Goal: Contribute content: Contribute content

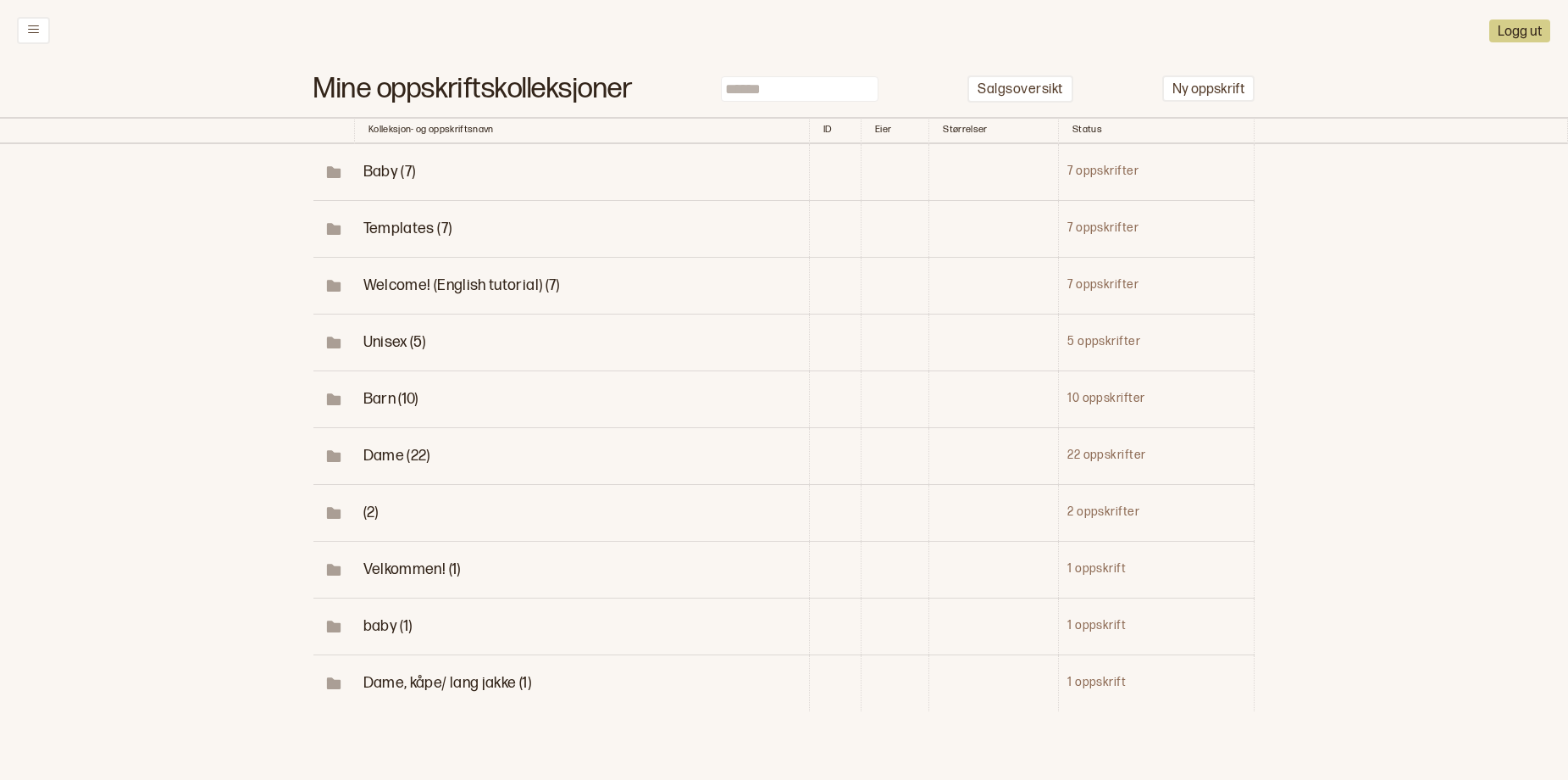
click at [371, 465] on span "Dame (22)" at bounding box center [397, 456] width 67 height 18
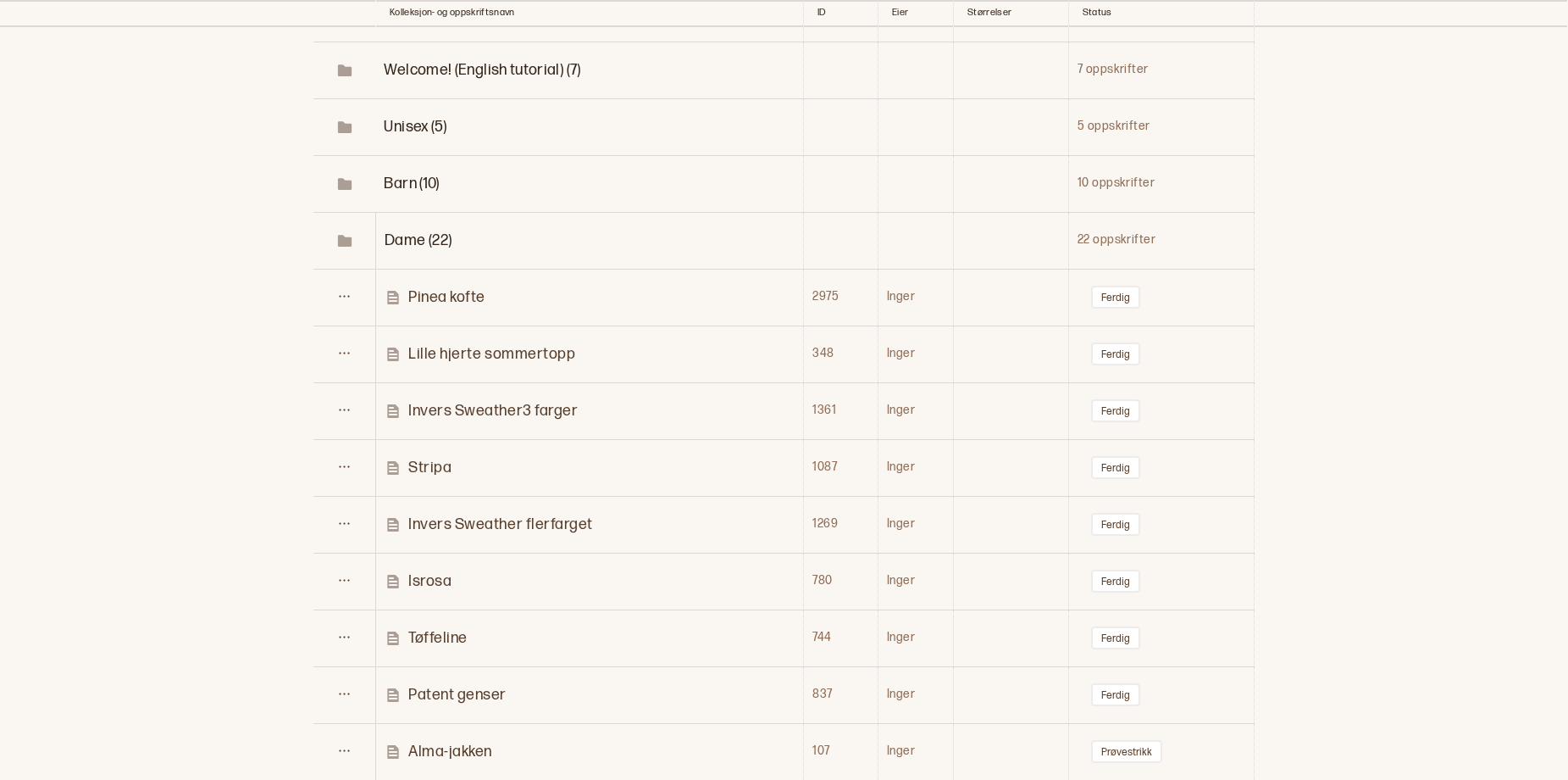
scroll to position [269, 0]
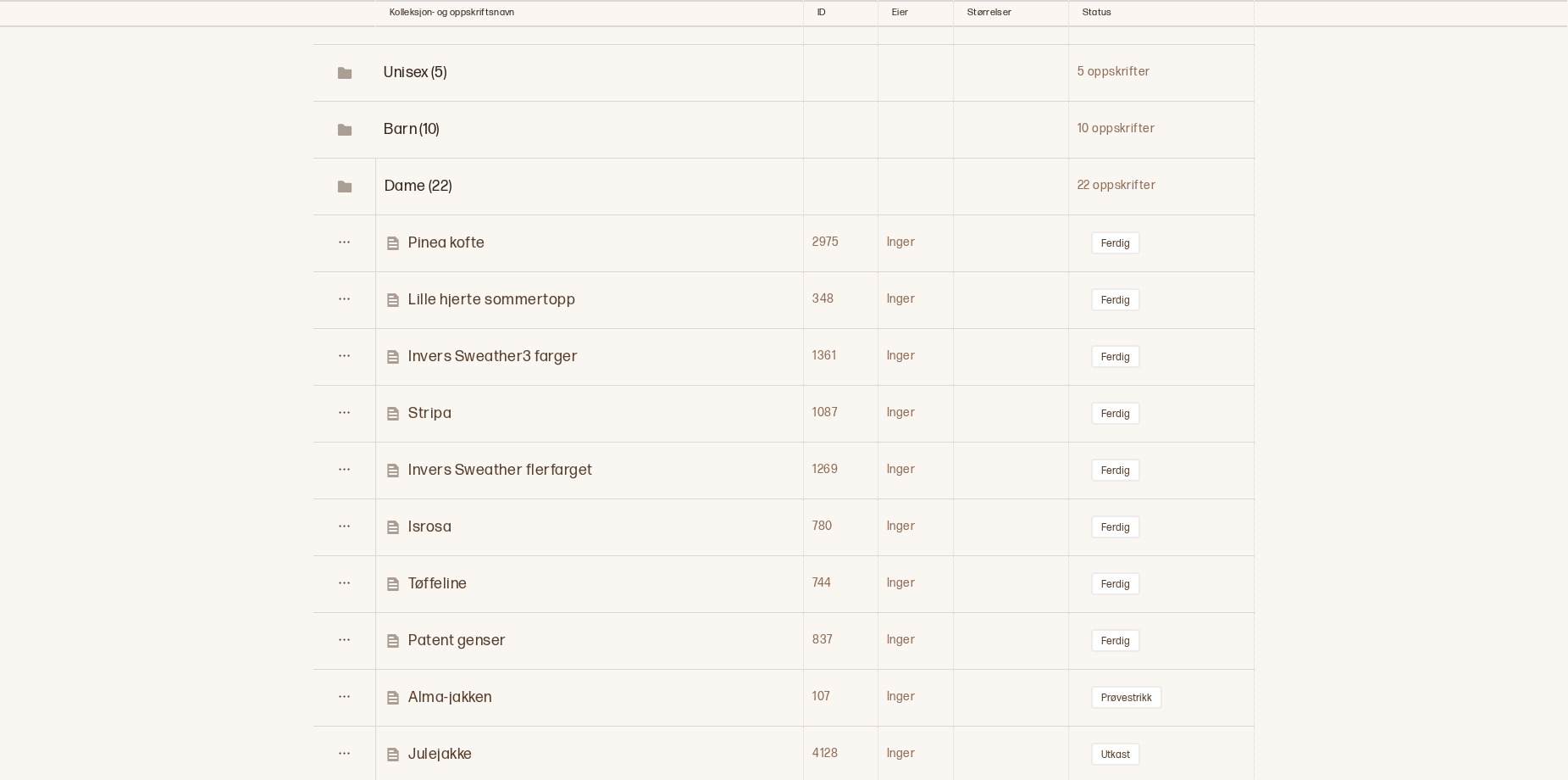
click at [422, 252] on p "Pinea kofte" at bounding box center [447, 243] width 77 height 20
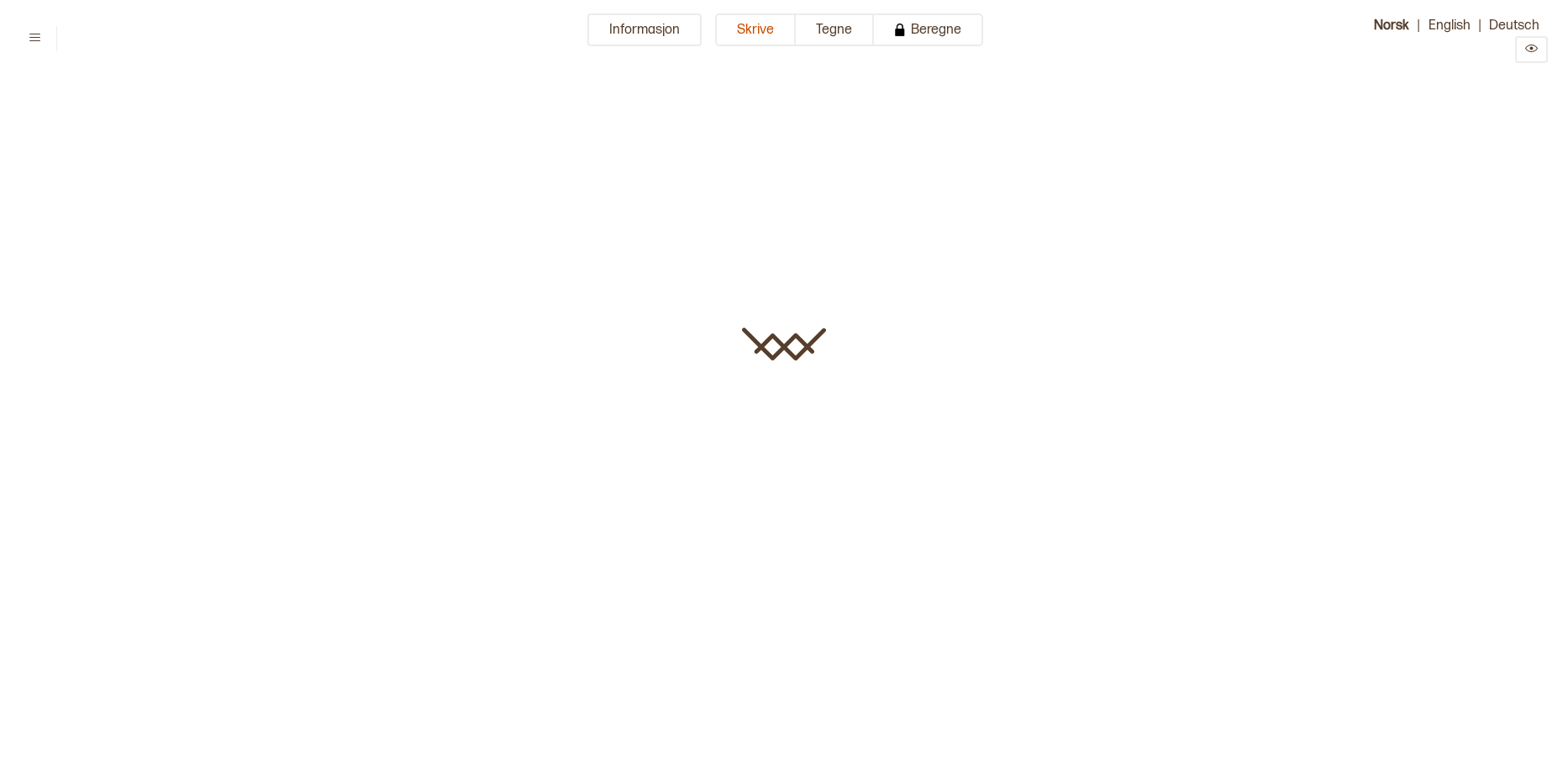
type input "**********"
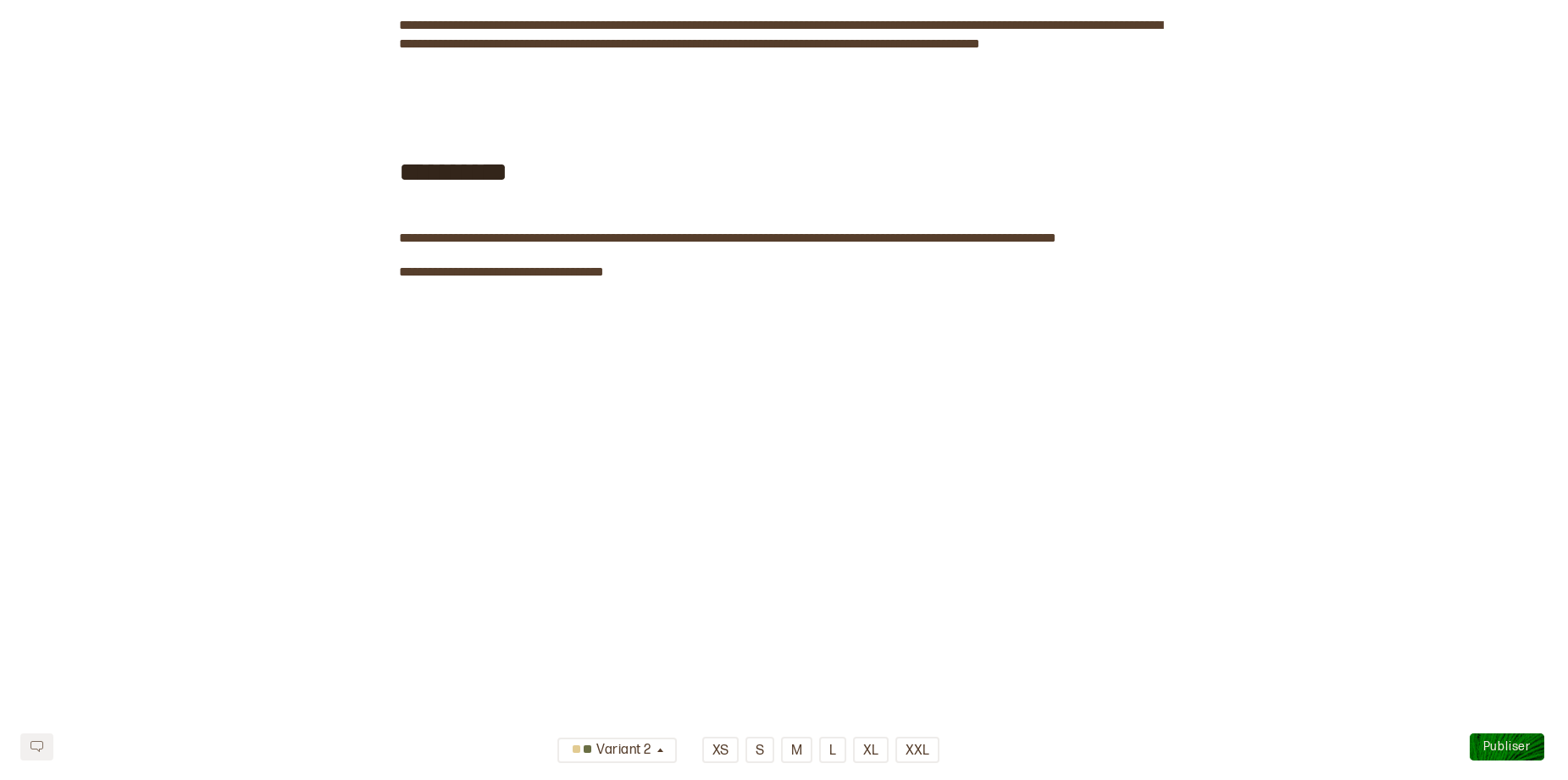
scroll to position [2235, 0]
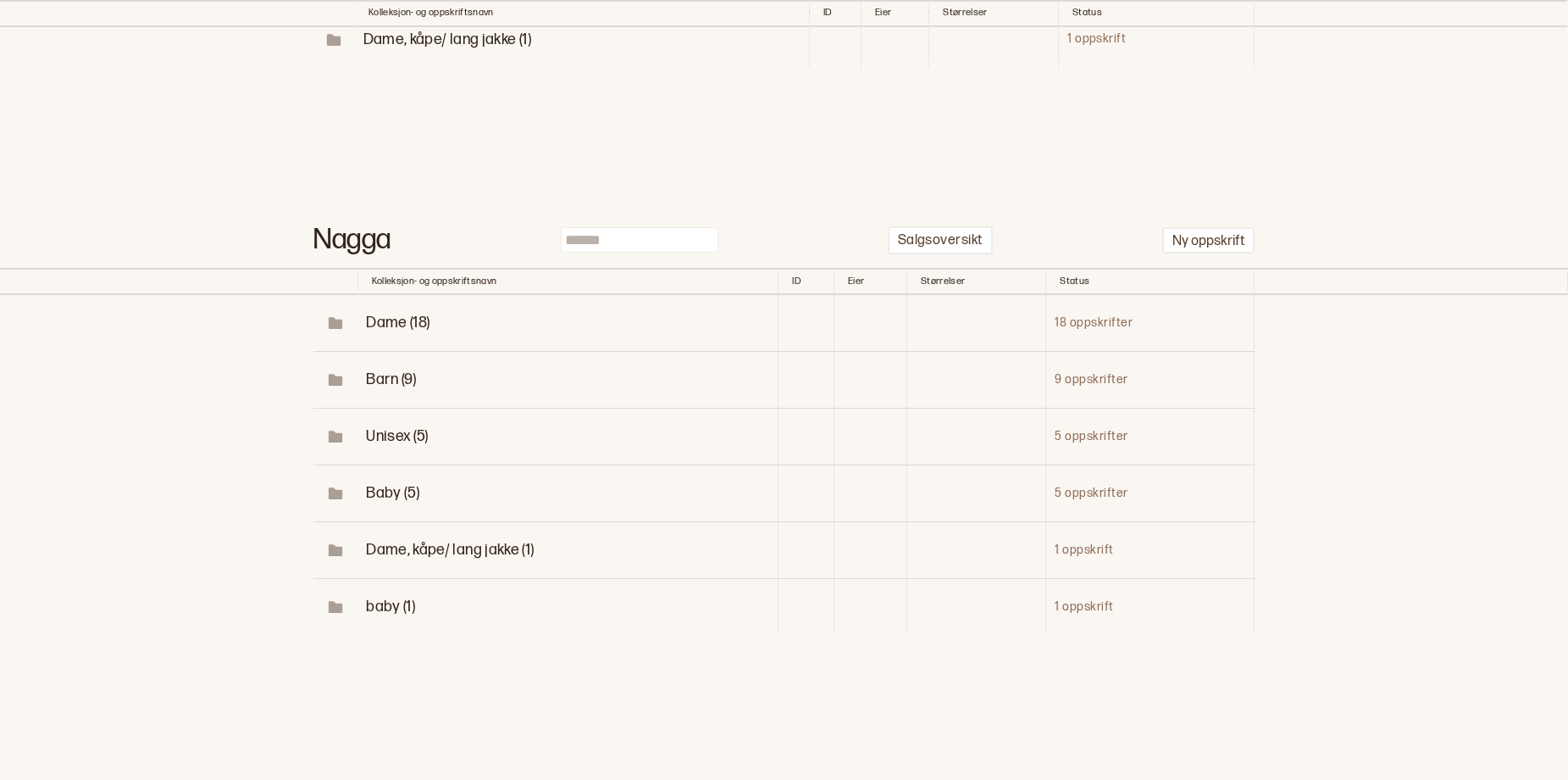
scroll to position [269, 0]
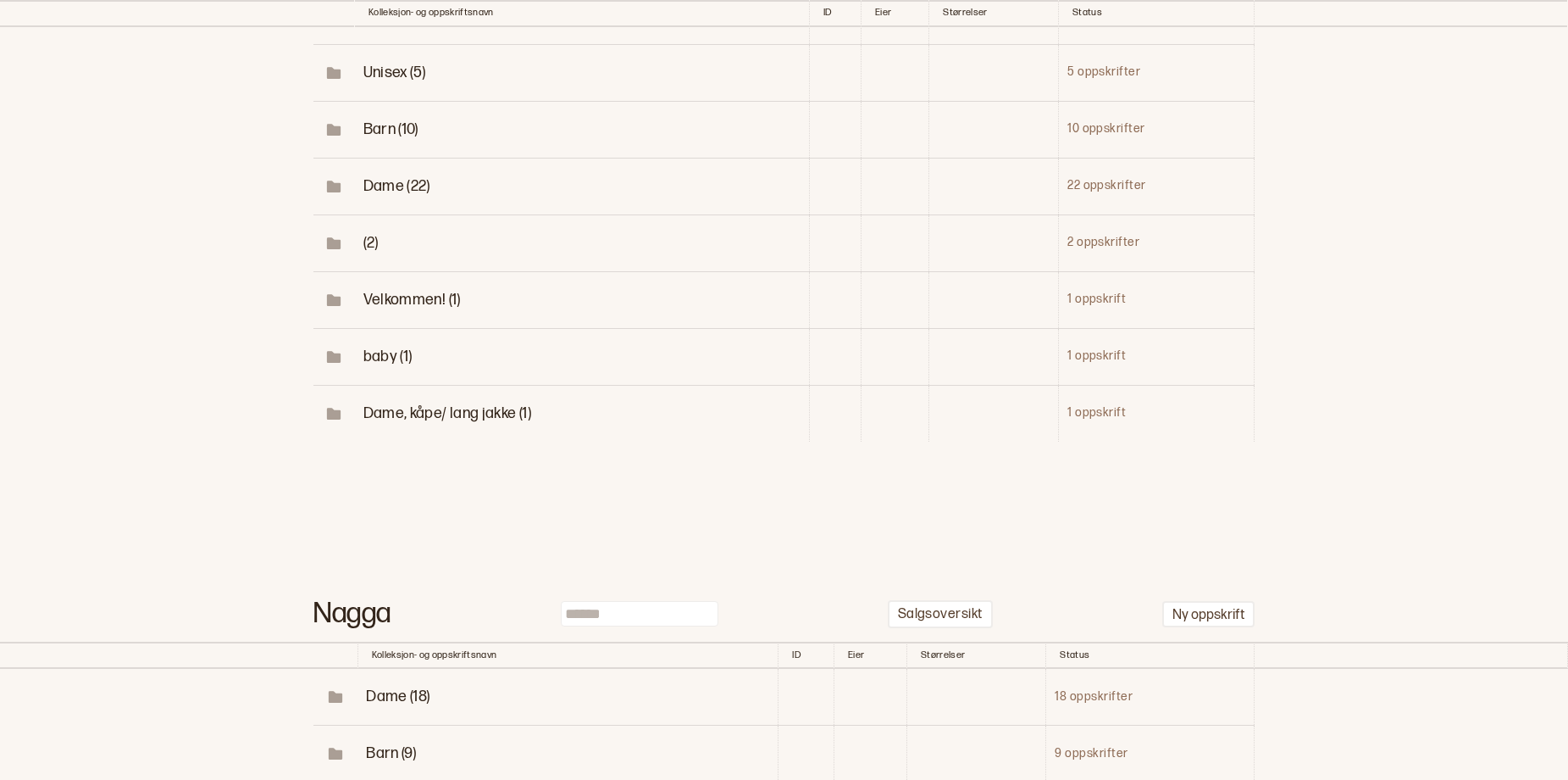
click at [379, 195] on span "Dame (22)" at bounding box center [397, 187] width 67 height 18
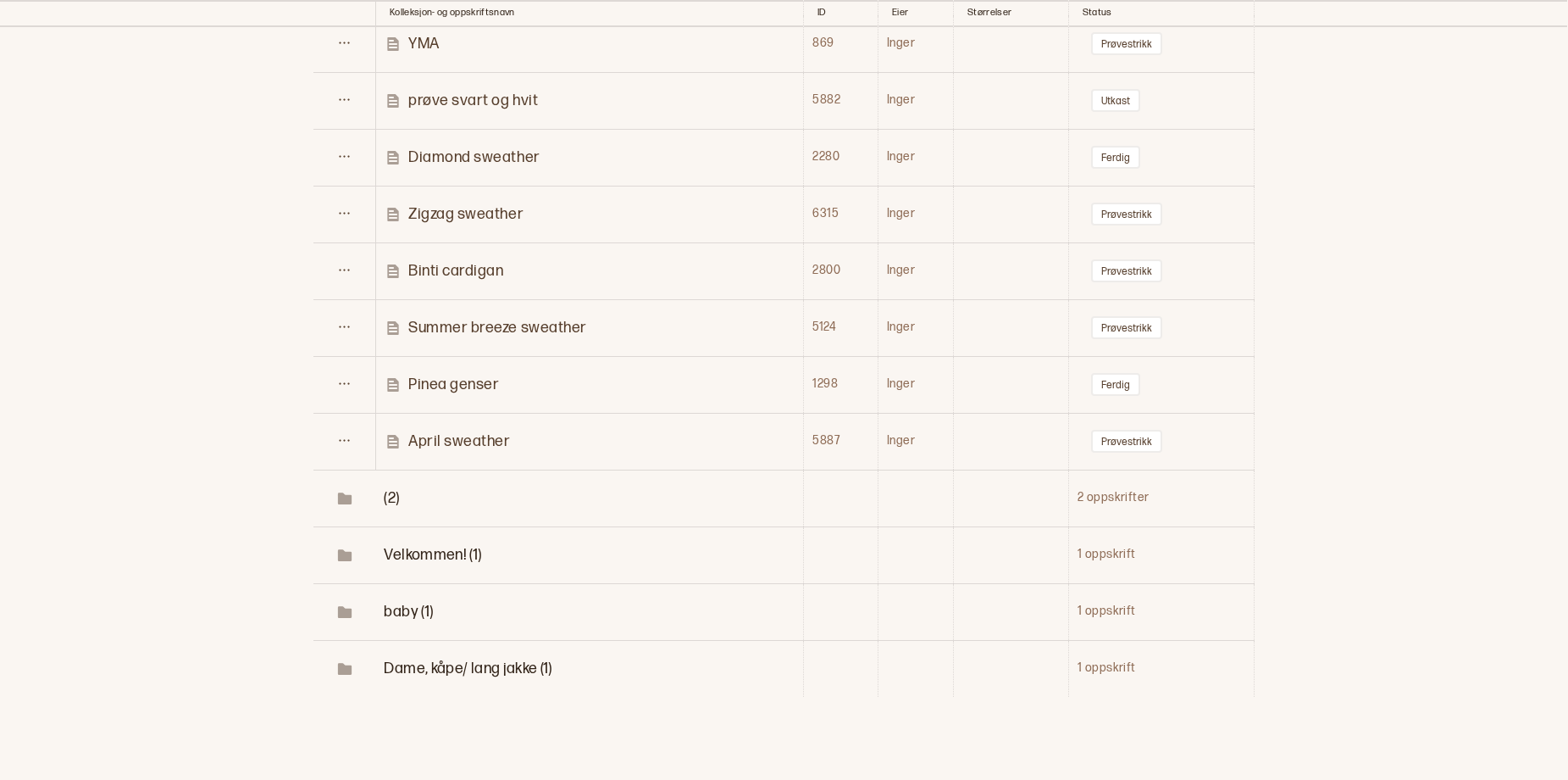
scroll to position [1283, 0]
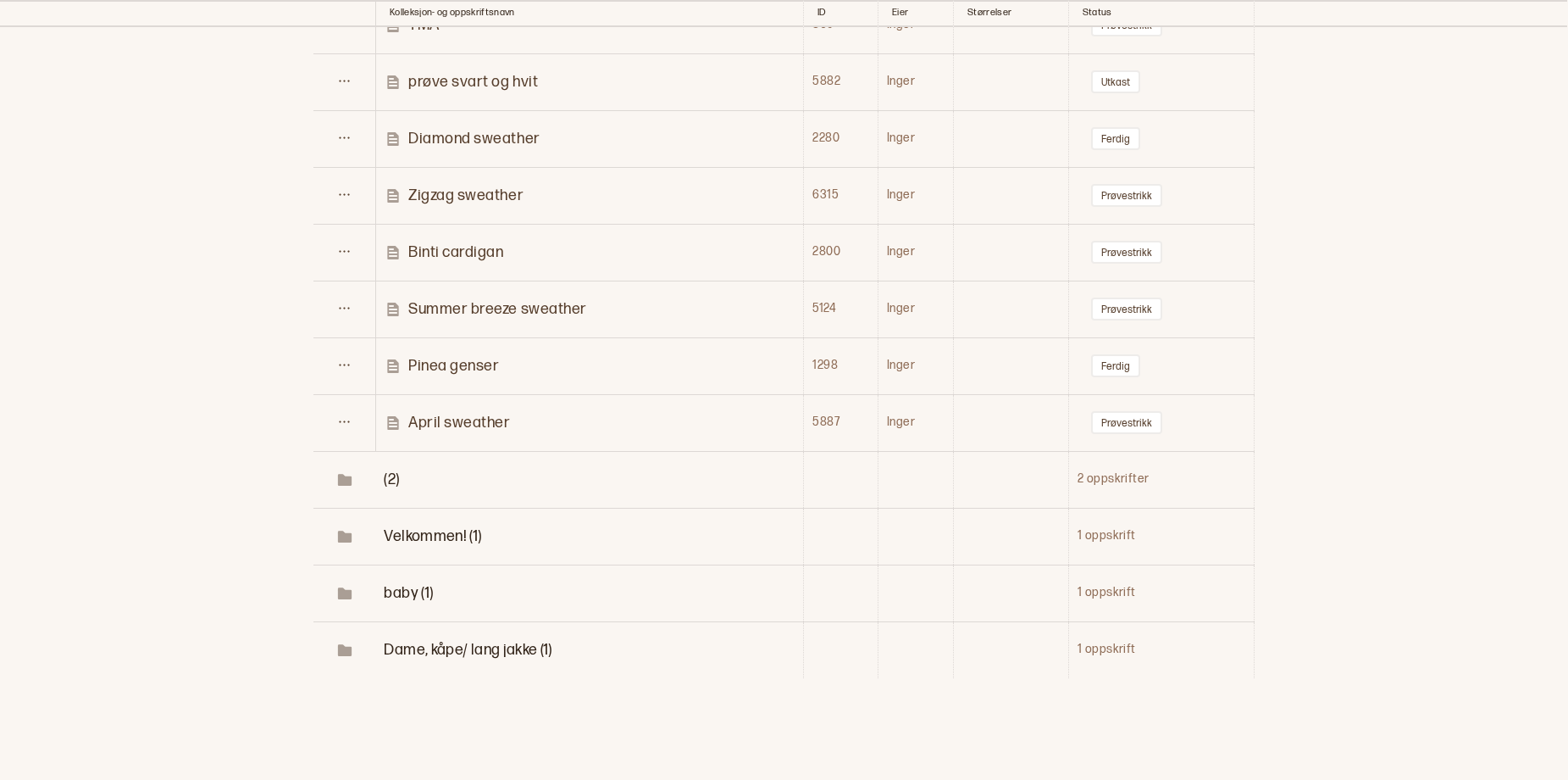
click at [471, 205] on p "Zigzag sweather" at bounding box center [467, 195] width 116 height 20
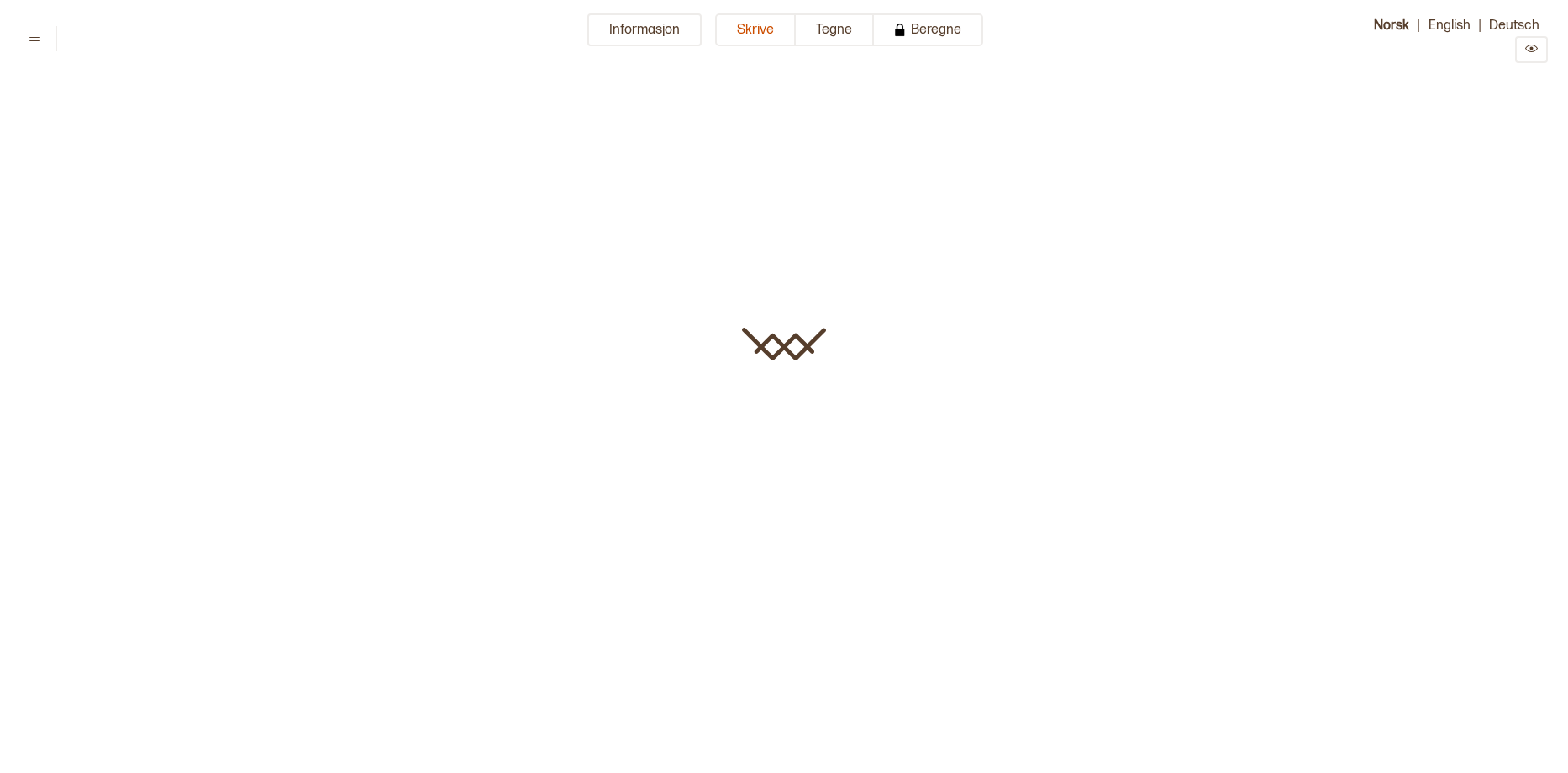
type input "**********"
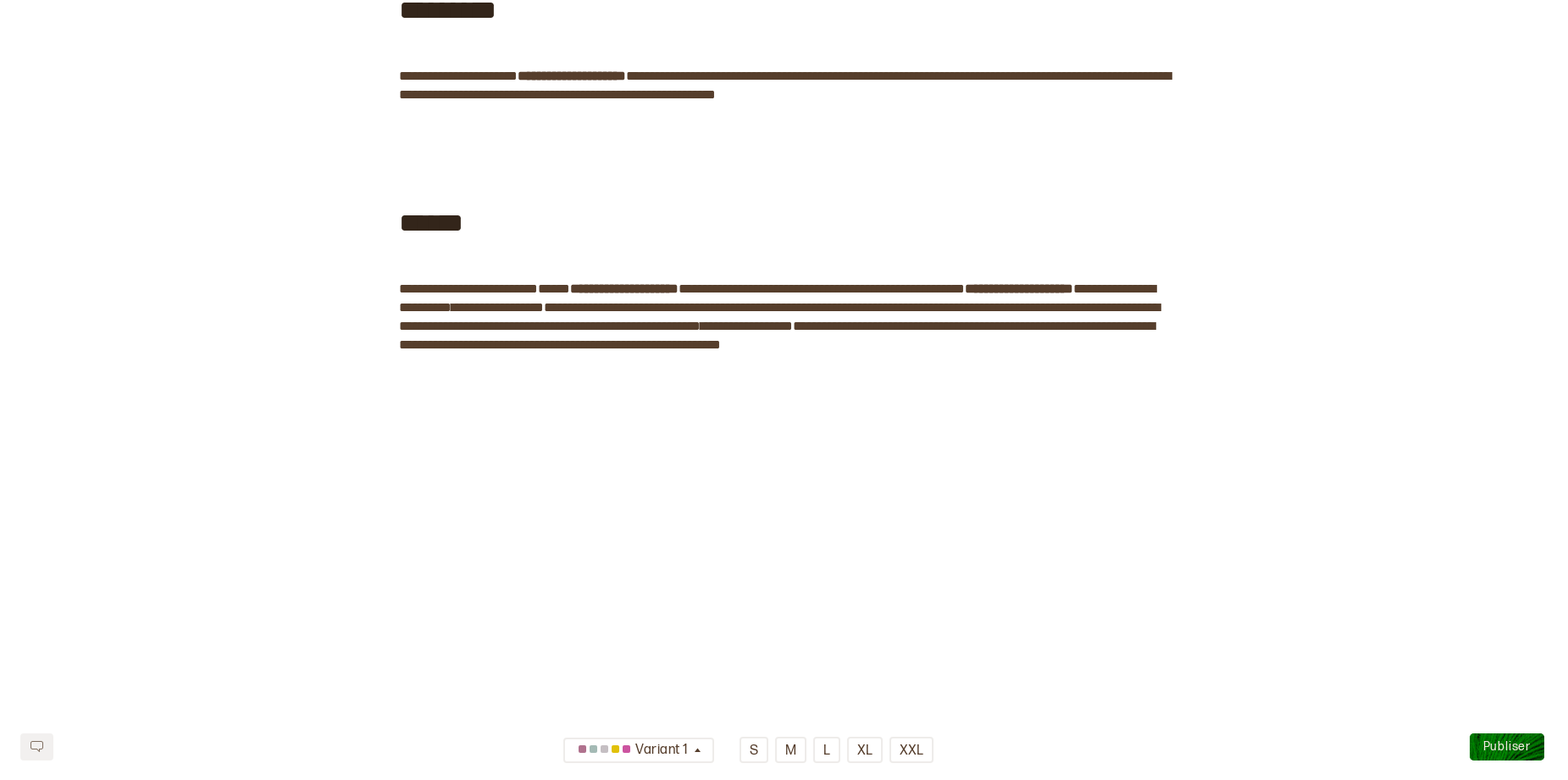
scroll to position [1629, 0]
click at [1116, 354] on div "﻿" at bounding box center [767, 361] width 807 height 14
click at [421, 386] on span "﻿" at bounding box center [459, 379] width 121 height 22
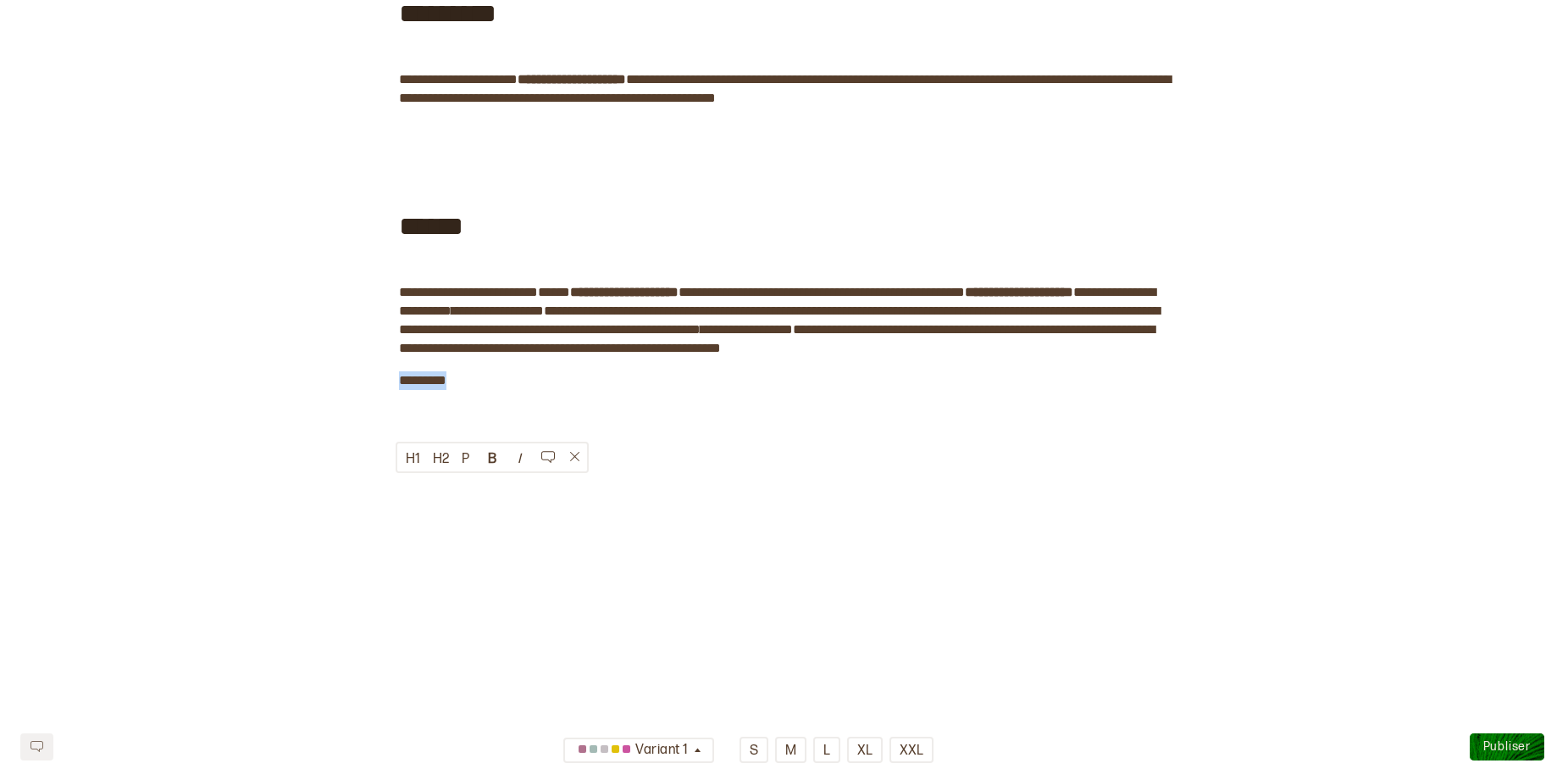
drag, startPoint x: 467, startPoint y: 380, endPoint x: 301, endPoint y: 383, distance: 166.0
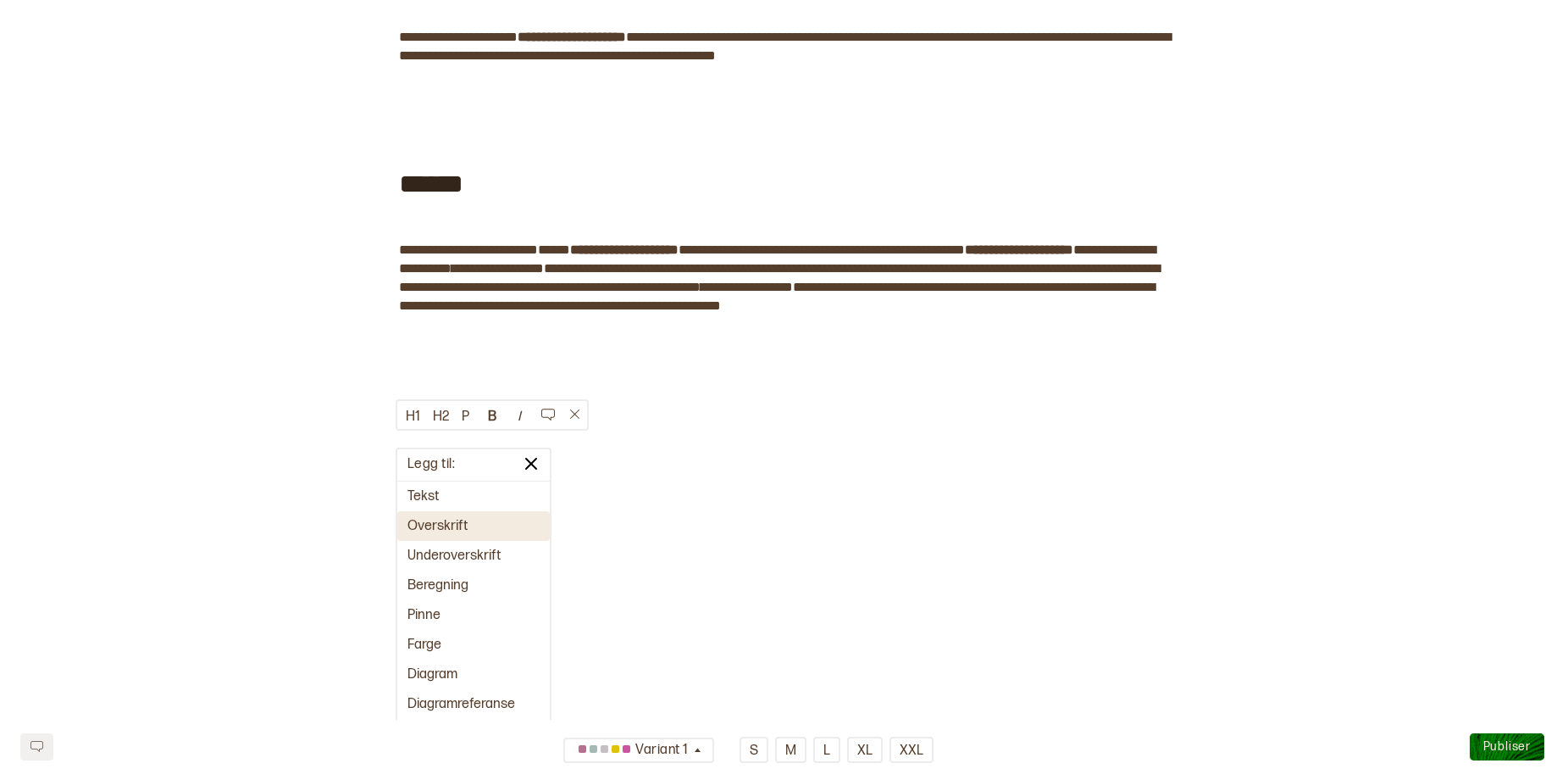
click at [425, 512] on button "Overskrift" at bounding box center [473, 527] width 153 height 30
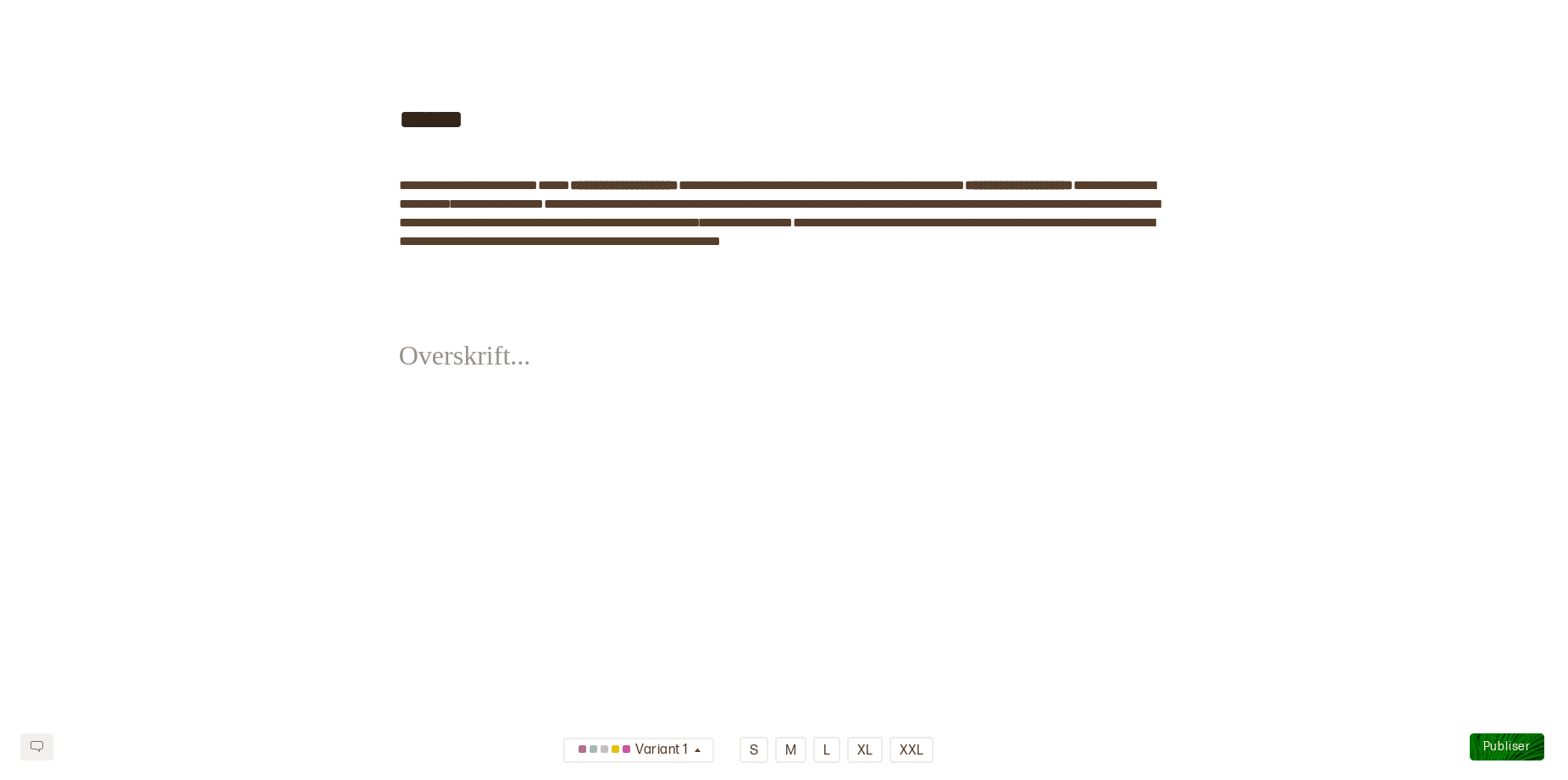
click at [419, 373] on span "﻿" at bounding box center [459, 344] width 121 height 60
click at [448, 406] on span "**********" at bounding box center [446, 399] width 94 height 13
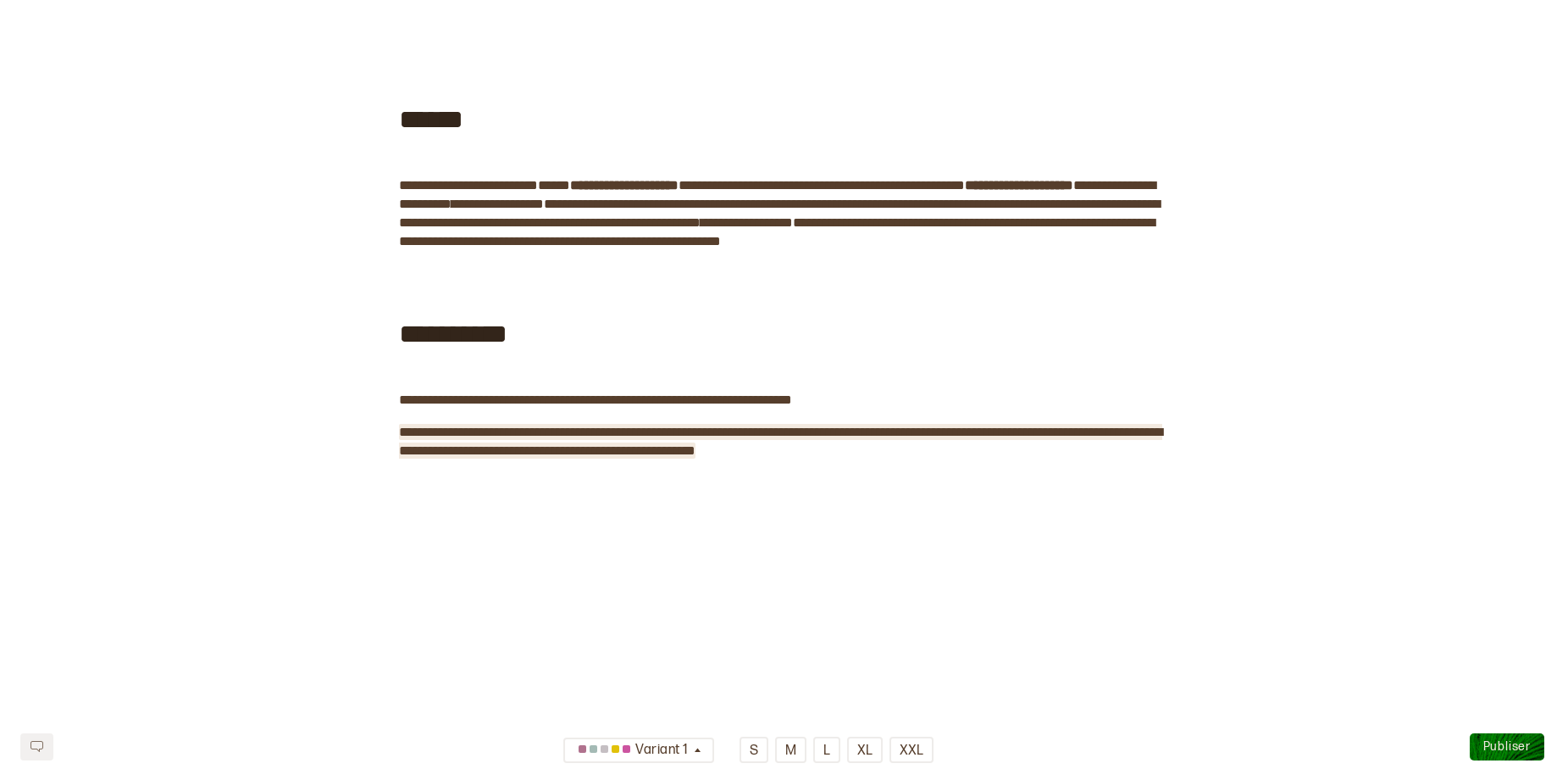
click at [1498, 745] on span "Publiser" at bounding box center [1507, 746] width 48 height 14
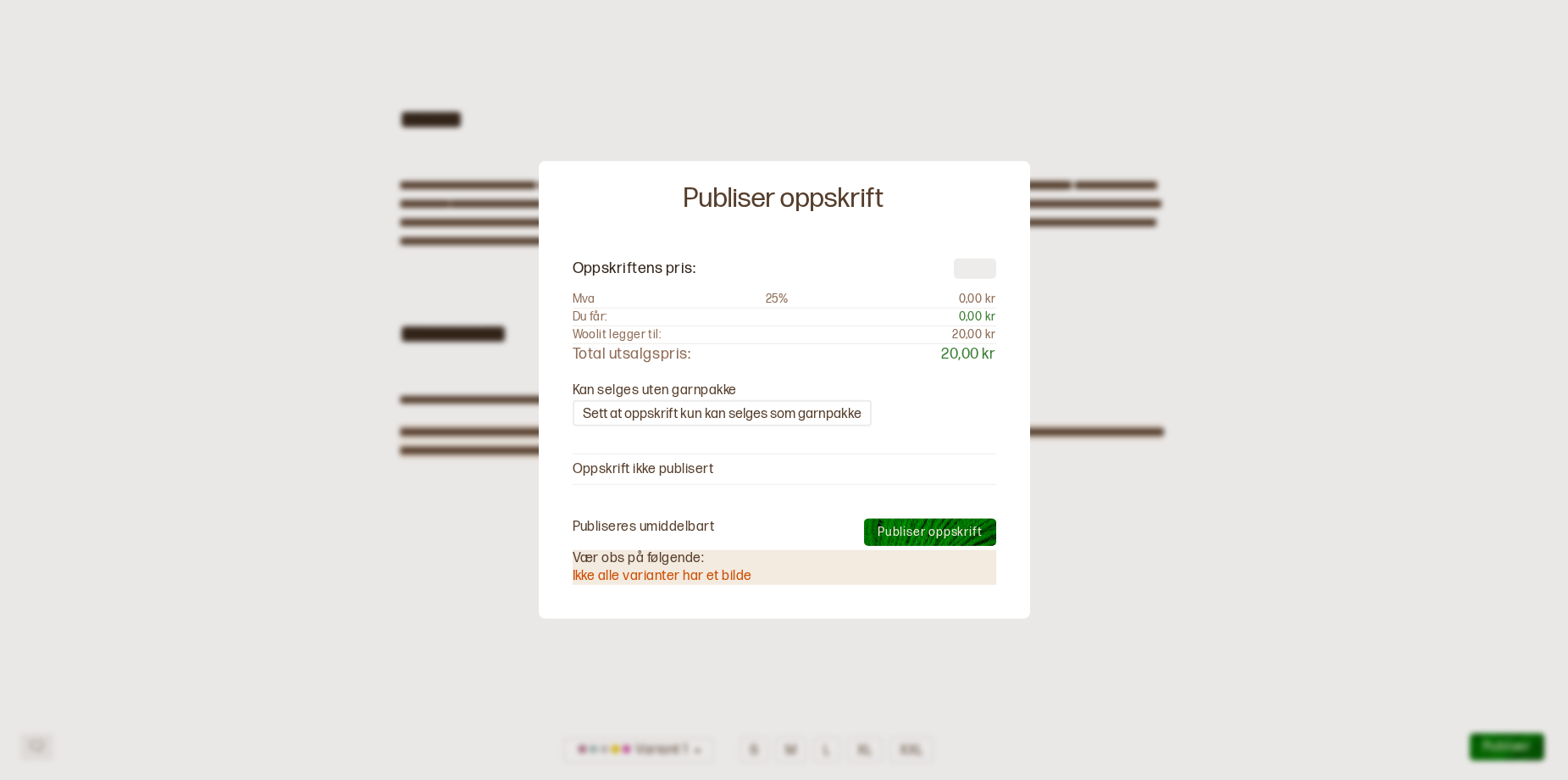
click at [966, 257] on input "number" at bounding box center [975, 267] width 43 height 20
type input "***"
click at [1318, 368] on div at bounding box center [784, 390] width 1568 height 780
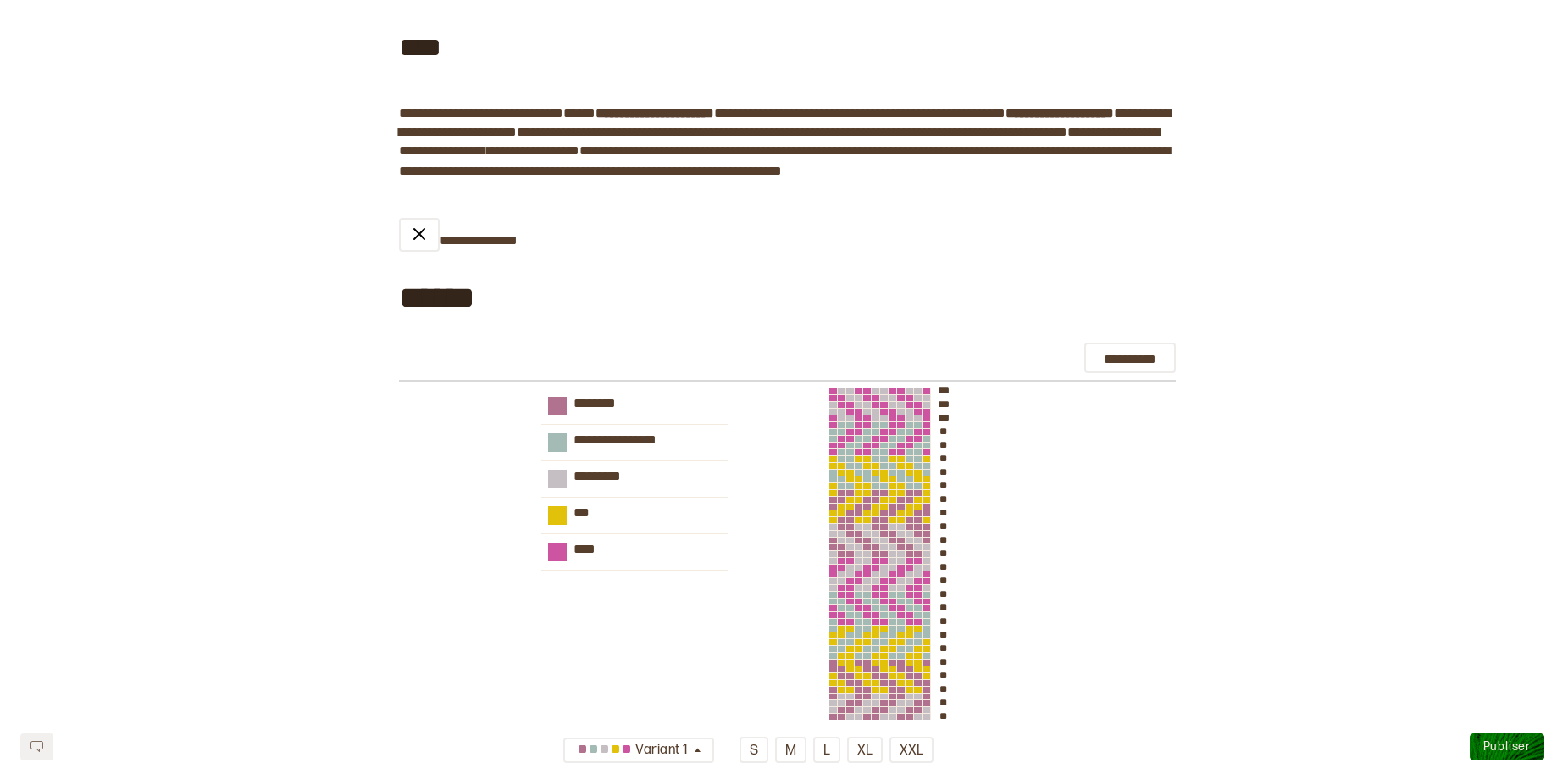
scroll to position [0, 0]
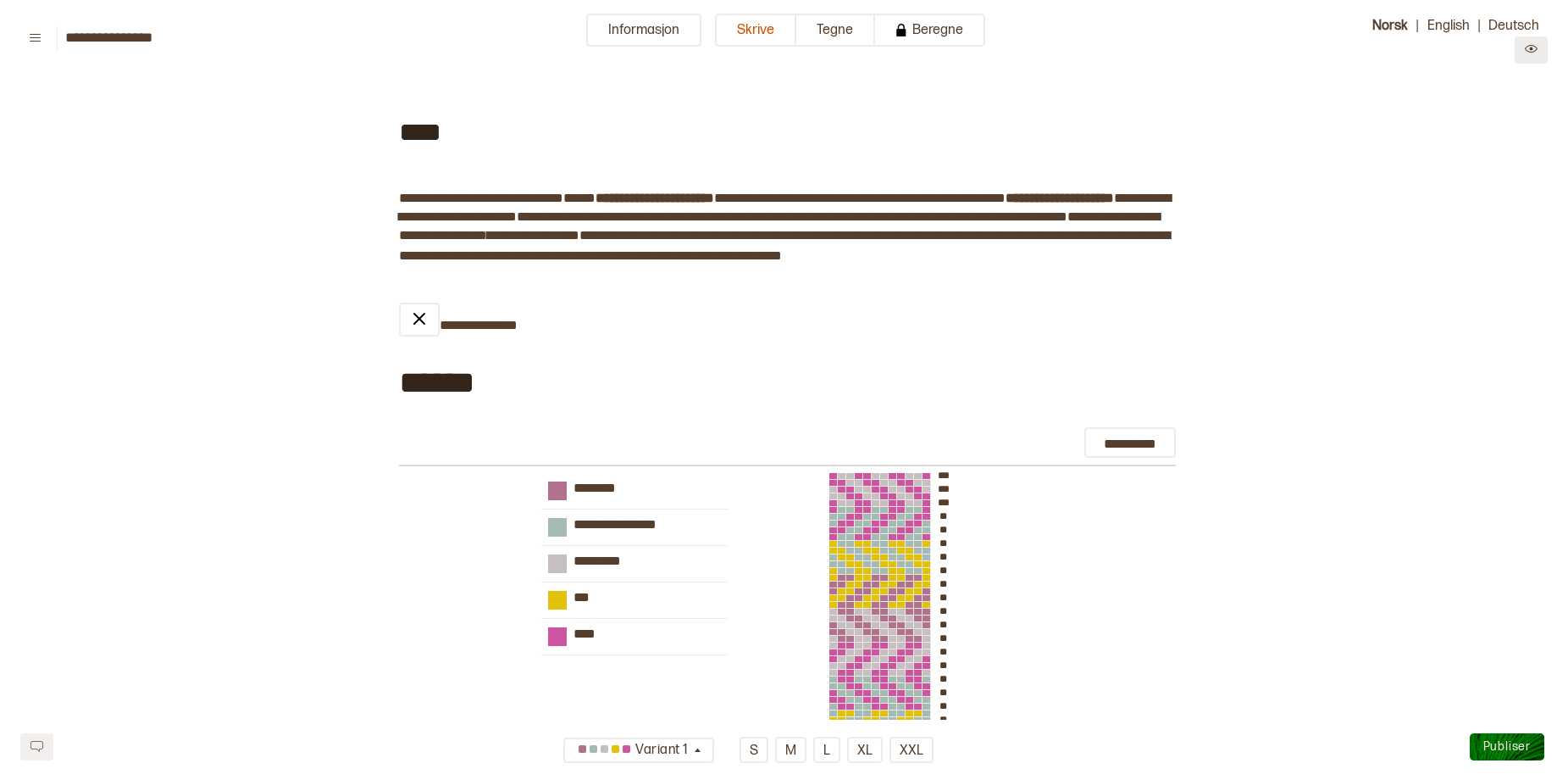
click at [1529, 48] on button at bounding box center [1531, 50] width 33 height 27
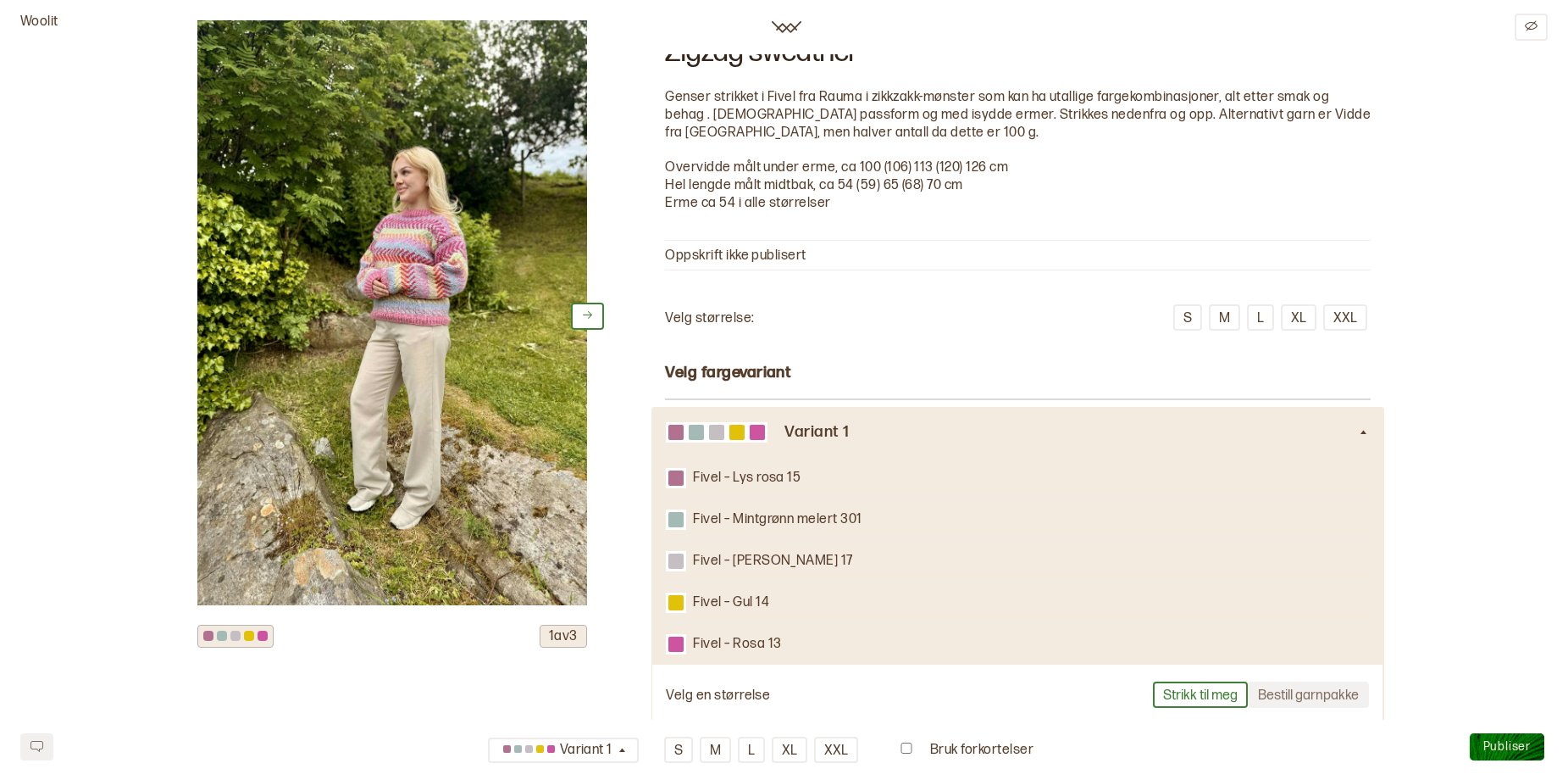
scroll to position [85, 0]
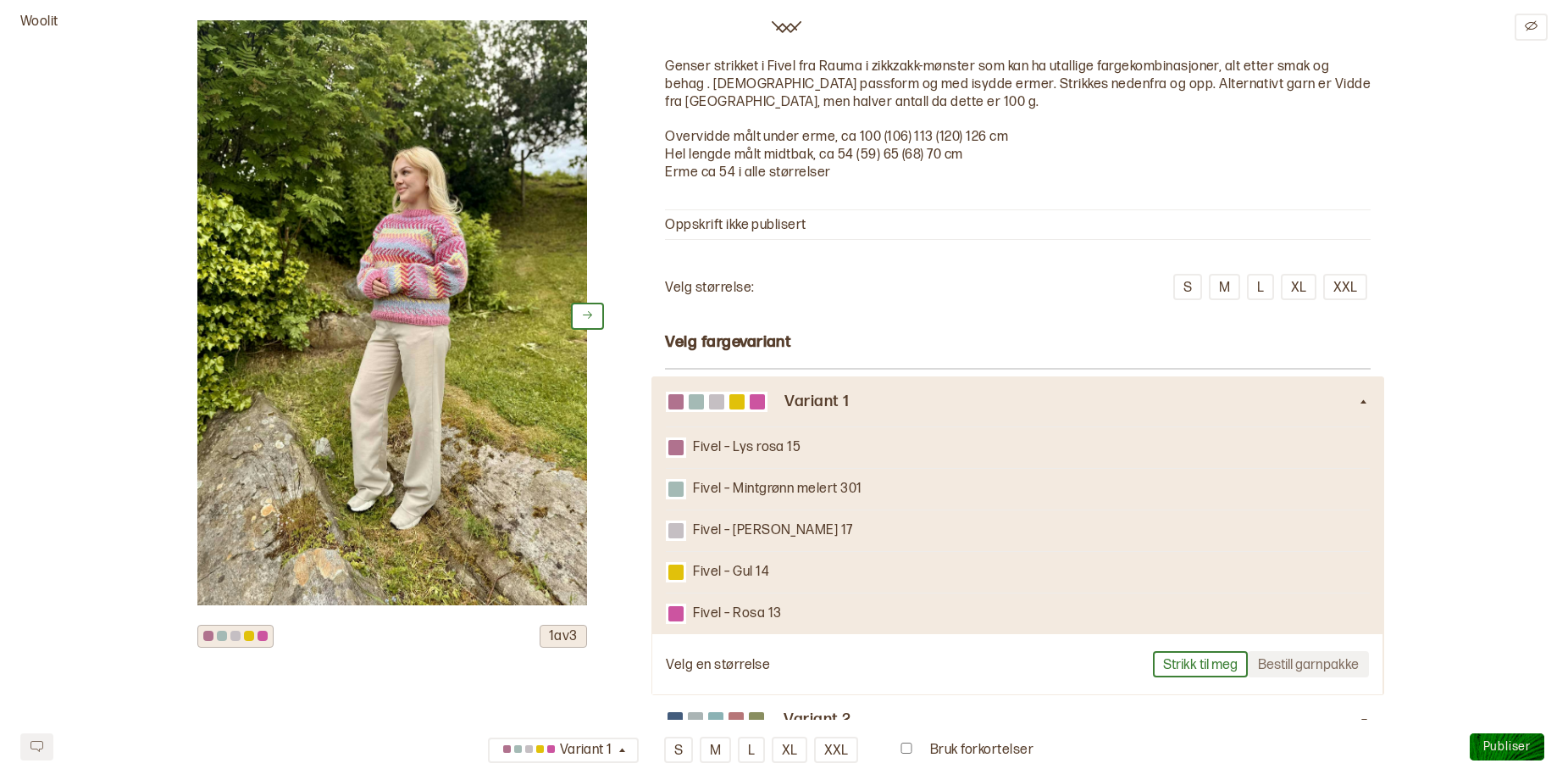
click at [1086, 111] on p "Genser strikket i Fivel fra Rauma i zikkzakk-mønster som kan ha utallige fargek…" at bounding box center [1018, 85] width 706 height 53
click at [1538, 23] on button at bounding box center [1531, 27] width 33 height 27
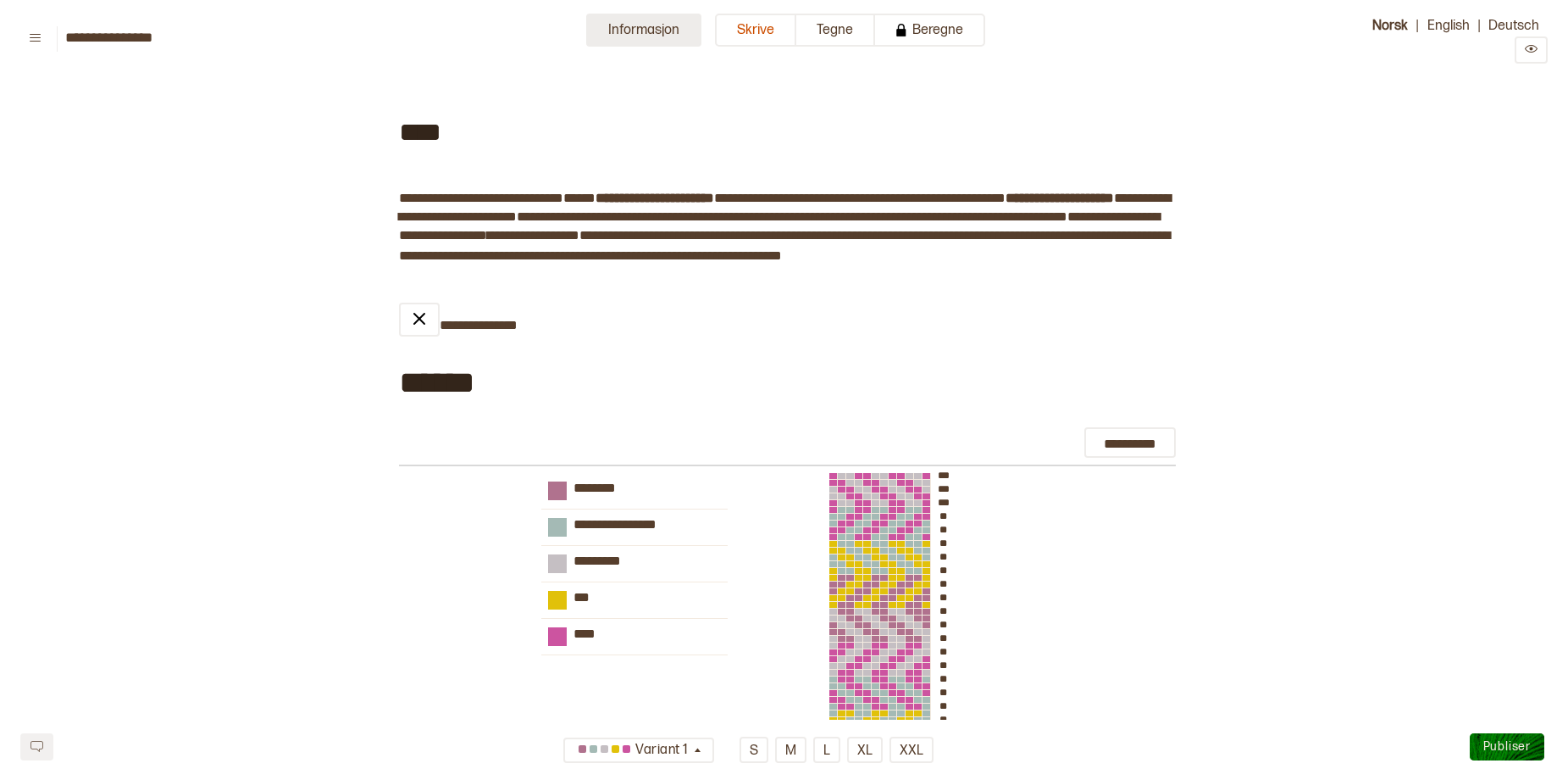
click at [624, 33] on button "Informasjon" at bounding box center [644, 30] width 116 height 33
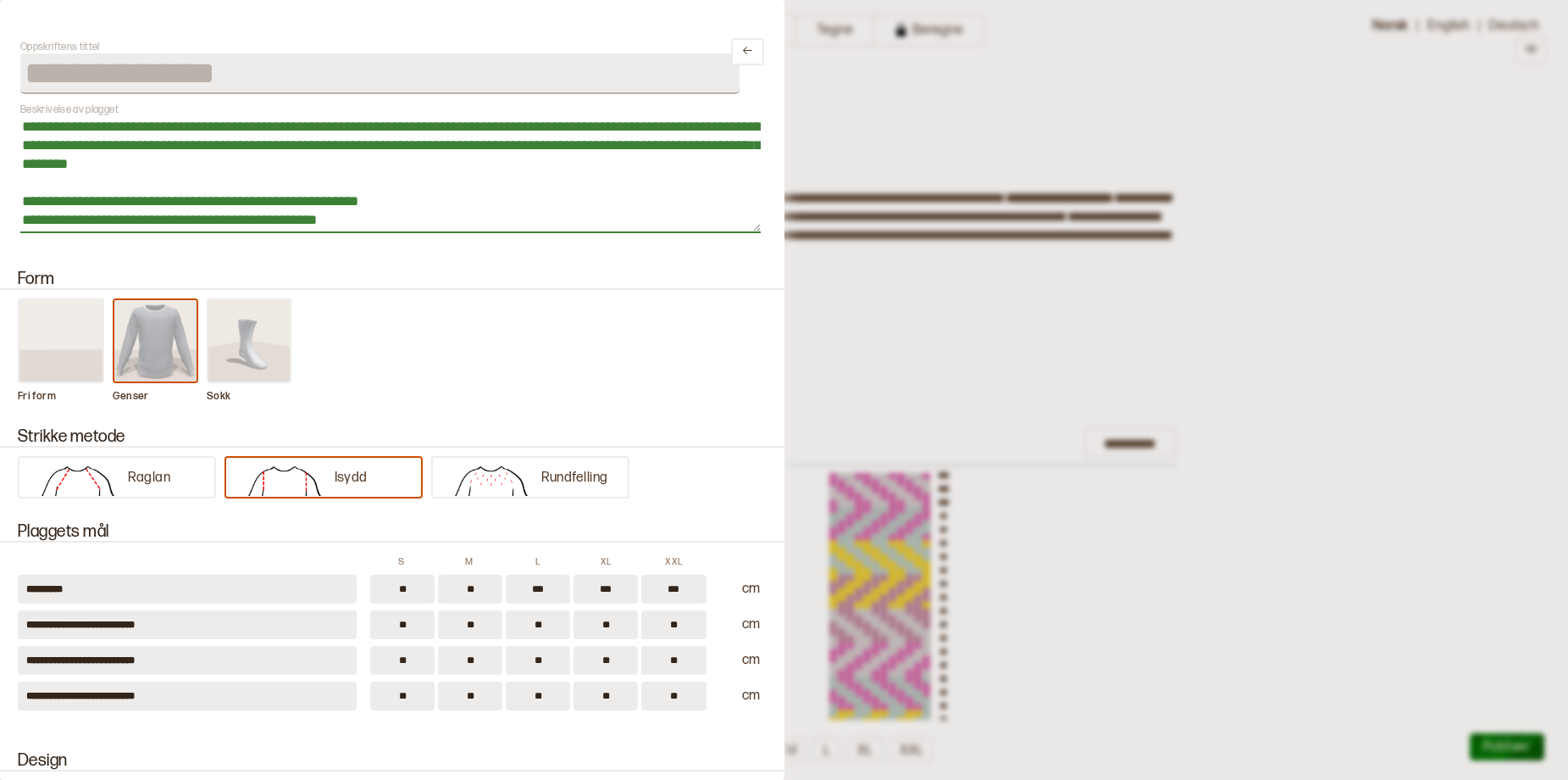
click at [665, 151] on textarea "**********" at bounding box center [390, 174] width 741 height 117
click at [729, 154] on textarea "**********" at bounding box center [390, 174] width 741 height 117
click at [111, 167] on textarea "**********" at bounding box center [390, 174] width 741 height 117
type textarea "**********"
click at [1369, 210] on div at bounding box center [784, 390] width 1568 height 780
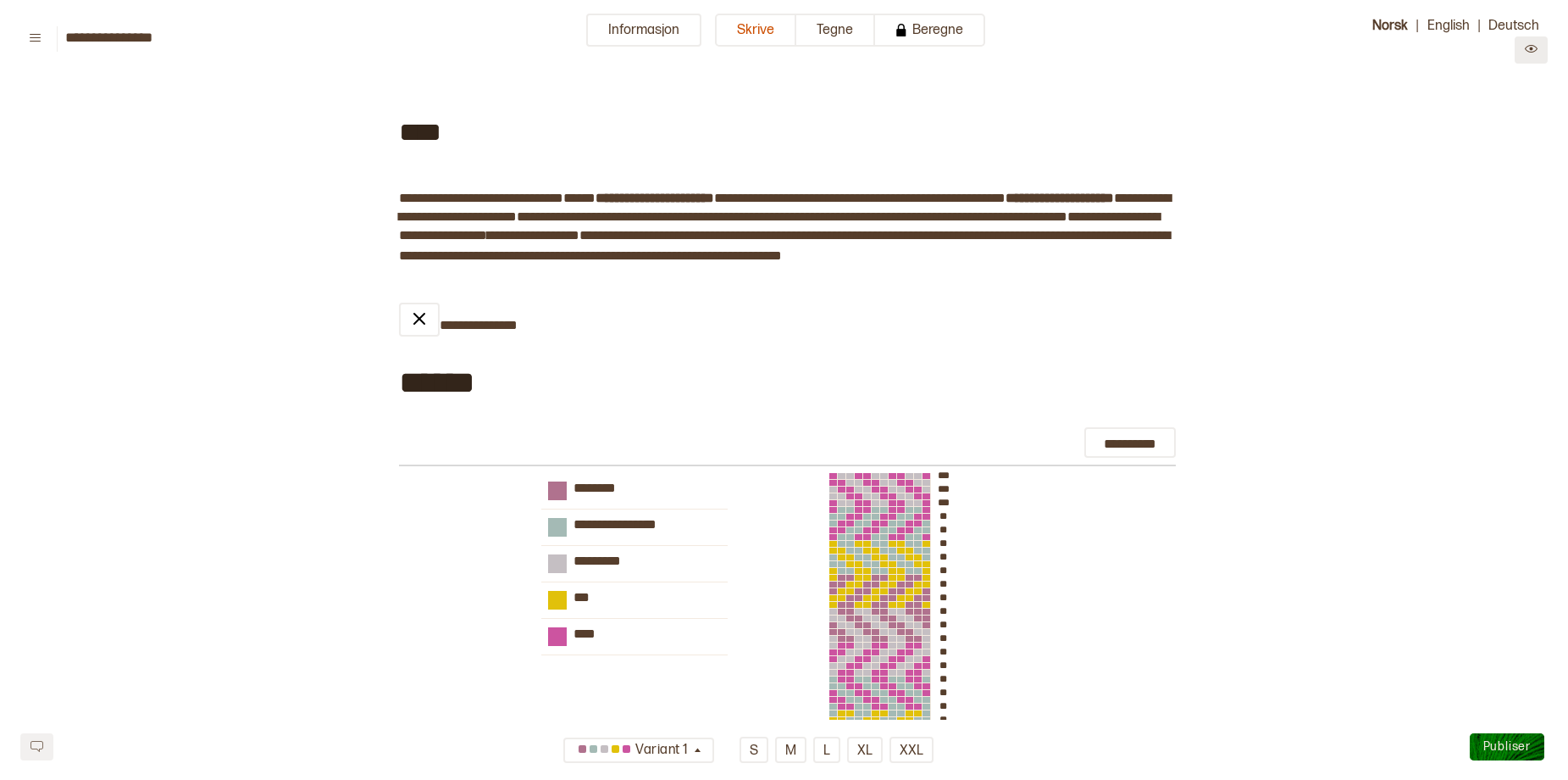
click at [1530, 63] on button at bounding box center [1531, 50] width 33 height 27
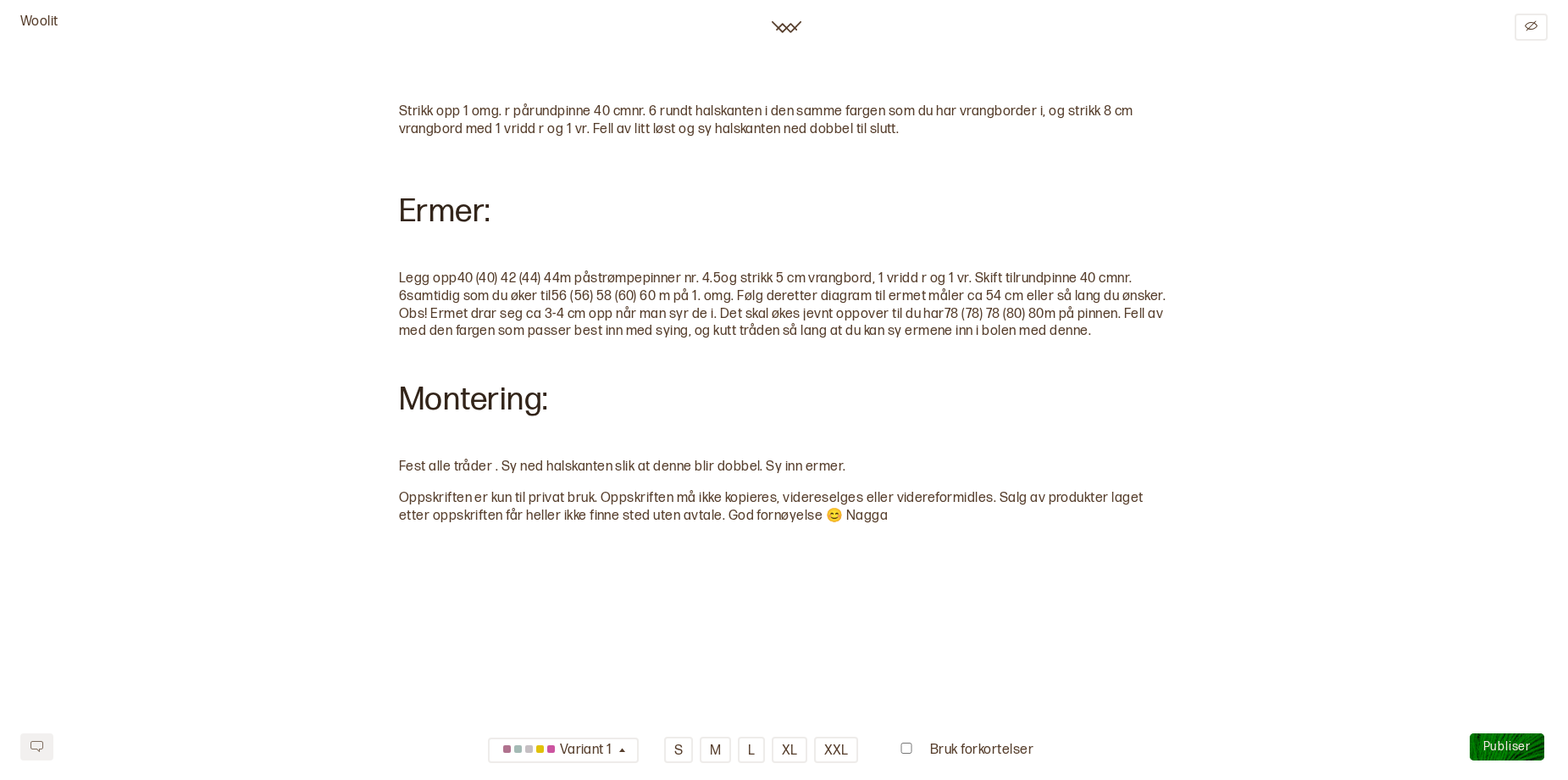
scroll to position [3259, 0]
click at [1494, 739] on span "Publiser" at bounding box center [1507, 746] width 48 height 14
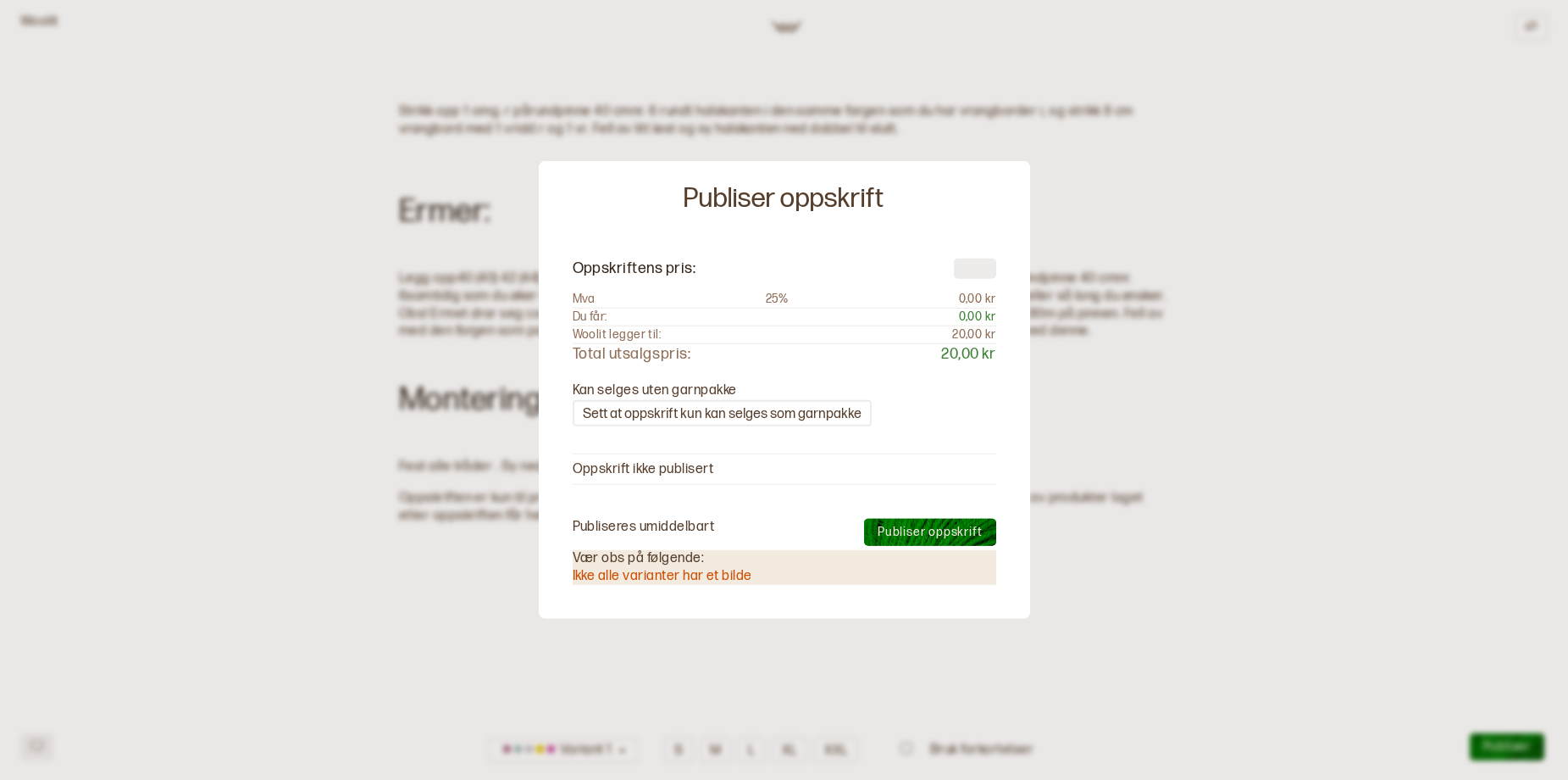
click at [969, 257] on input "number" at bounding box center [975, 267] width 43 height 20
type input "***"
click at [918, 536] on span "Publiser oppskrift" at bounding box center [930, 532] width 105 height 14
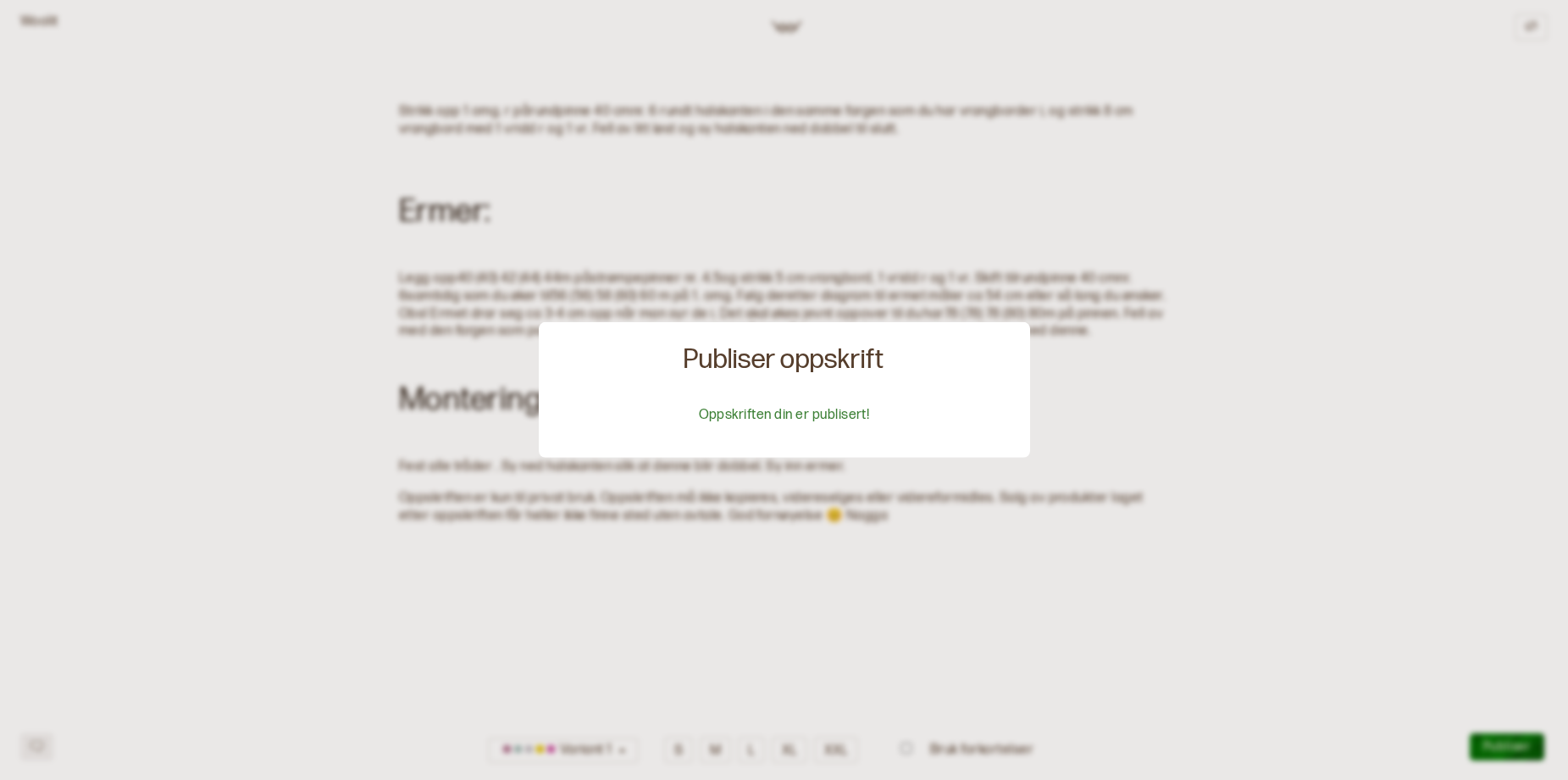
click at [1344, 235] on div at bounding box center [784, 390] width 1568 height 780
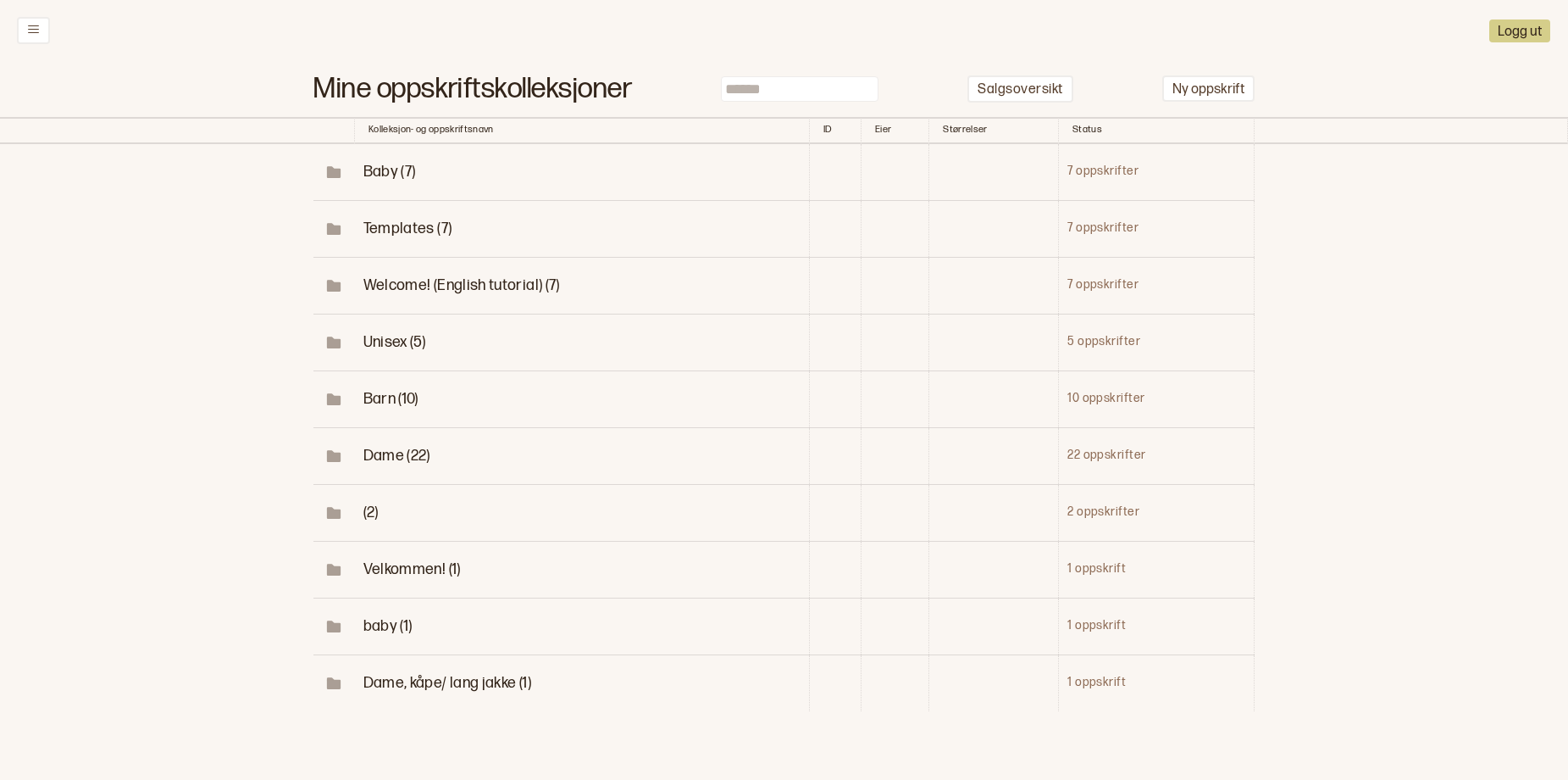
click at [376, 465] on span "Dame (22)" at bounding box center [397, 456] width 67 height 18
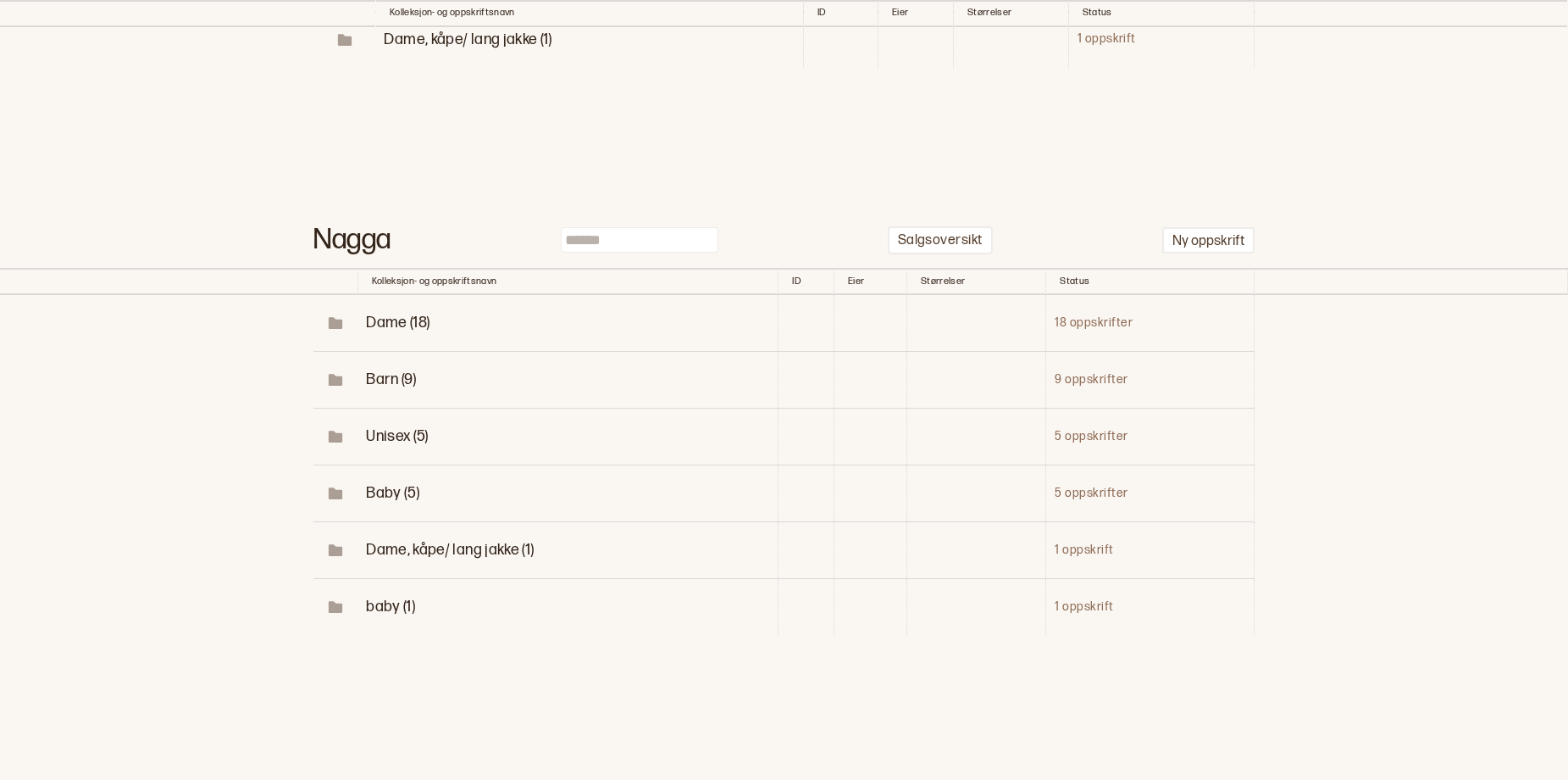
scroll to position [2299, 0]
click at [386, 331] on span "Dame (18)" at bounding box center [398, 323] width 64 height 18
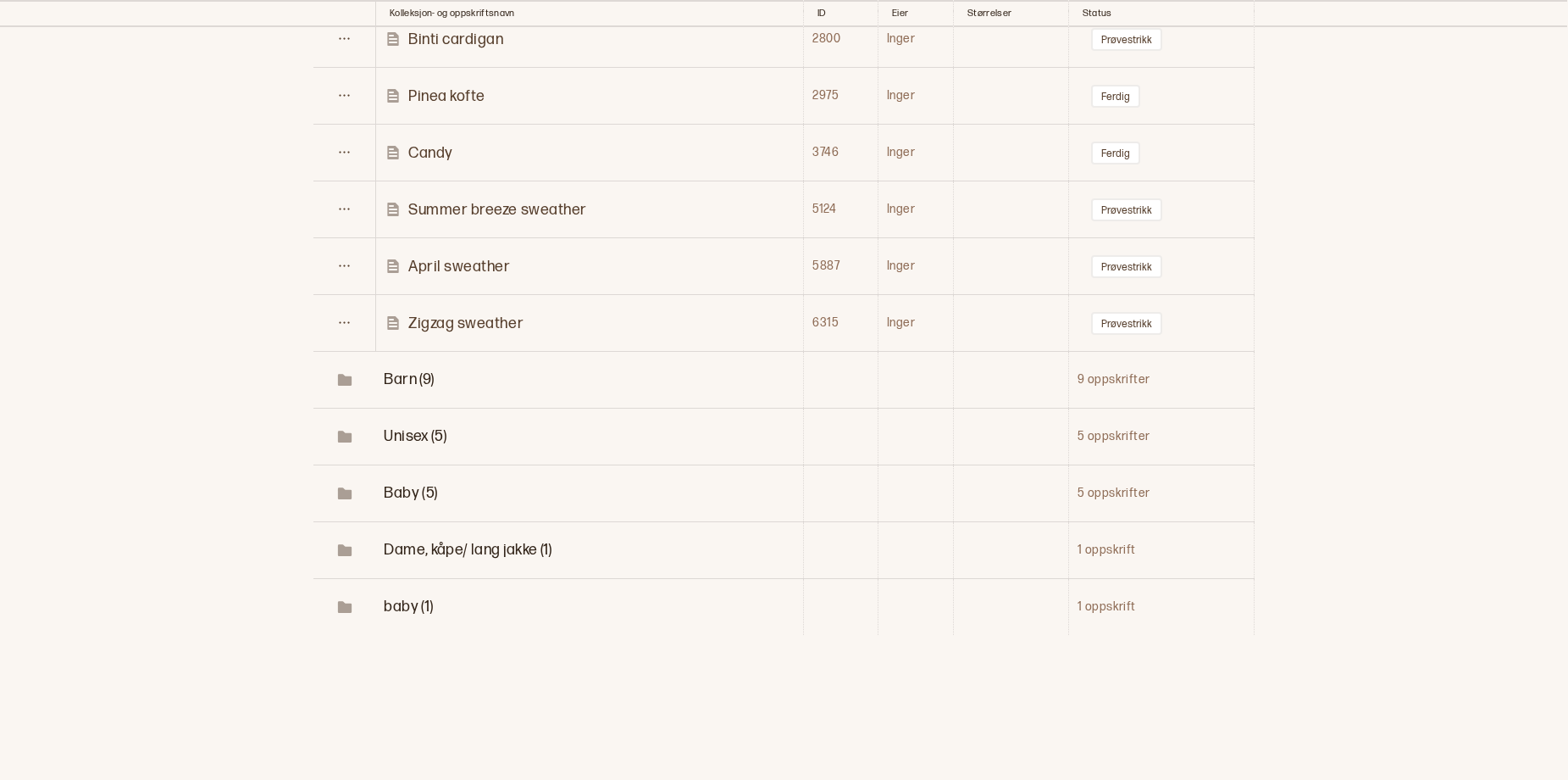
scroll to position [3298, 0]
click at [430, 333] on p "Zigzag sweather" at bounding box center [467, 324] width 116 height 20
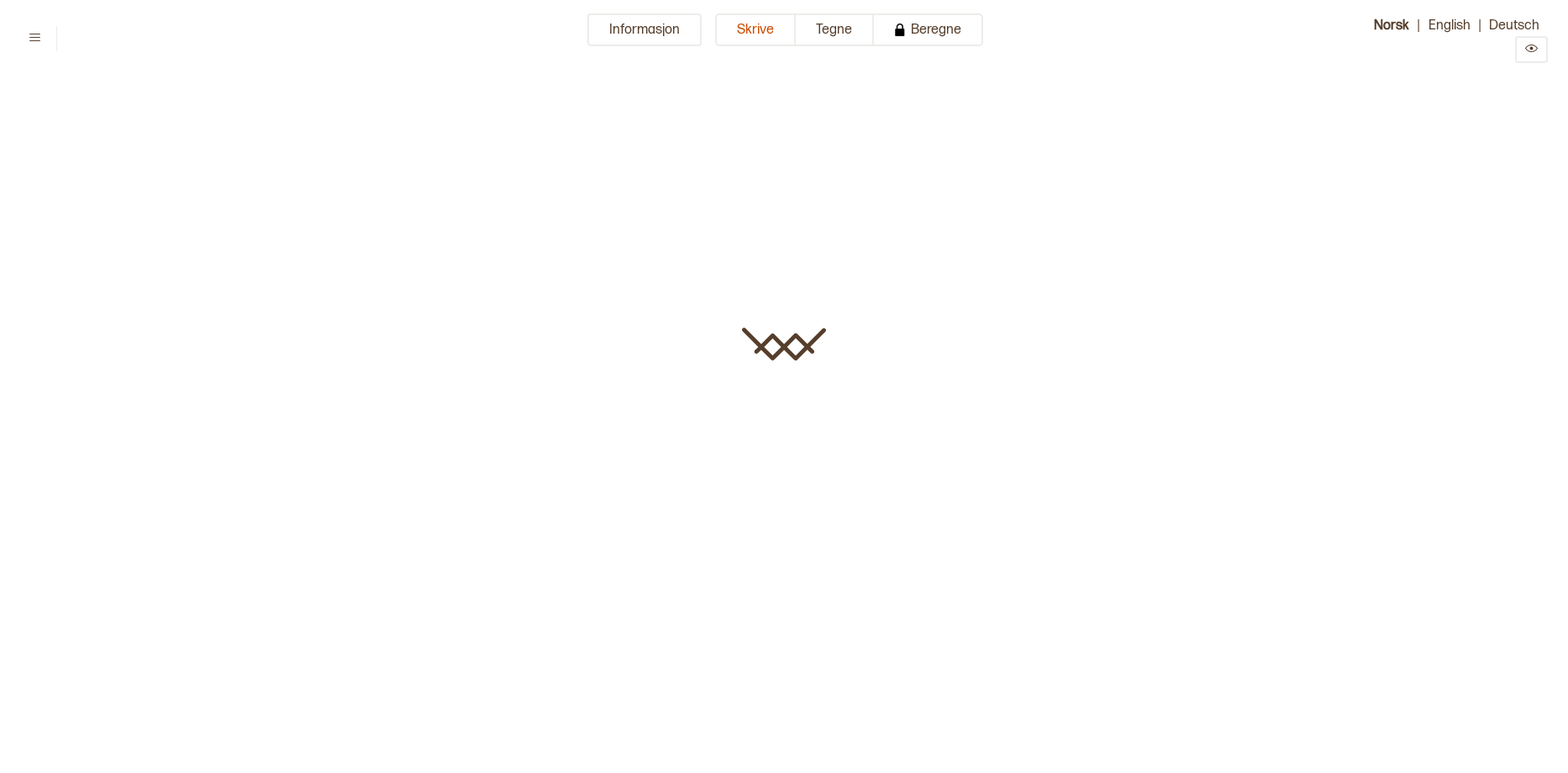
type input "**********"
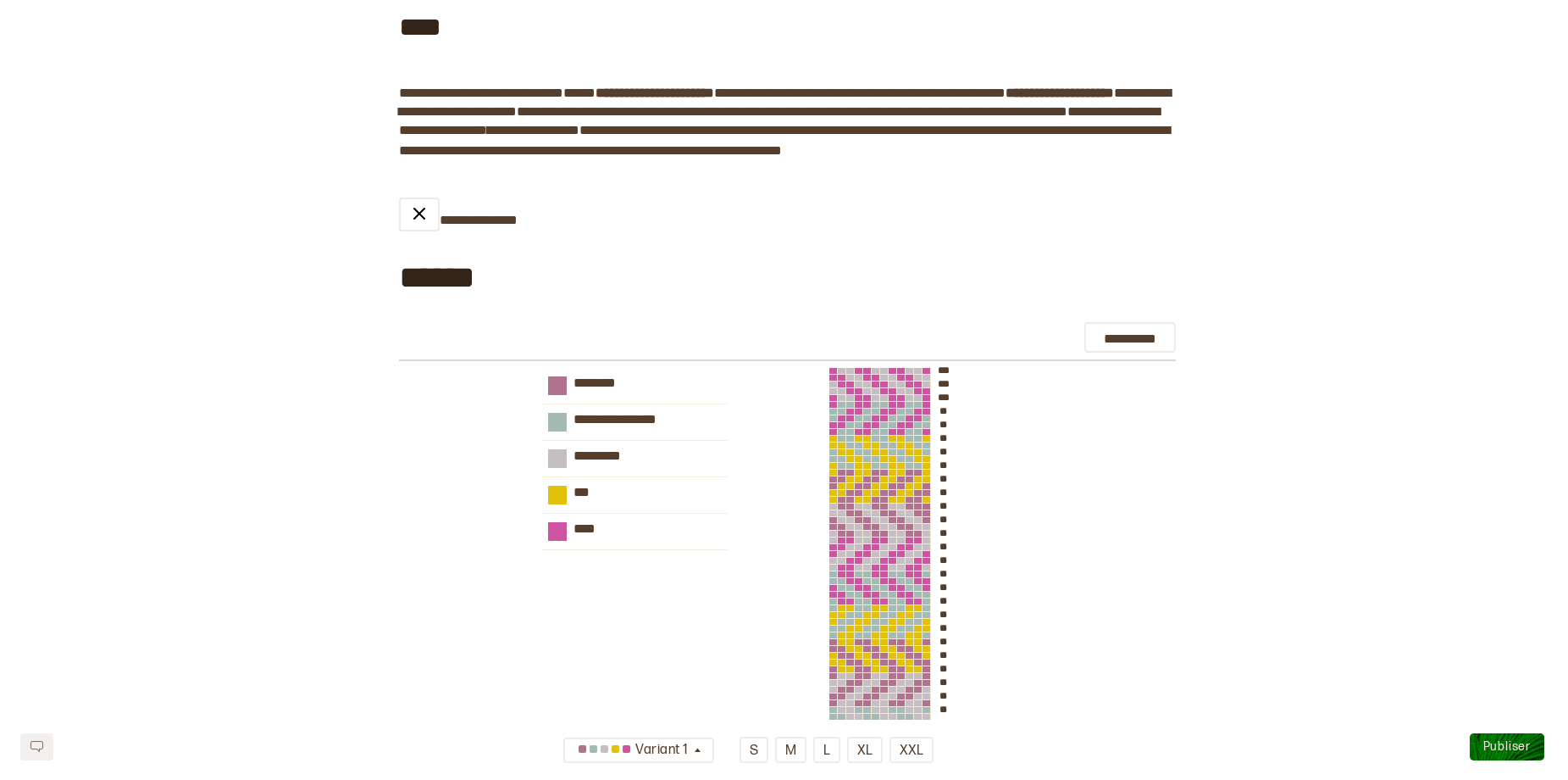
scroll to position [38, 0]
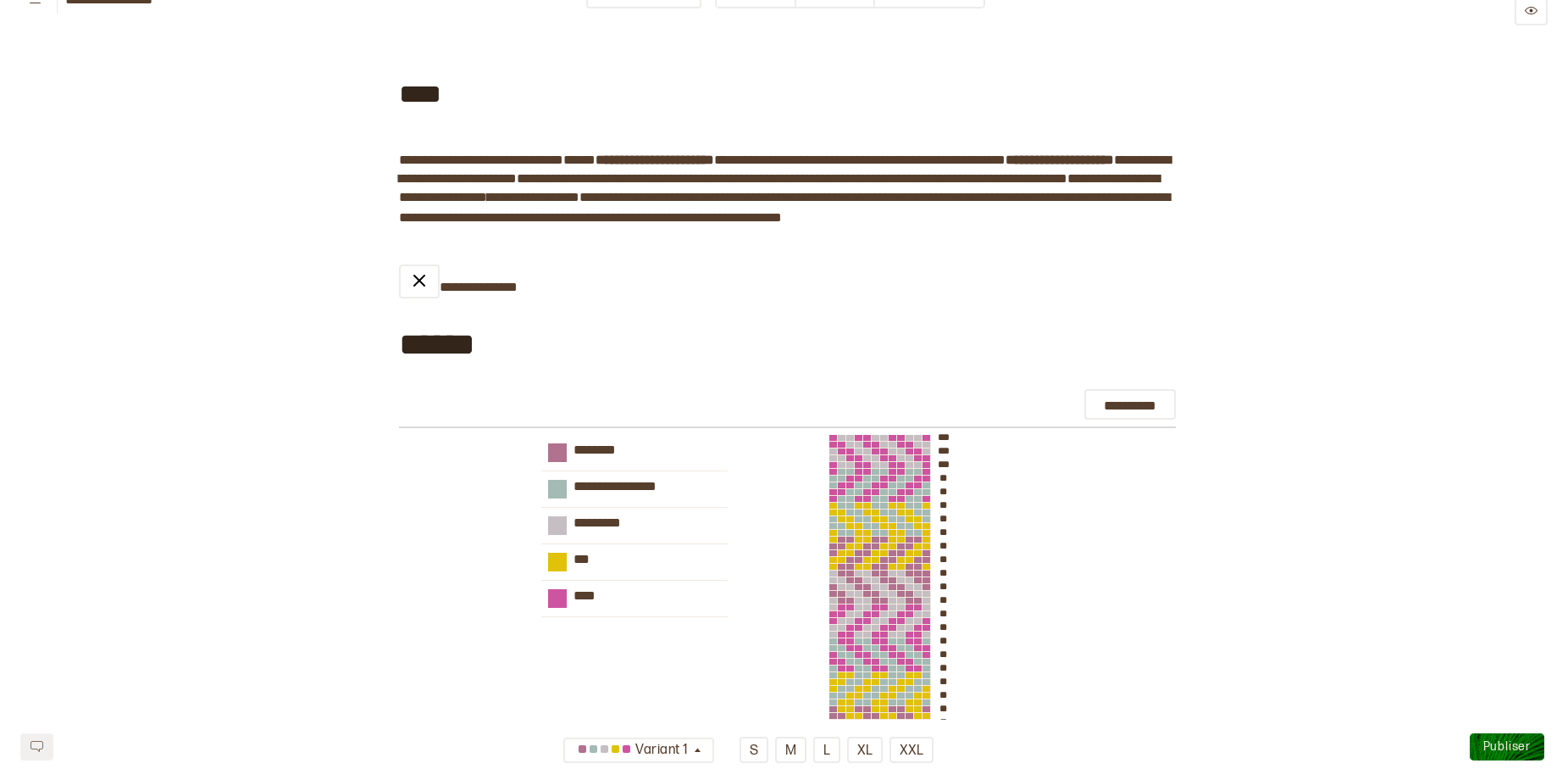
scroll to position [915, 0]
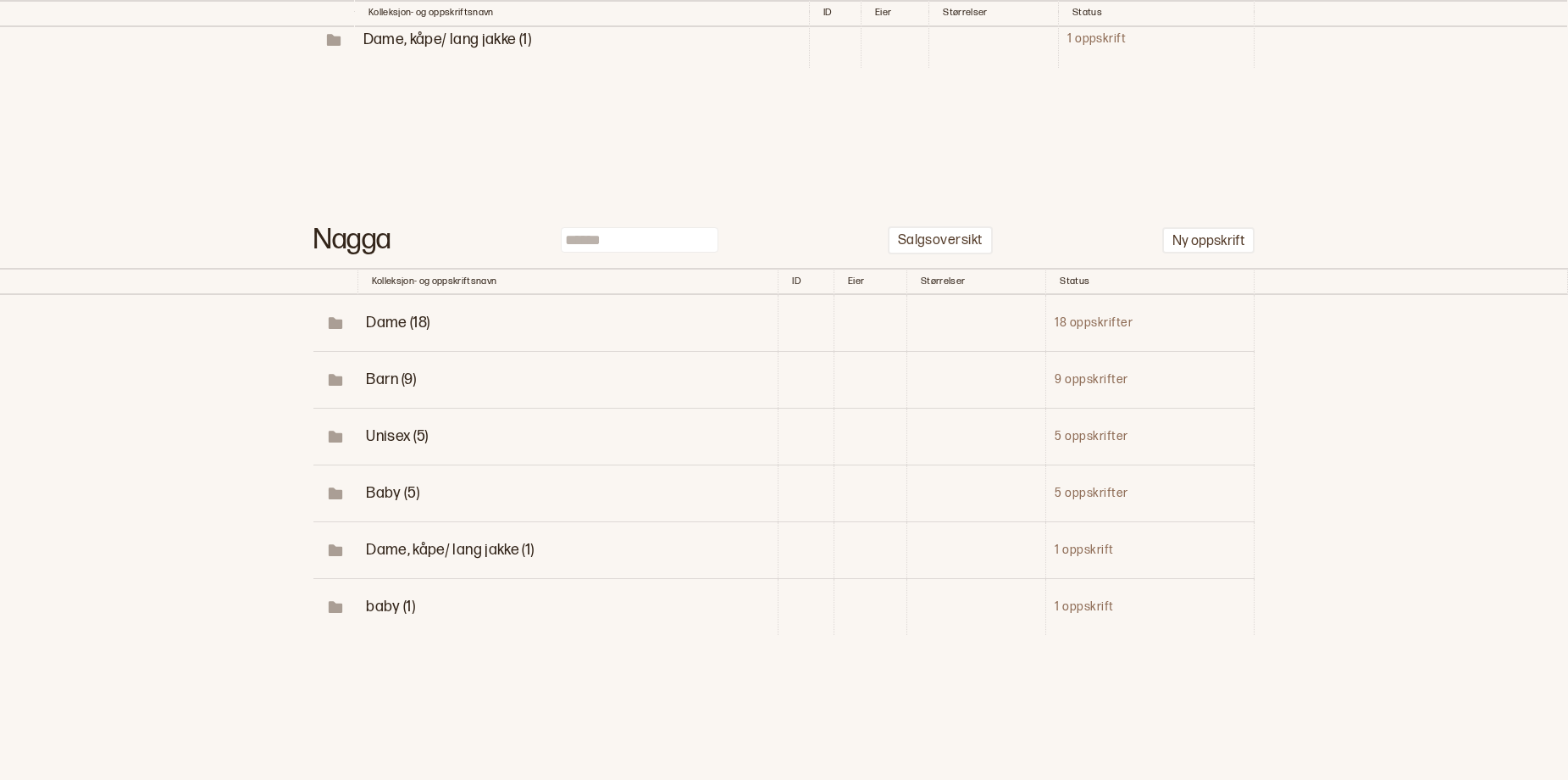
click at [380, 314] on span "Dame (18)" at bounding box center [398, 323] width 64 height 18
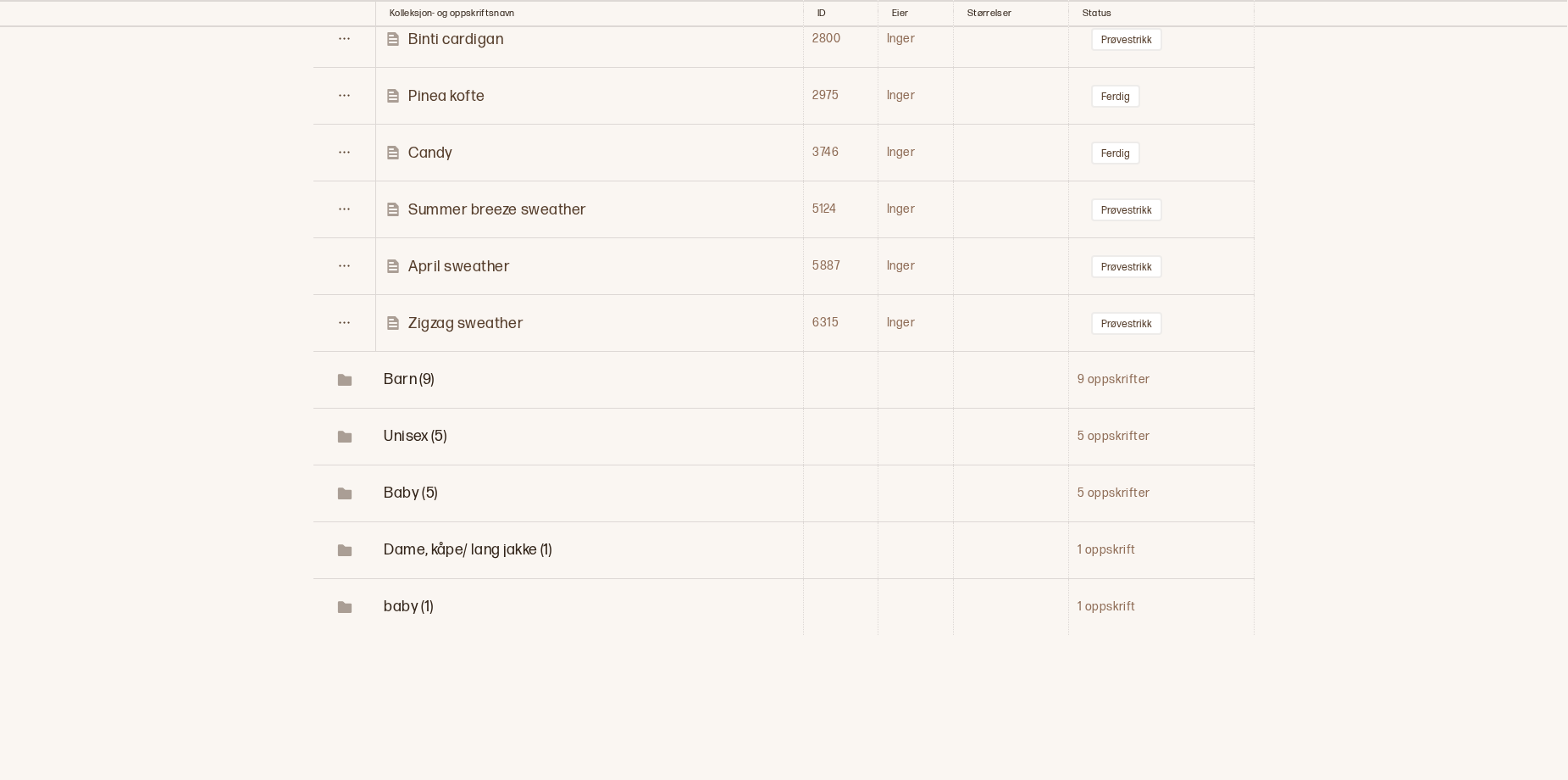
scroll to position [2052, 0]
click at [1133, 335] on button "Prøvestrikk" at bounding box center [1126, 323] width 71 height 23
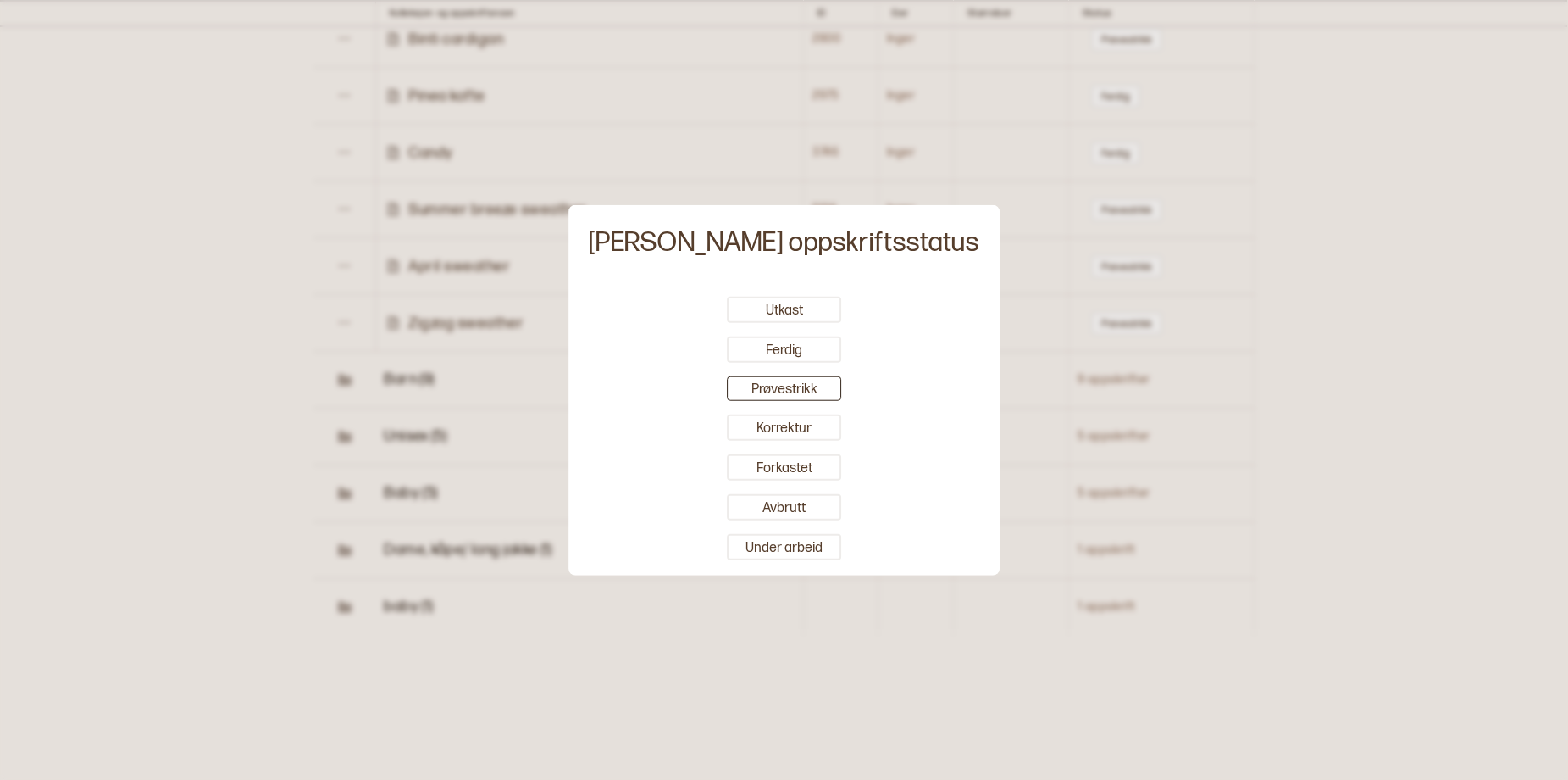
drag, startPoint x: 721, startPoint y: 342, endPoint x: 659, endPoint y: 338, distance: 62.1
click at [727, 342] on button "Ferdig" at bounding box center [784, 349] width 115 height 26
drag, startPoint x: 1354, startPoint y: 192, endPoint x: 1343, endPoint y: 184, distance: 13.6
click at [1356, 193] on div at bounding box center [784, 390] width 1568 height 780
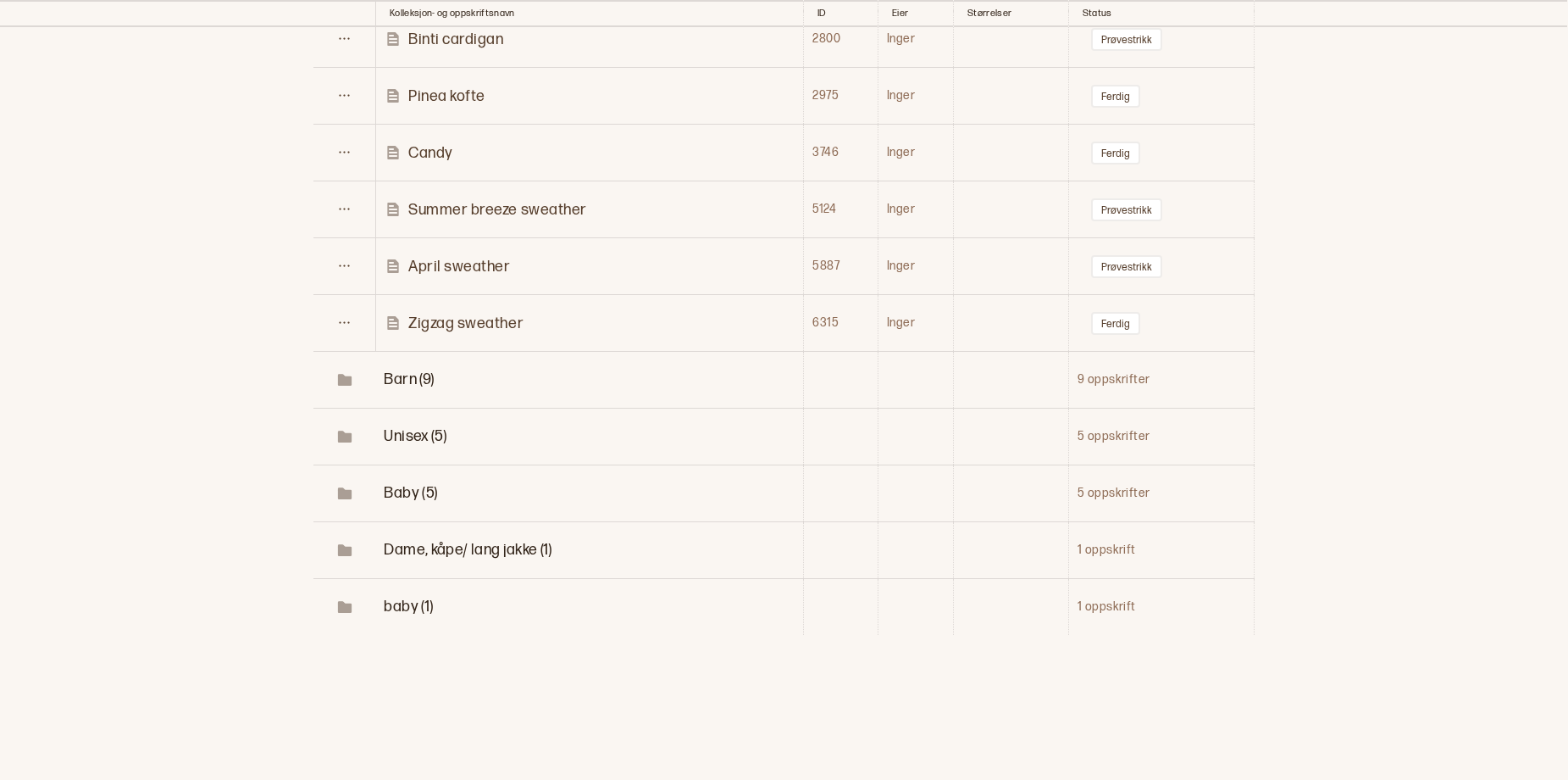
click at [483, 276] on p "April sweather" at bounding box center [460, 267] width 103 height 20
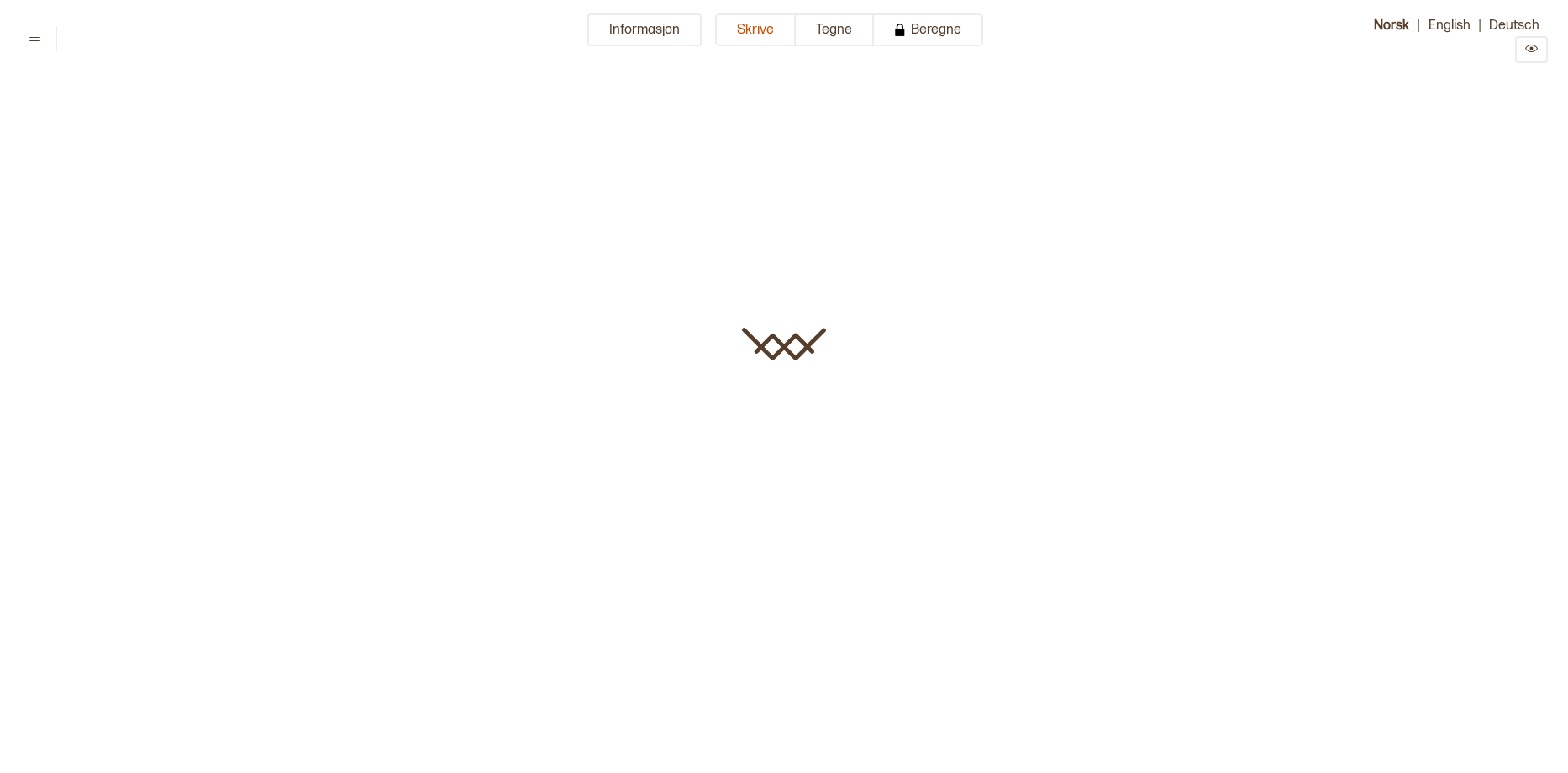
type input "**********"
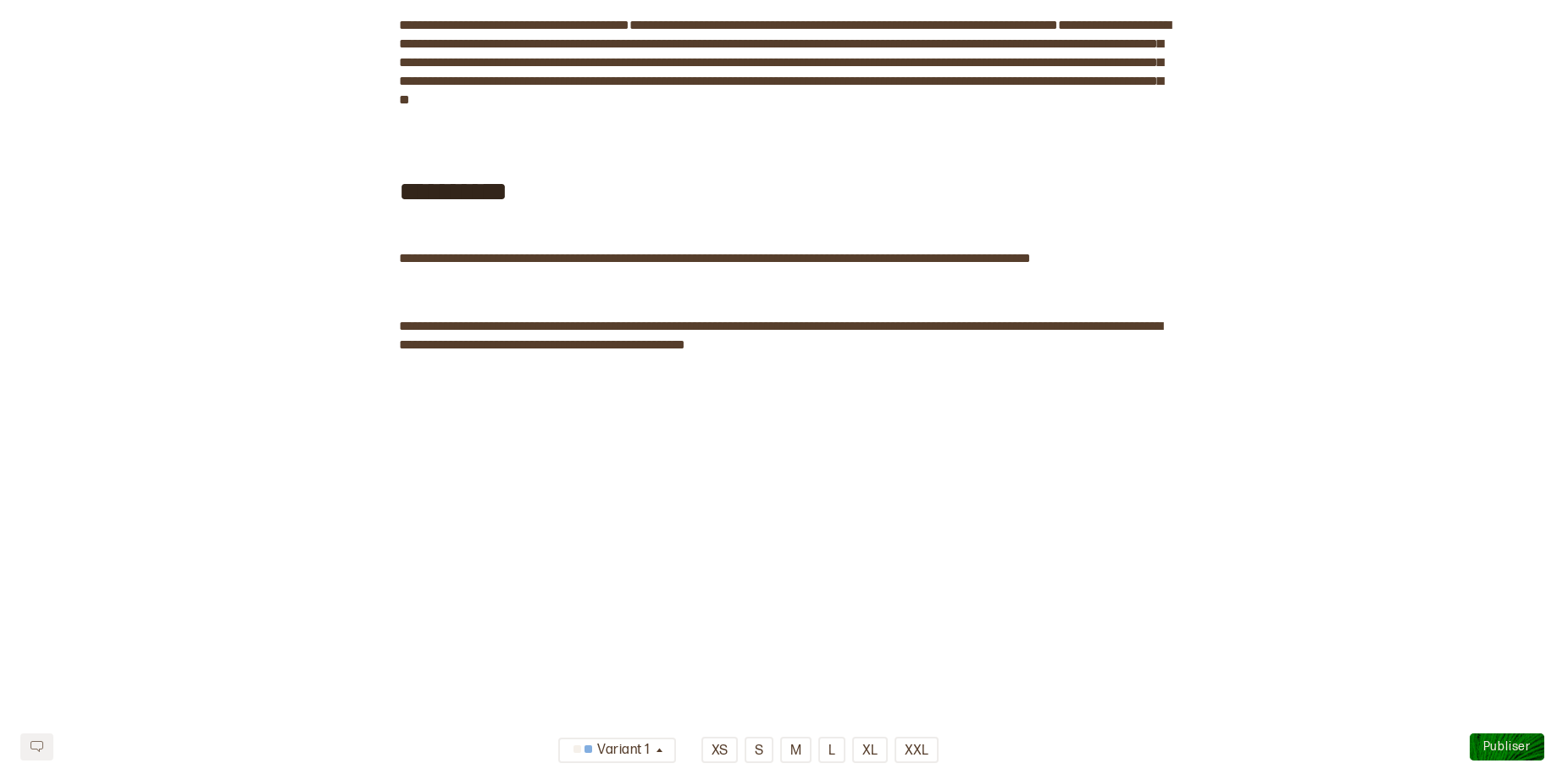
scroll to position [3500, 0]
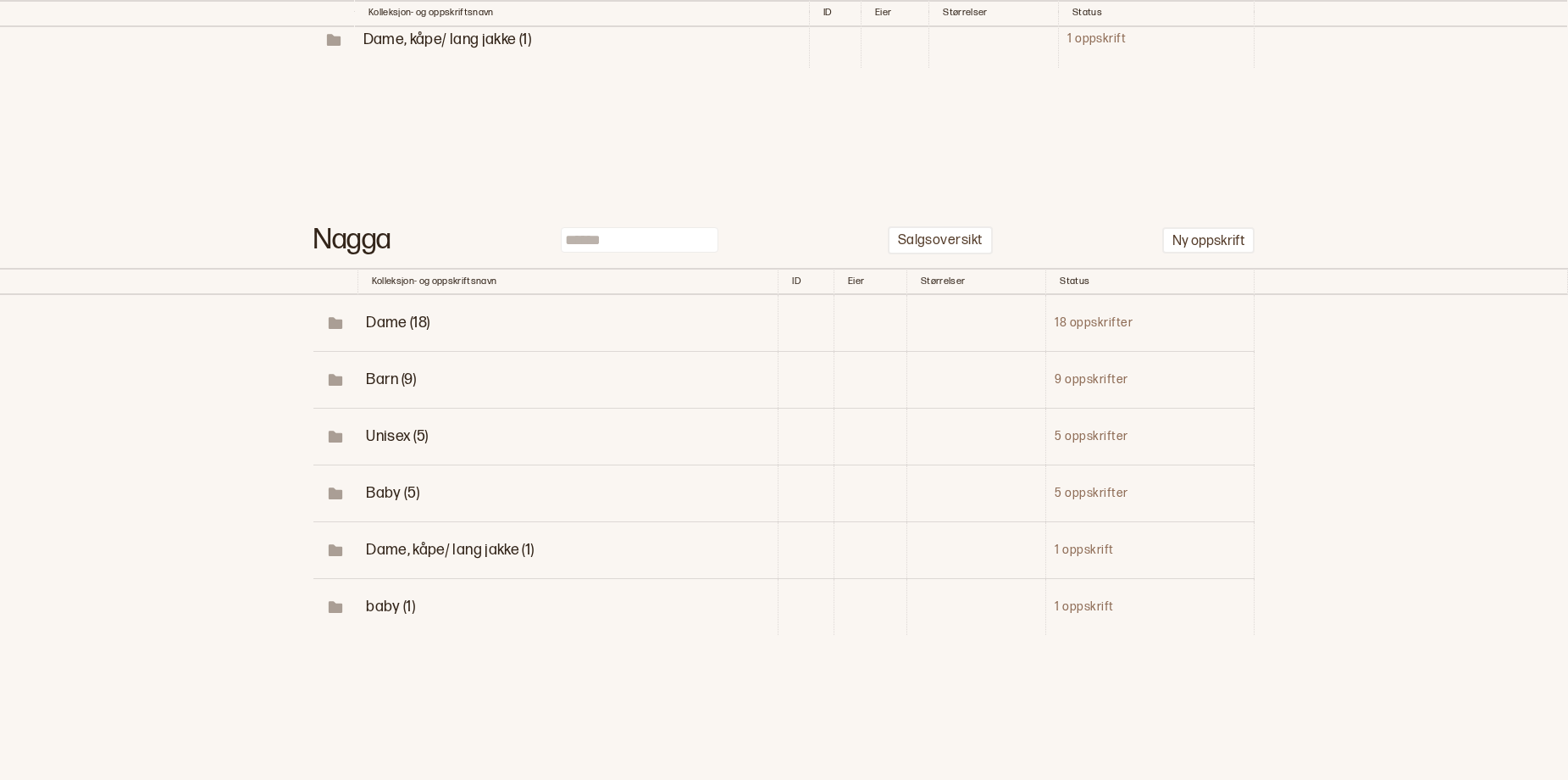
click at [397, 314] on span "Dame (18)" at bounding box center [398, 323] width 64 height 18
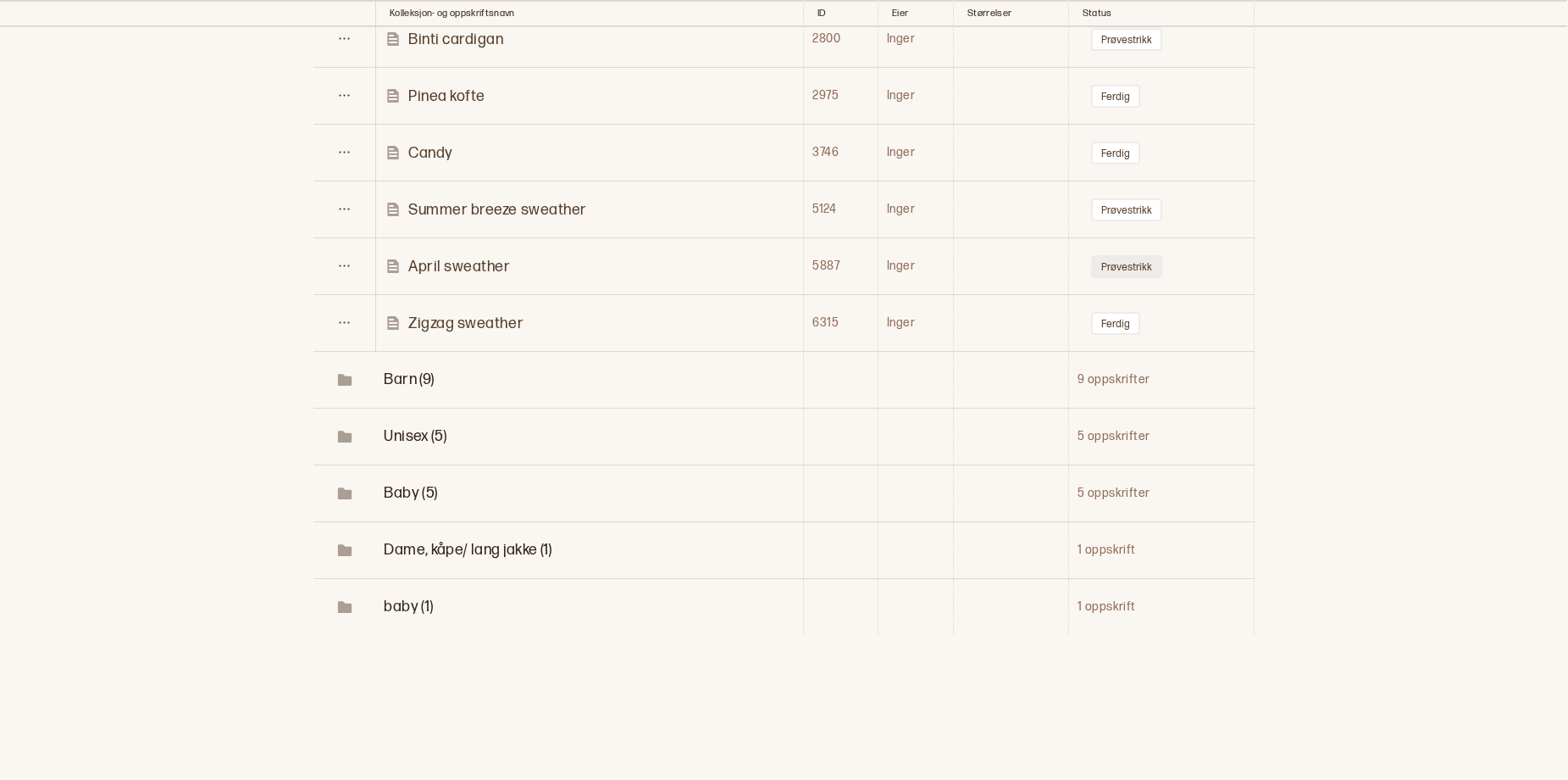
click at [1140, 255] on button "Prøvestrikk" at bounding box center [1126, 266] width 71 height 23
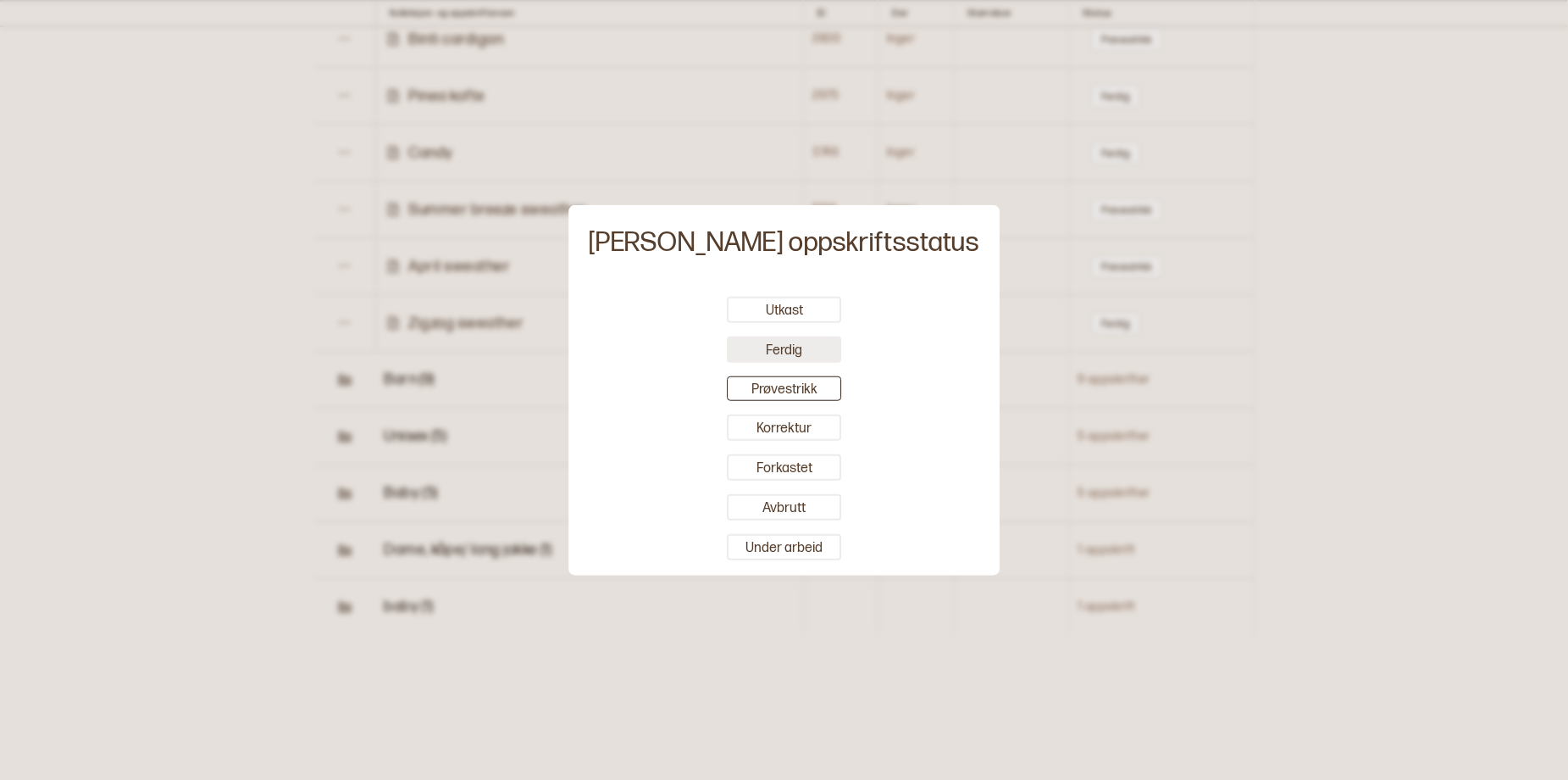
click at [800, 346] on button "Ferdig" at bounding box center [784, 349] width 115 height 26
click at [1493, 216] on div at bounding box center [784, 390] width 1568 height 780
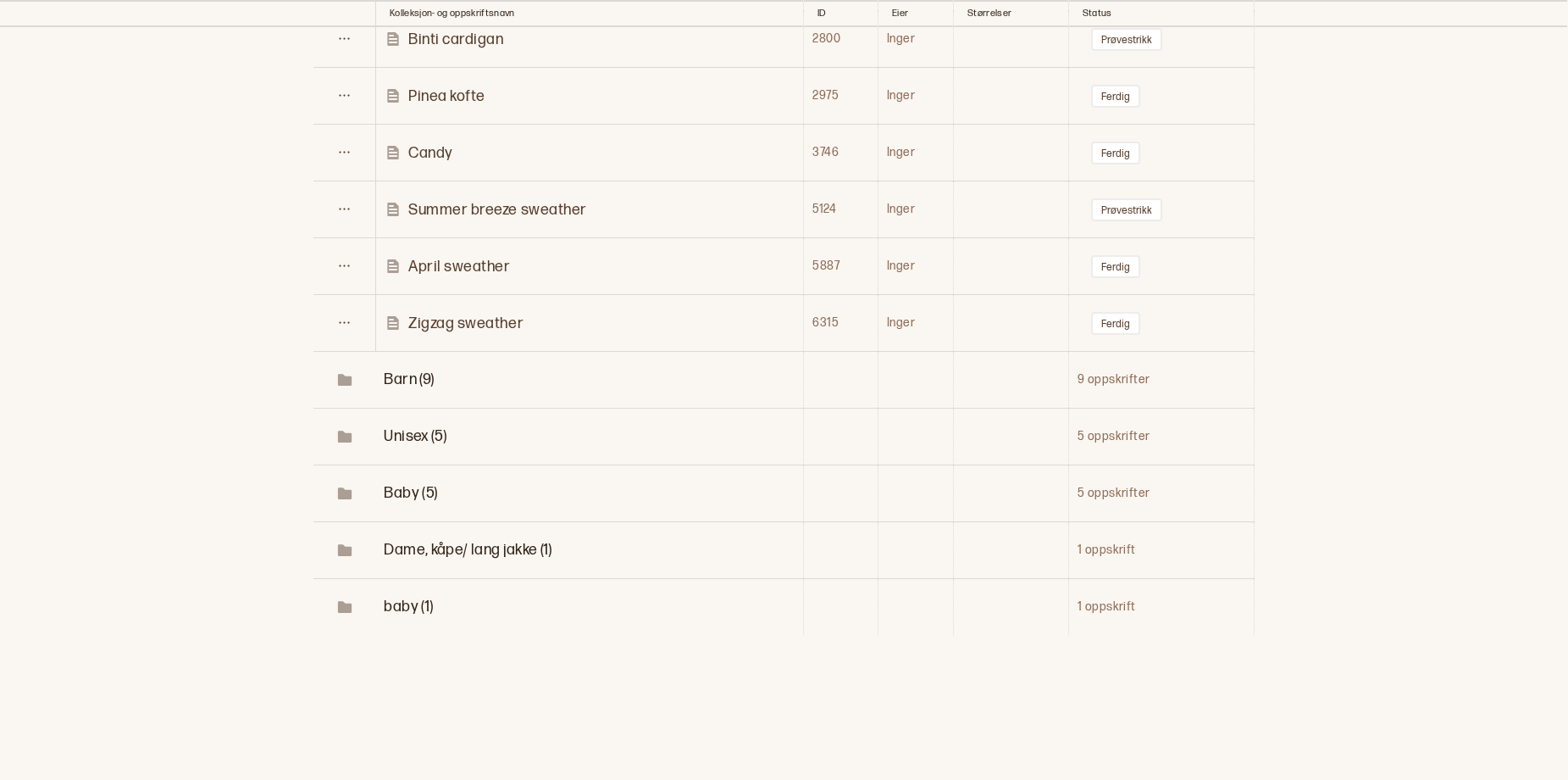
scroll to position [2012, 0]
click at [549, 219] on p "Summer breeze sweather" at bounding box center [497, 210] width 178 height 20
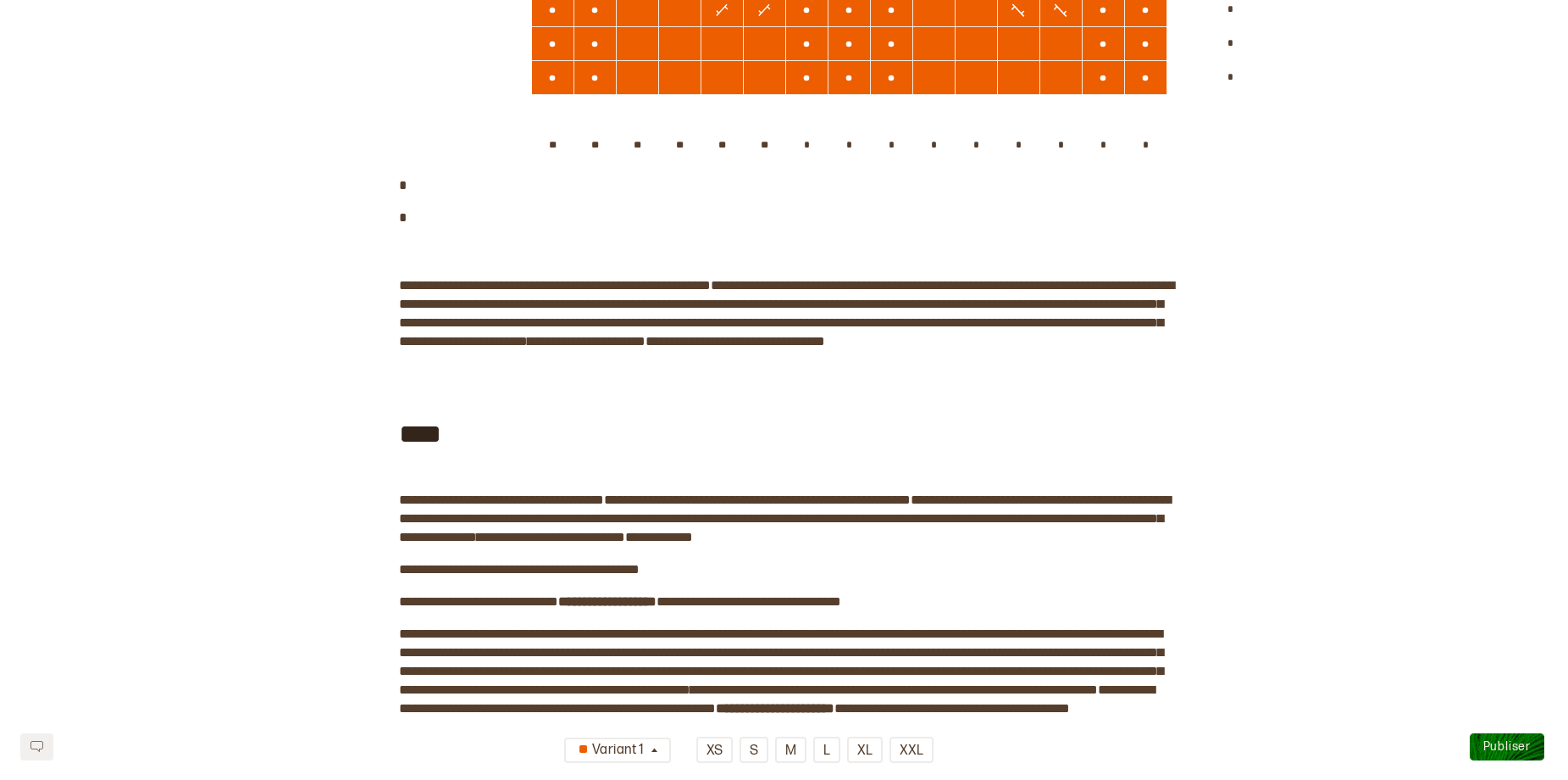
scroll to position [1268, 0]
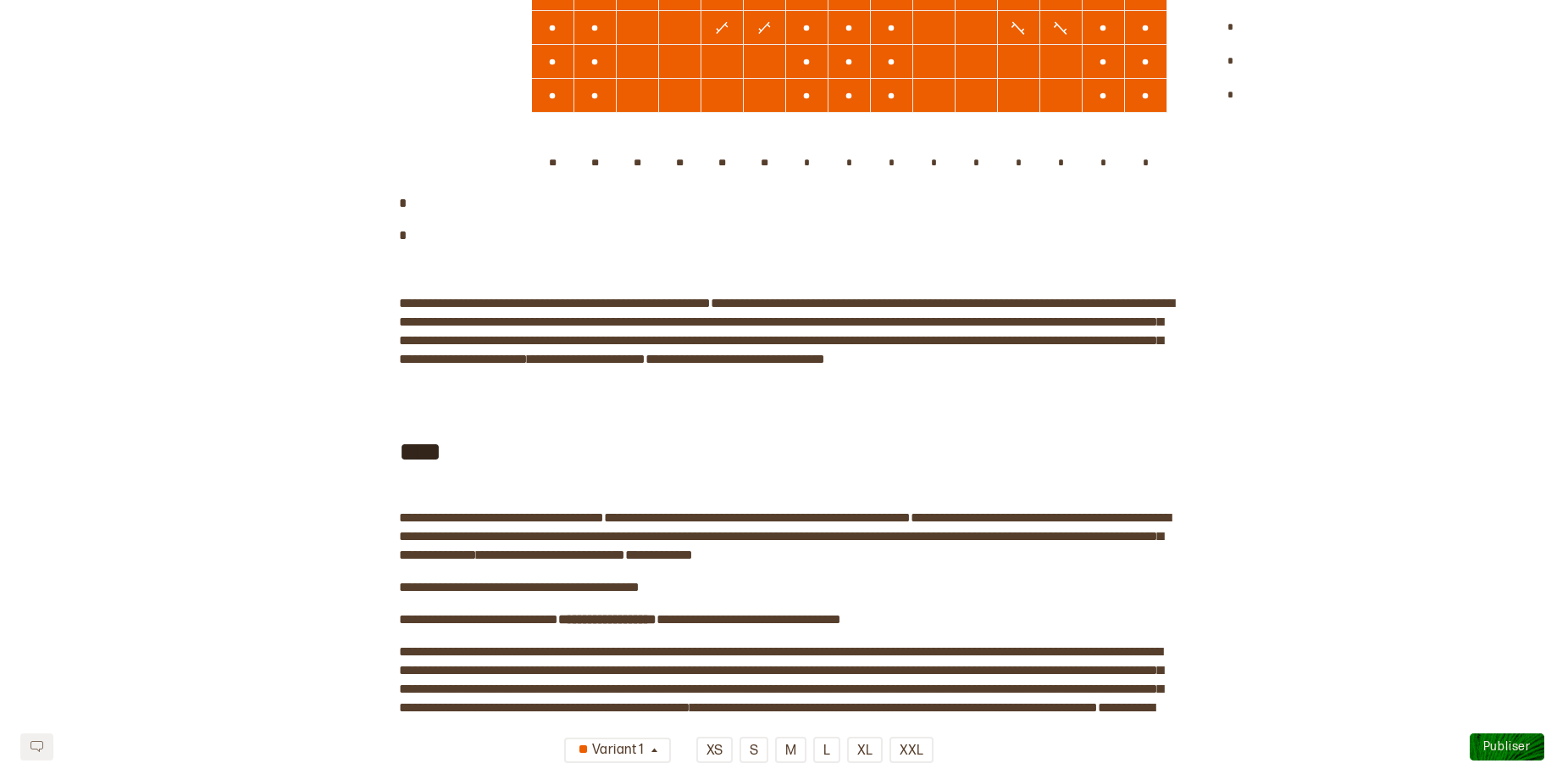
scroll to position [915, 0]
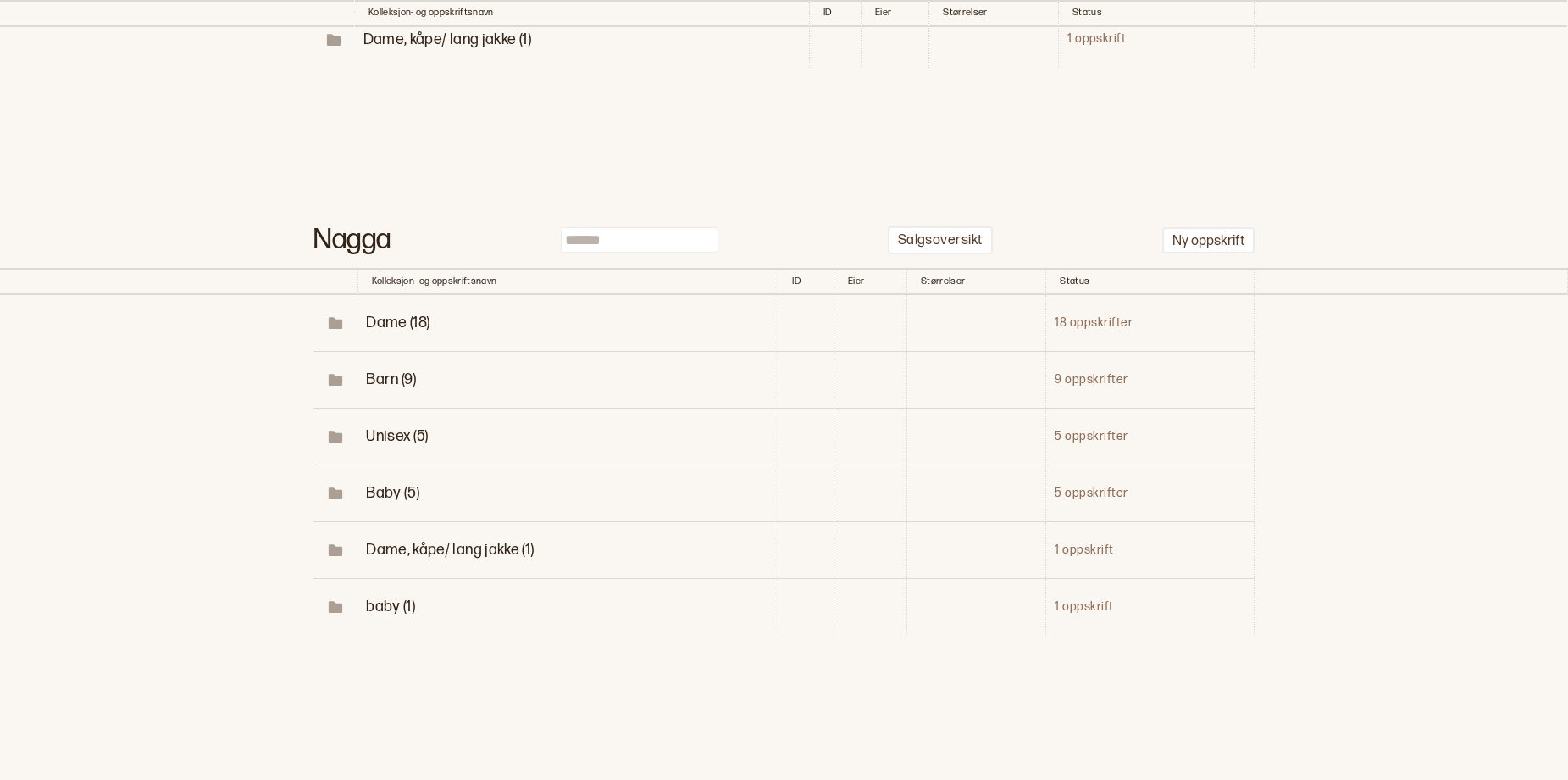
click at [374, 314] on span "Dame (18)" at bounding box center [398, 323] width 64 height 18
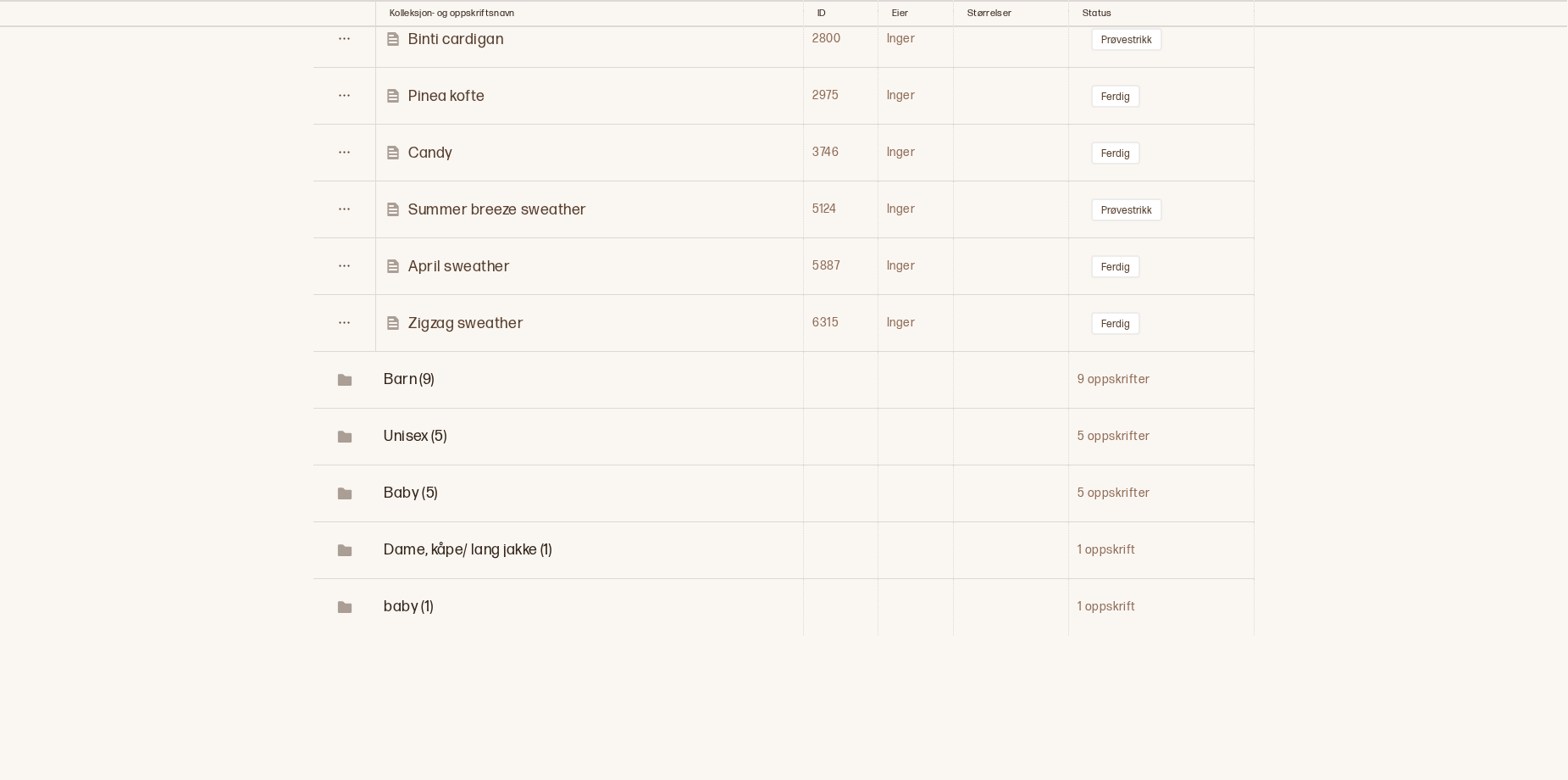
scroll to position [1678, 0]
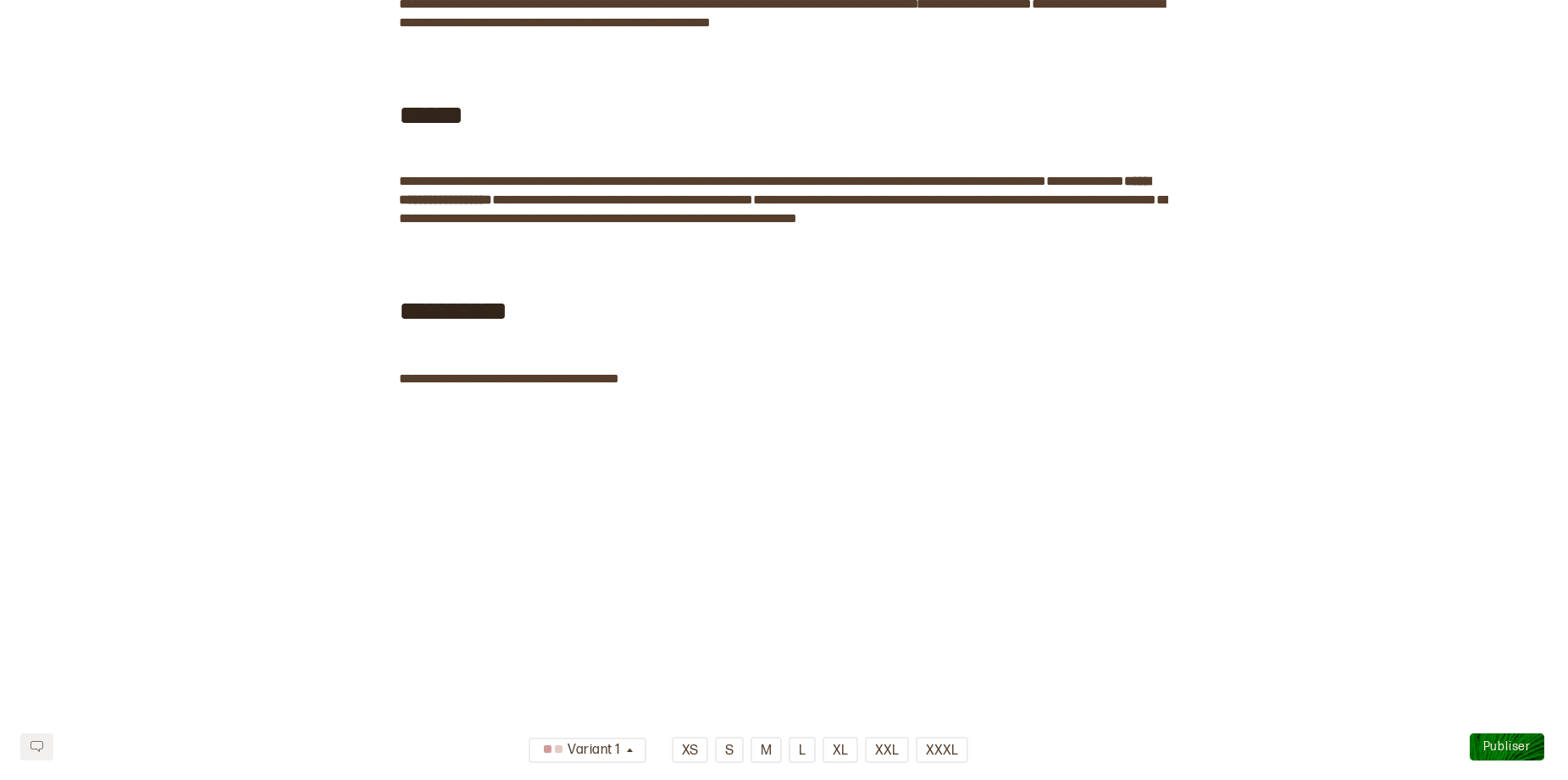
scroll to position [2378, 0]
click at [690, 381] on span "﻿" at bounding box center [679, 379] width 121 height 22
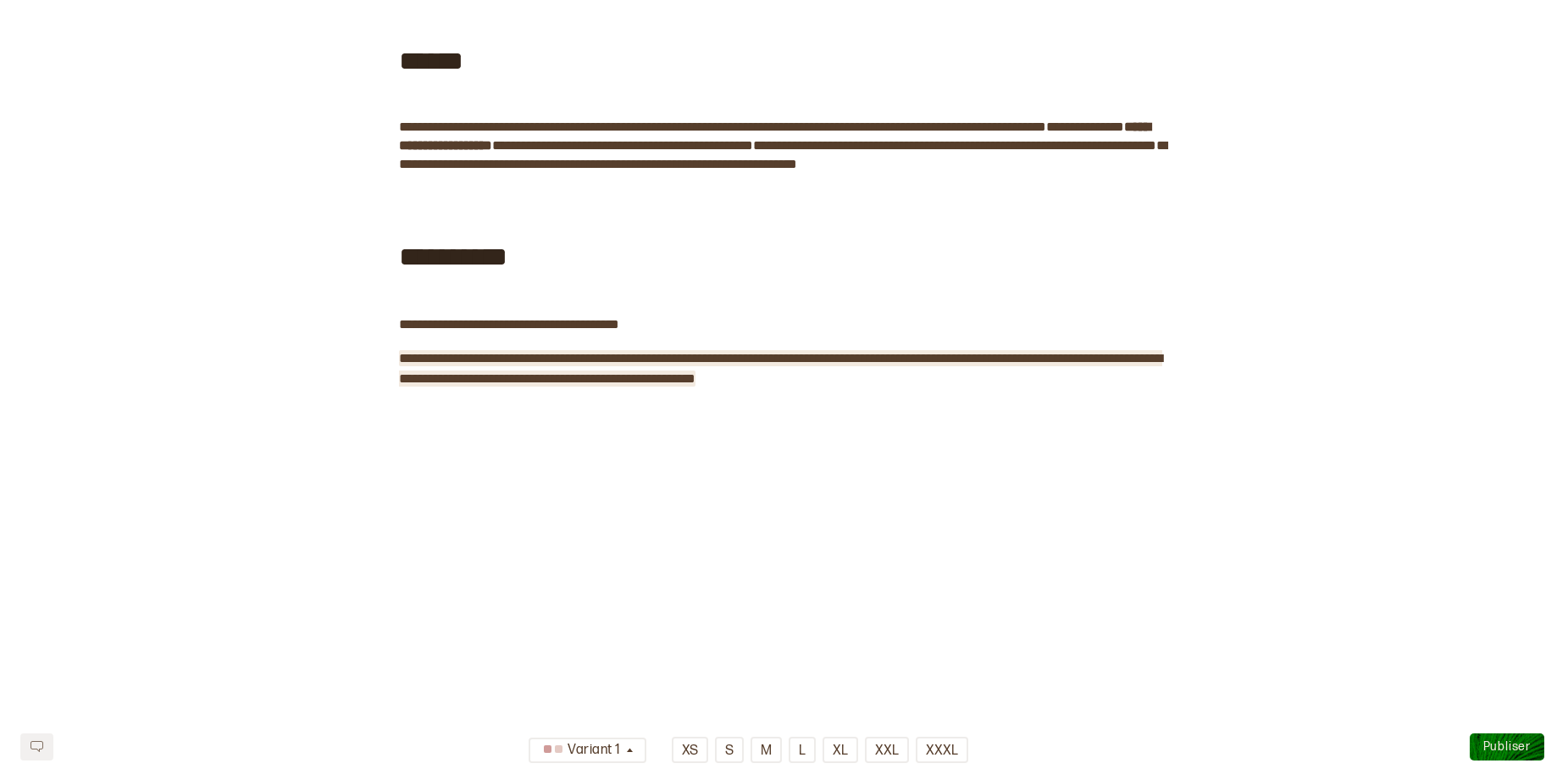
click at [1507, 739] on span "Publiser" at bounding box center [1507, 746] width 48 height 14
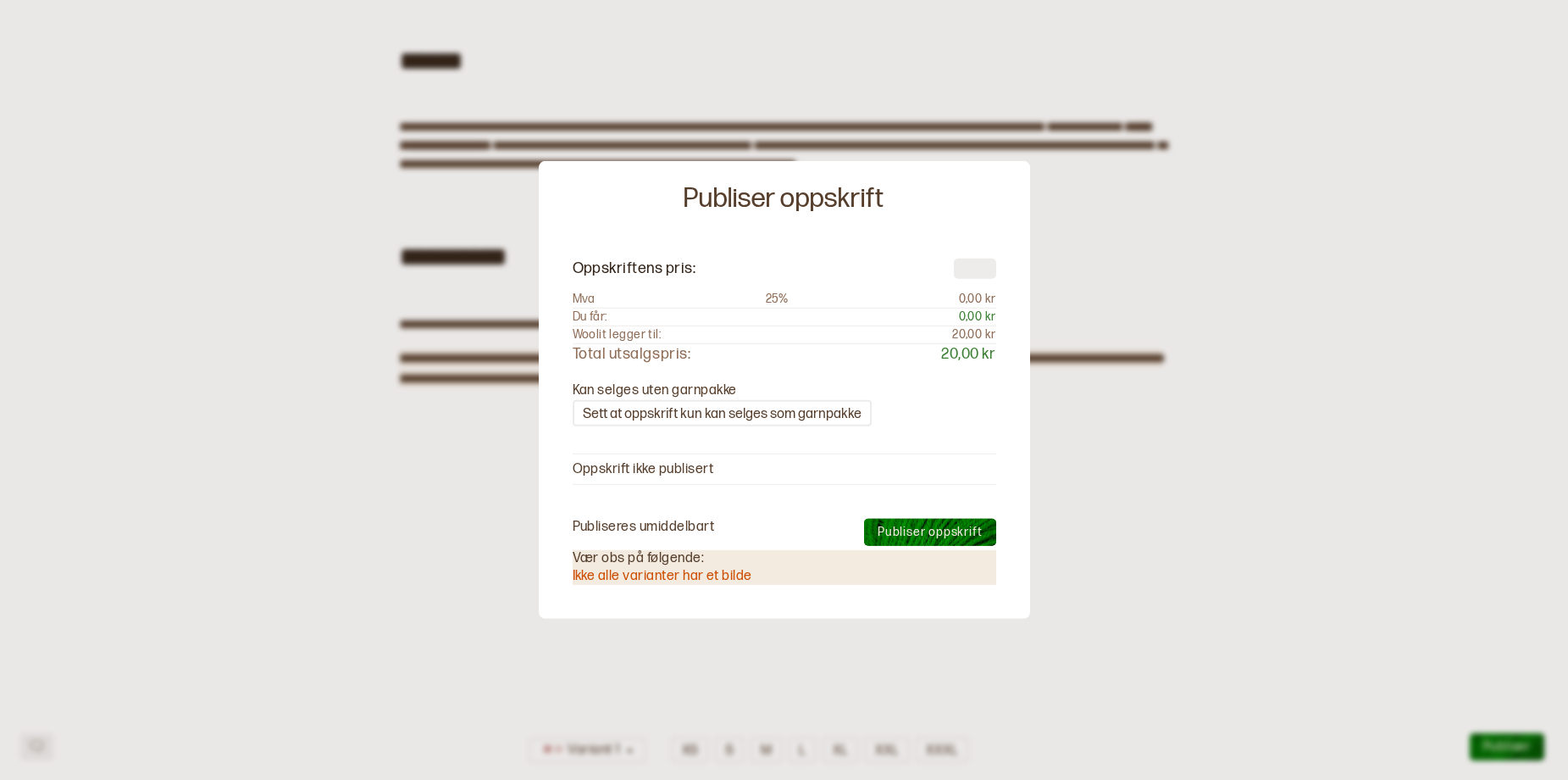
type input "***"
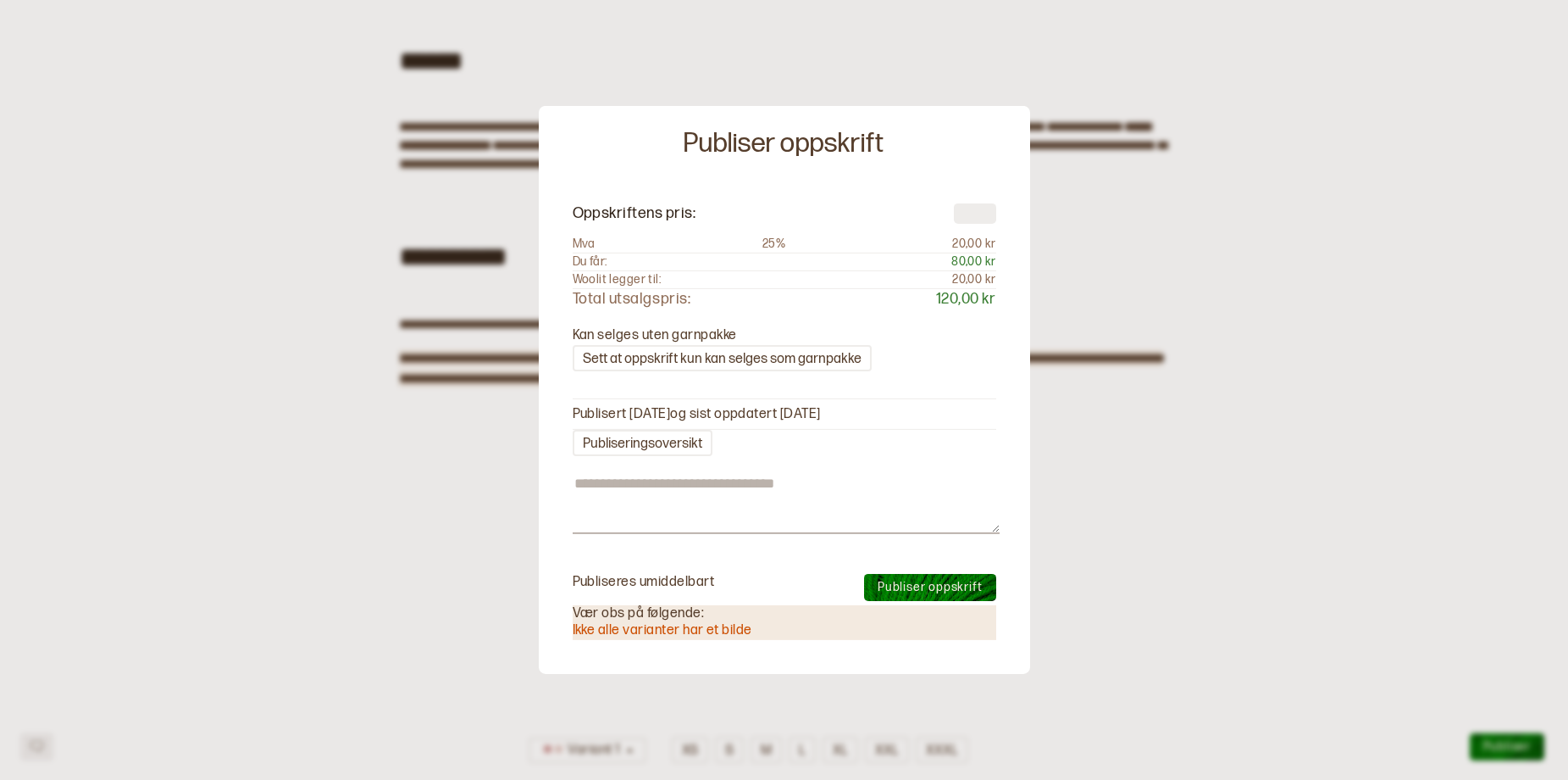
click at [953, 586] on span "Publiser oppskrift" at bounding box center [930, 586] width 105 height 14
type textarea "*"
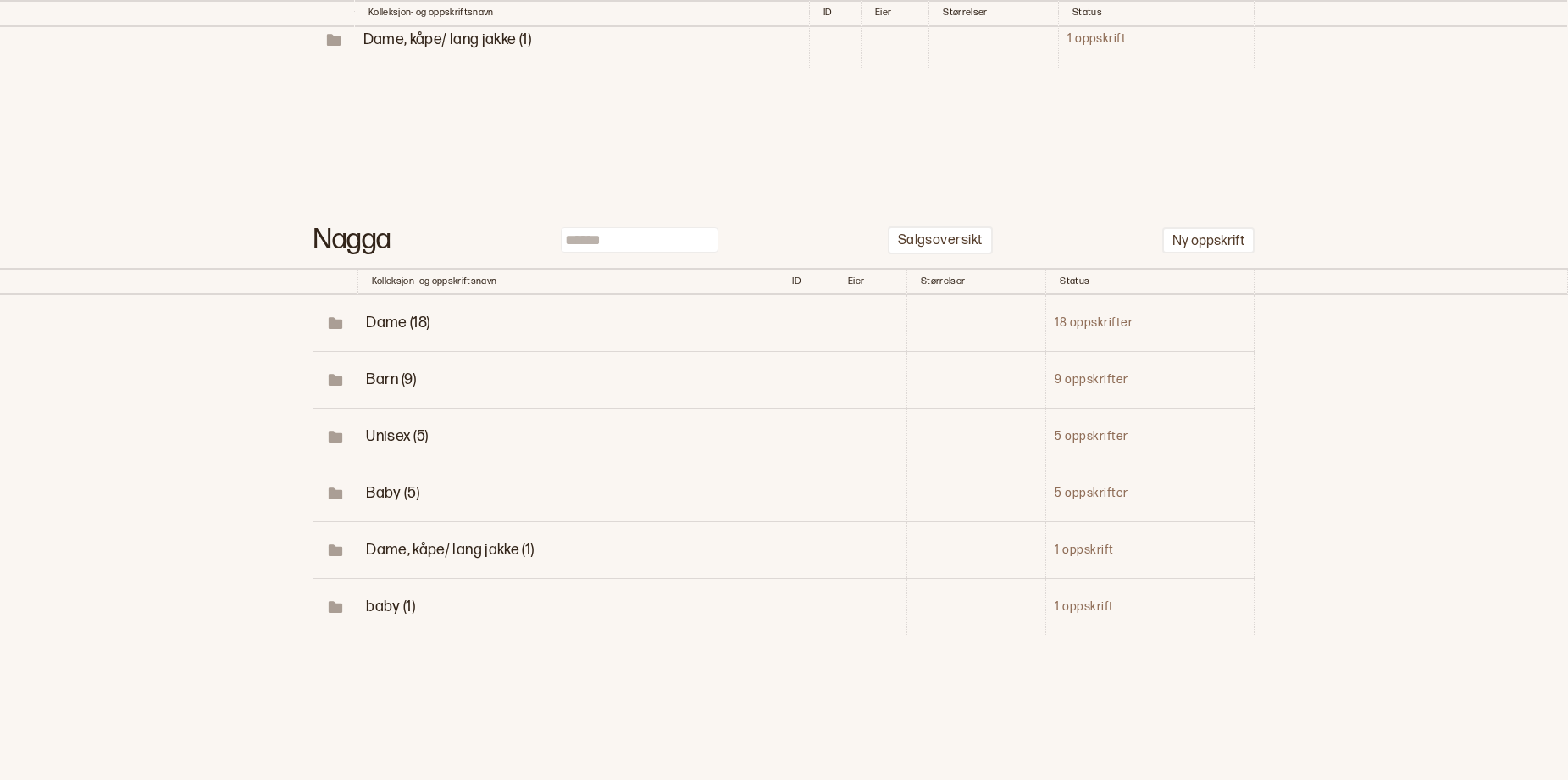
scroll to position [915, 0]
click at [385, 314] on span "Dame (18)" at bounding box center [398, 323] width 64 height 18
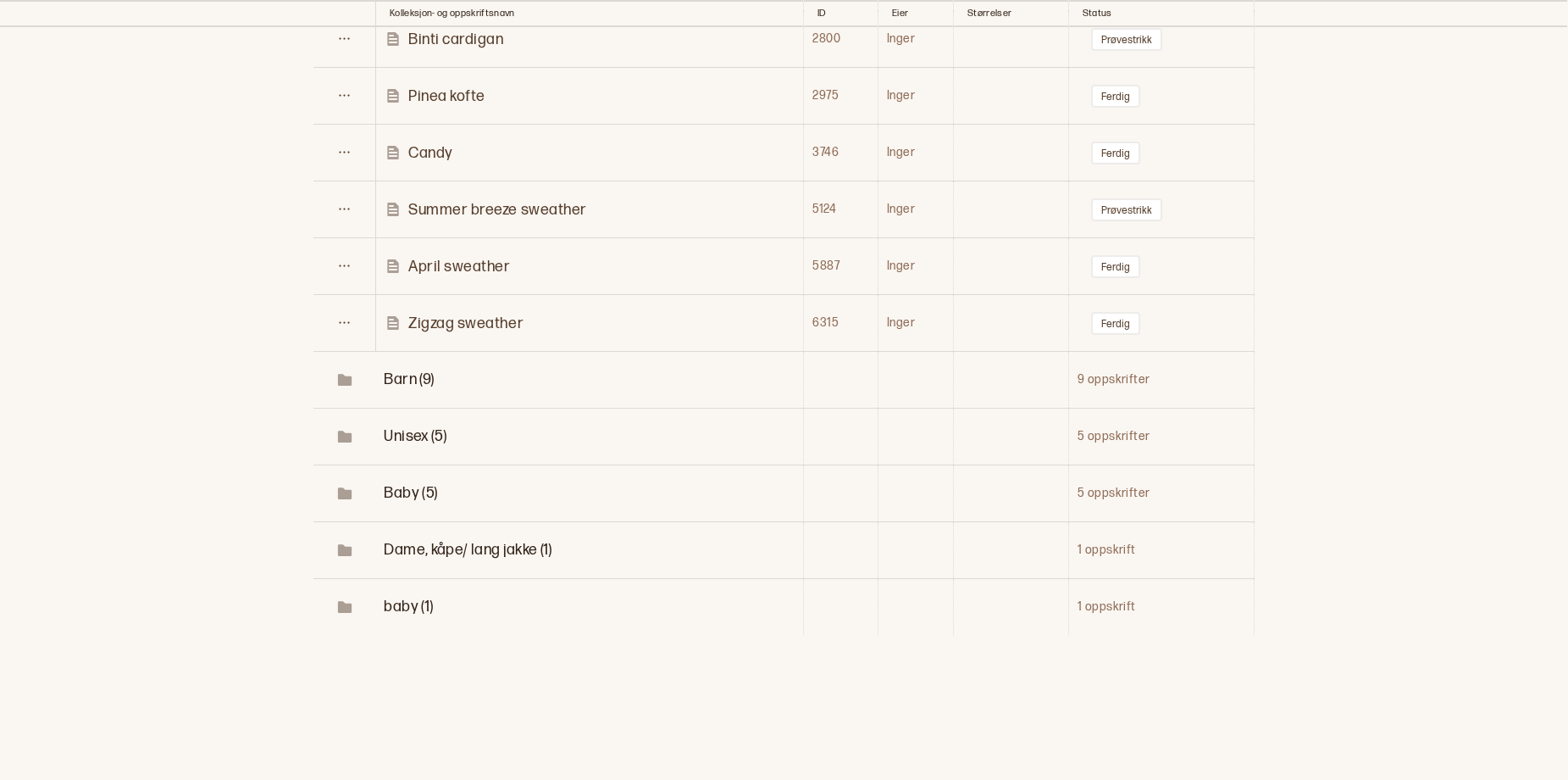
scroll to position [1757, 0]
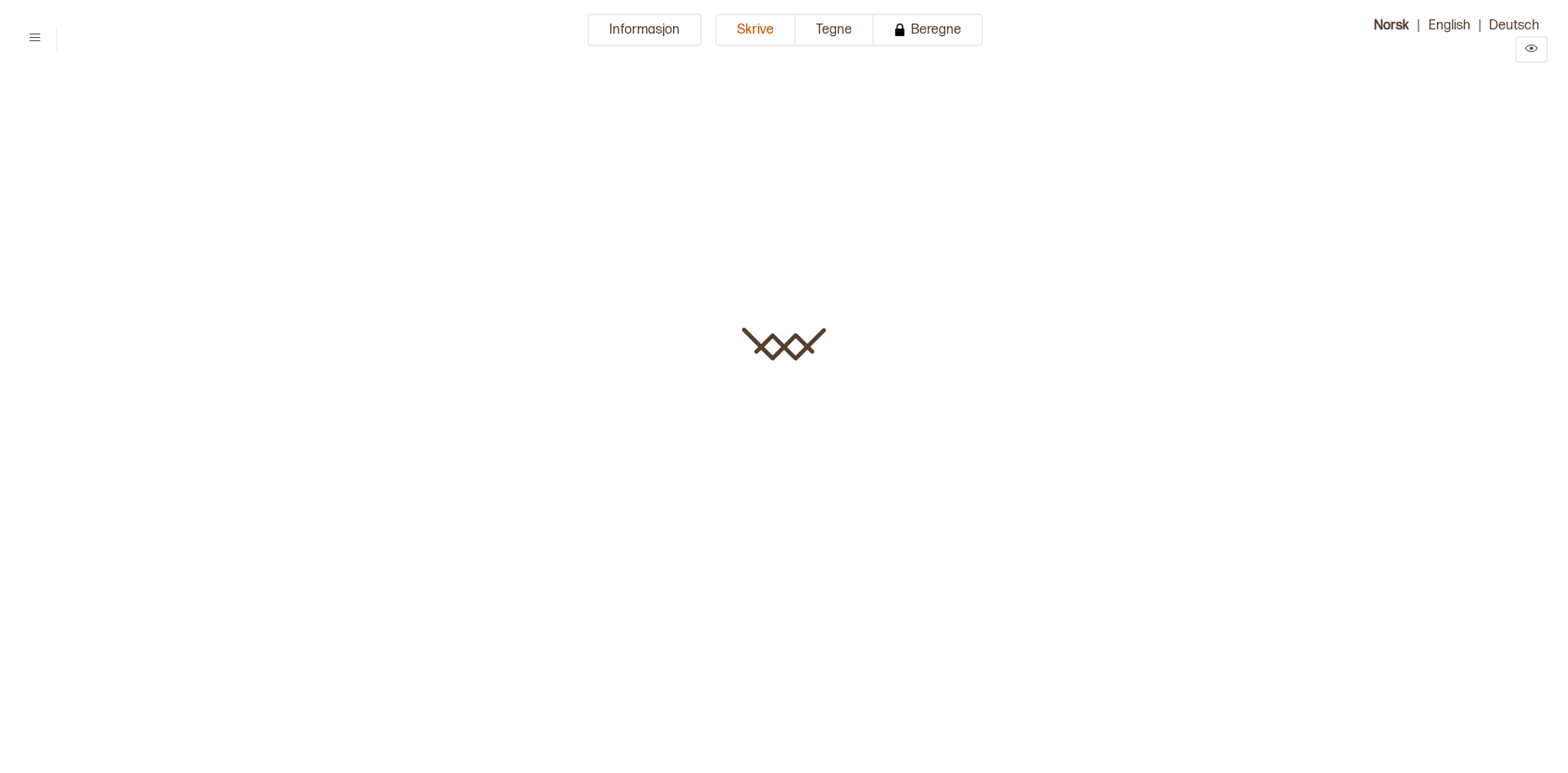
type input "**********"
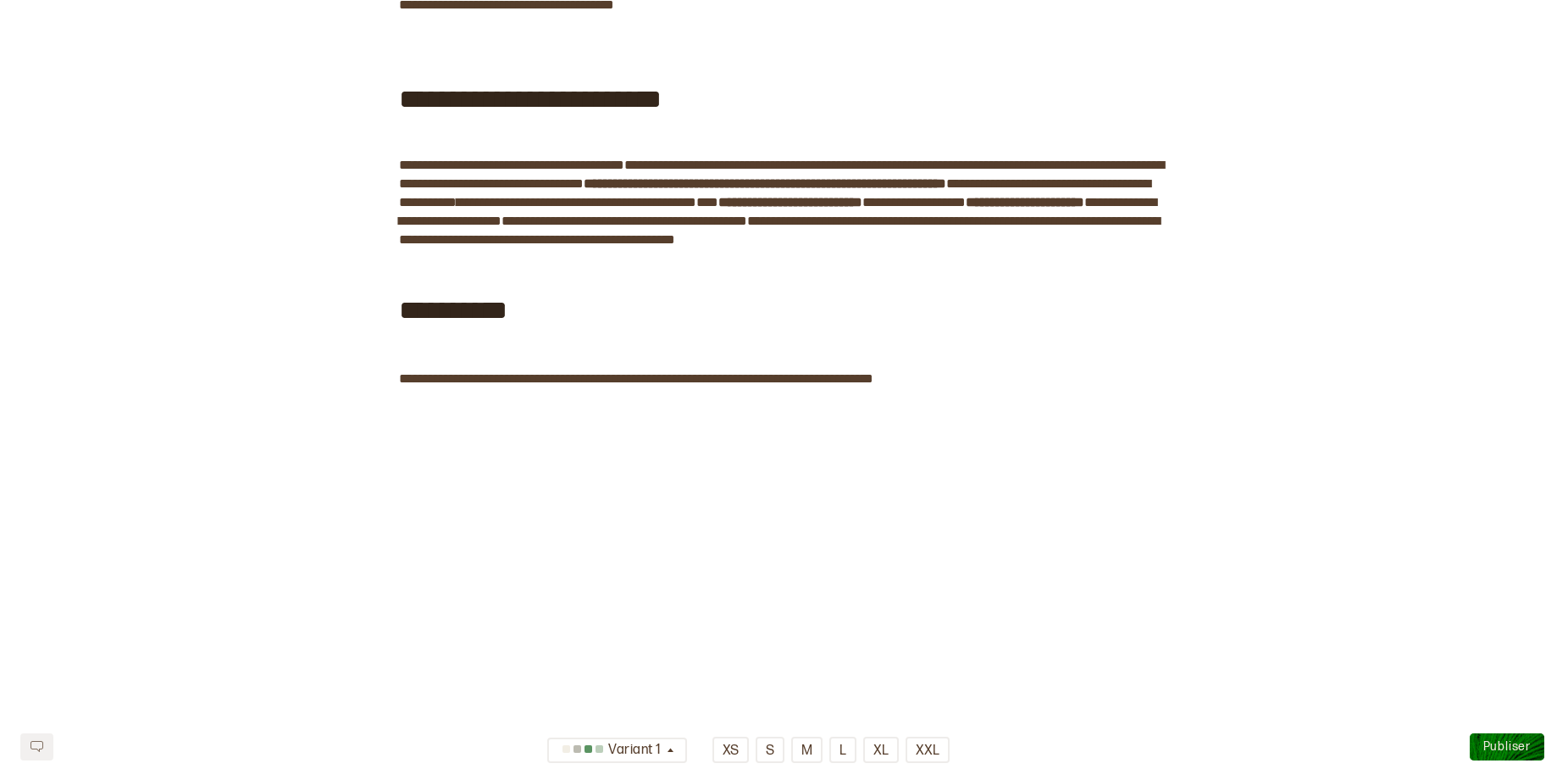
scroll to position [2254, 0]
click at [956, 390] on span "﻿" at bounding box center [933, 379] width 121 height 22
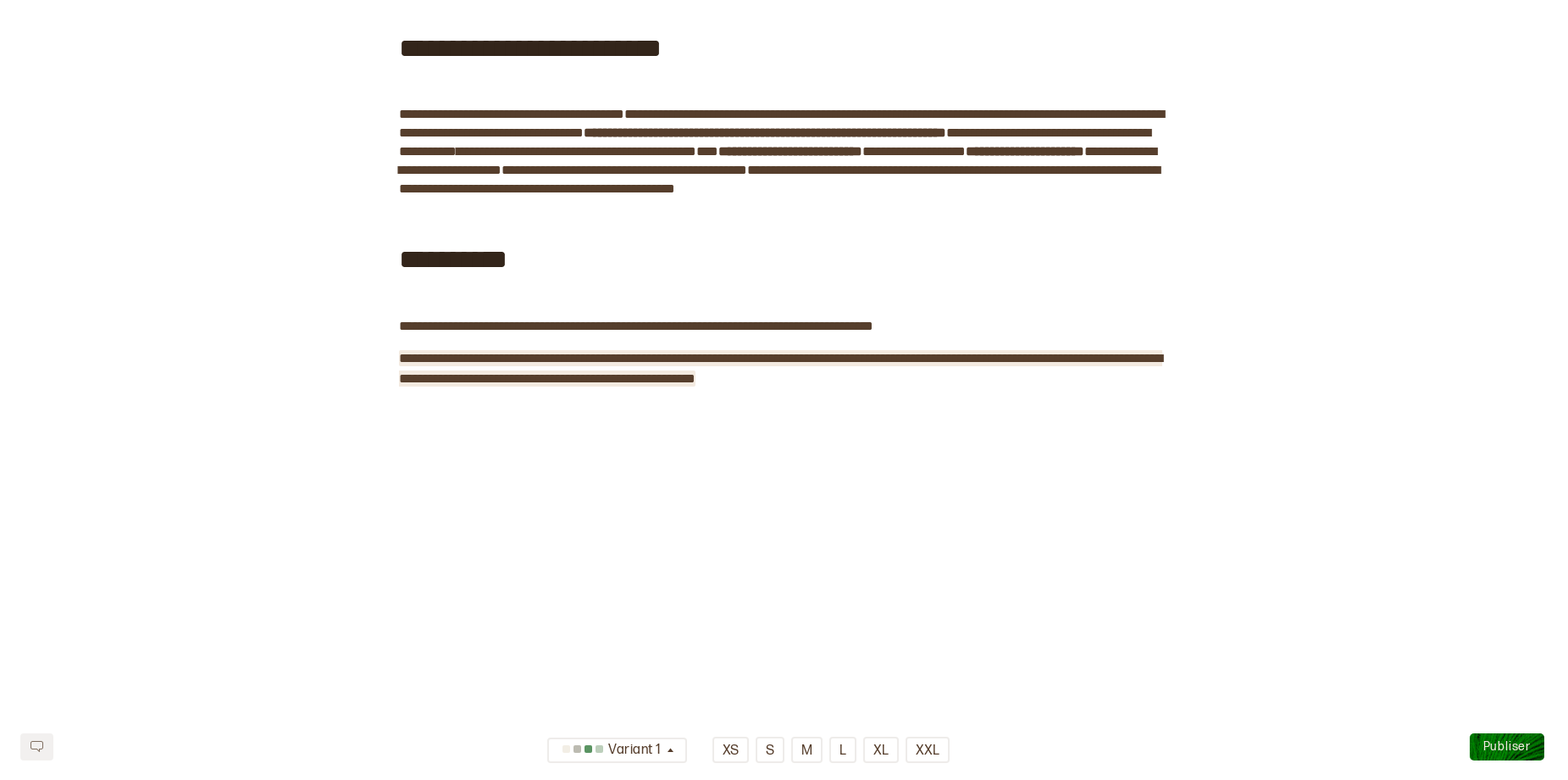
click at [1515, 741] on span "Publiser" at bounding box center [1507, 746] width 48 height 14
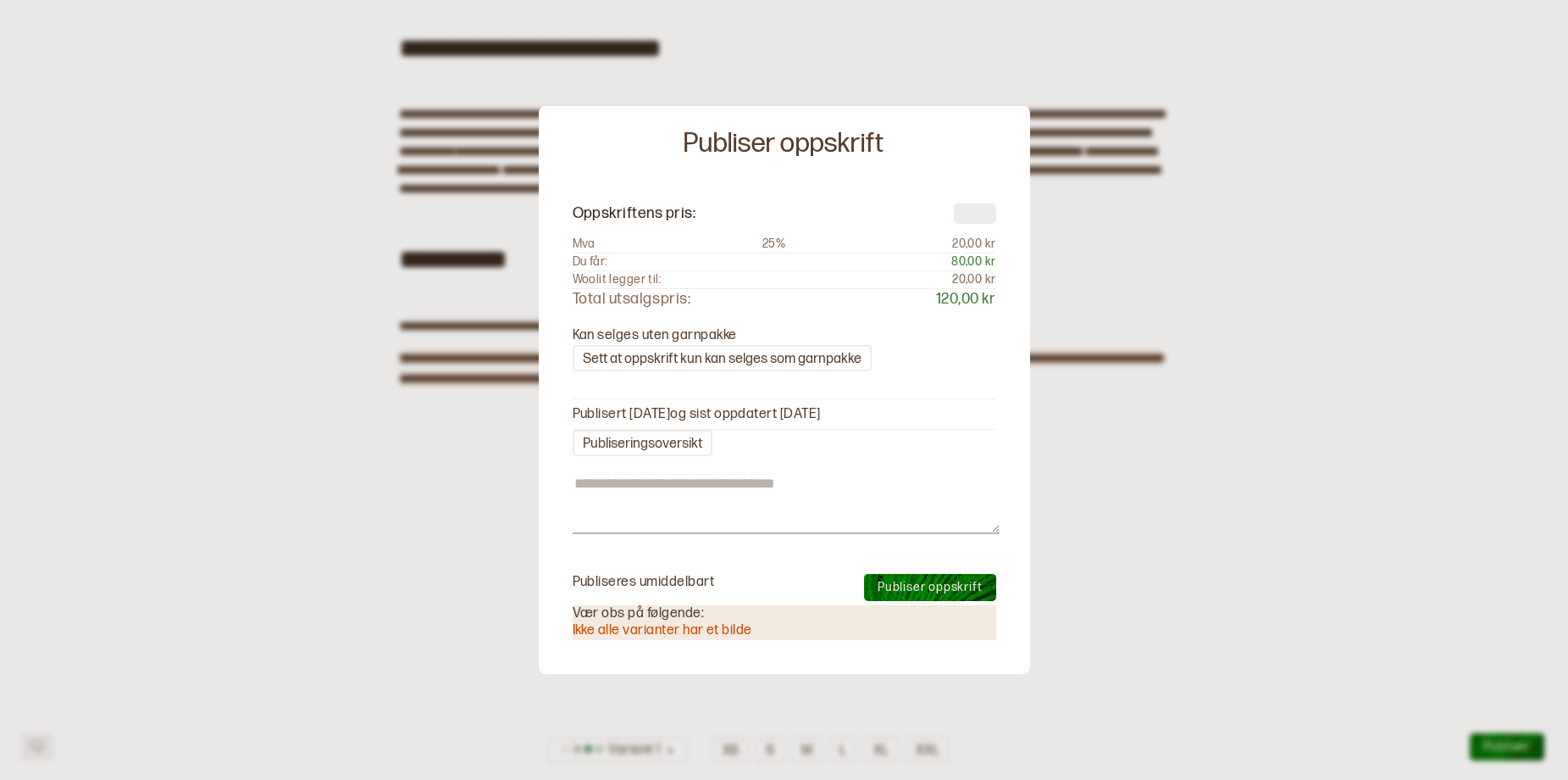
click at [957, 590] on span "Publiser oppskrift" at bounding box center [930, 586] width 105 height 14
type textarea "*"
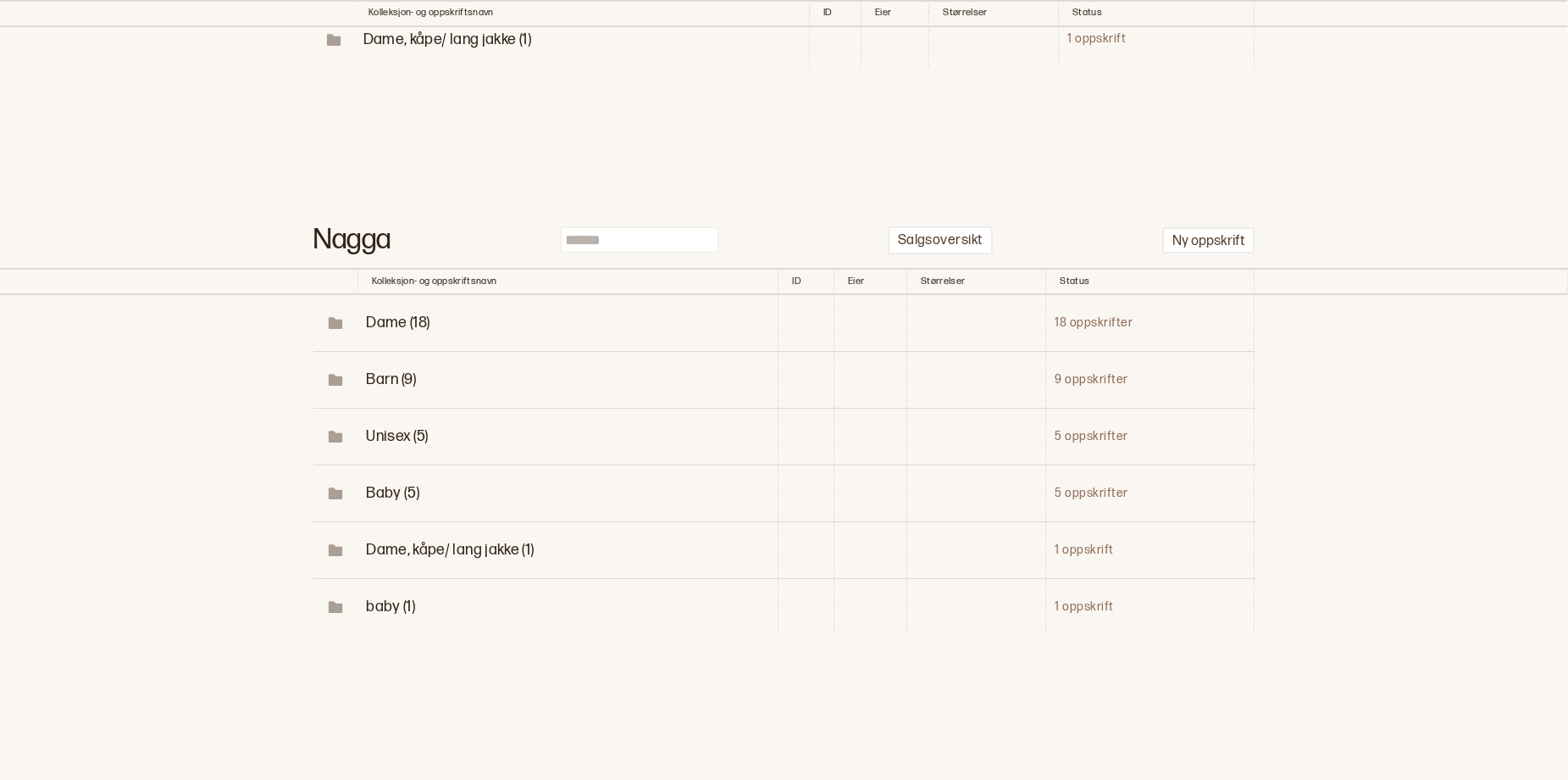
scroll to position [915, 0]
click at [391, 314] on span "Dame (18)" at bounding box center [398, 323] width 64 height 18
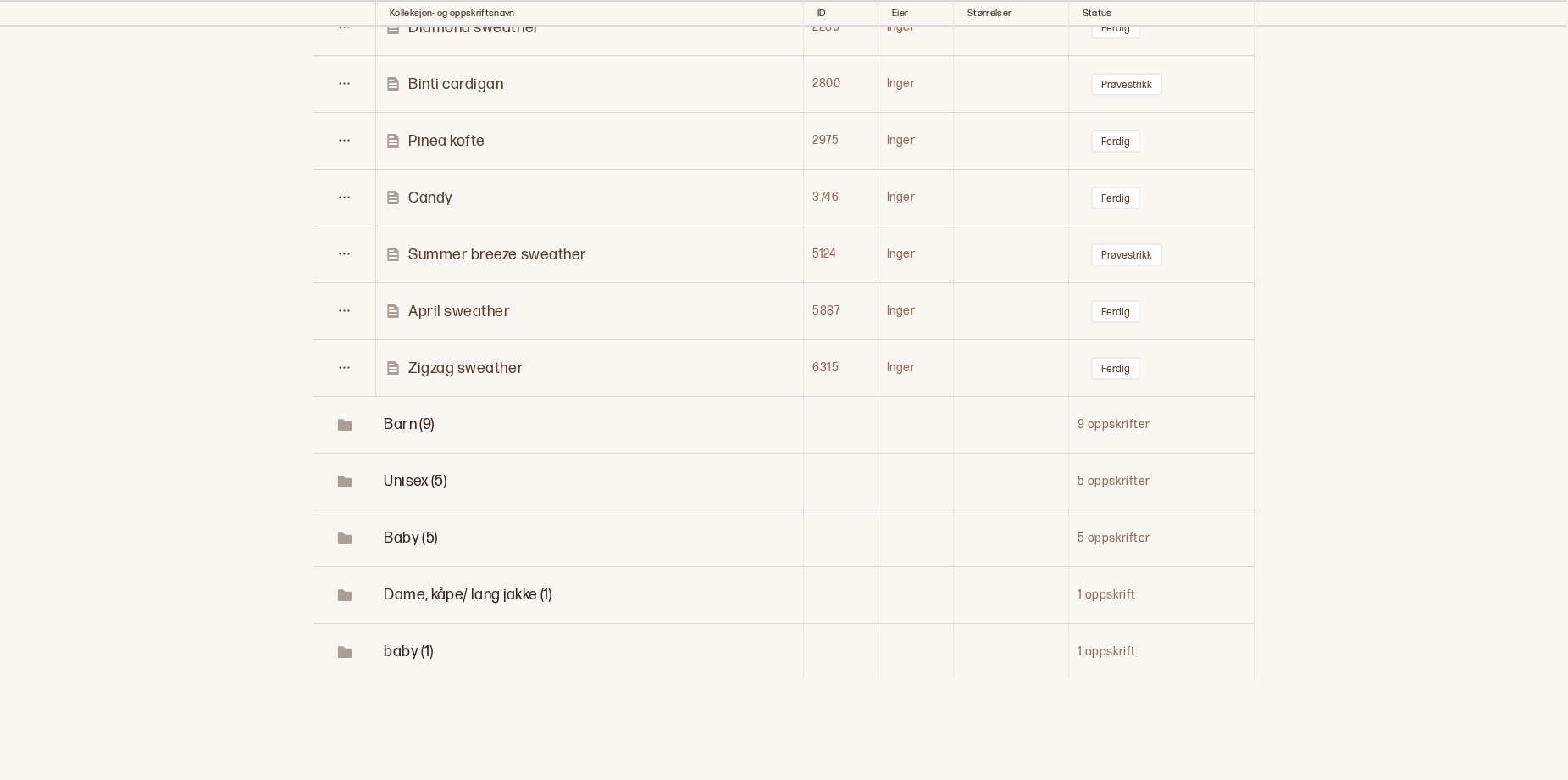
scroll to position [1598, 0]
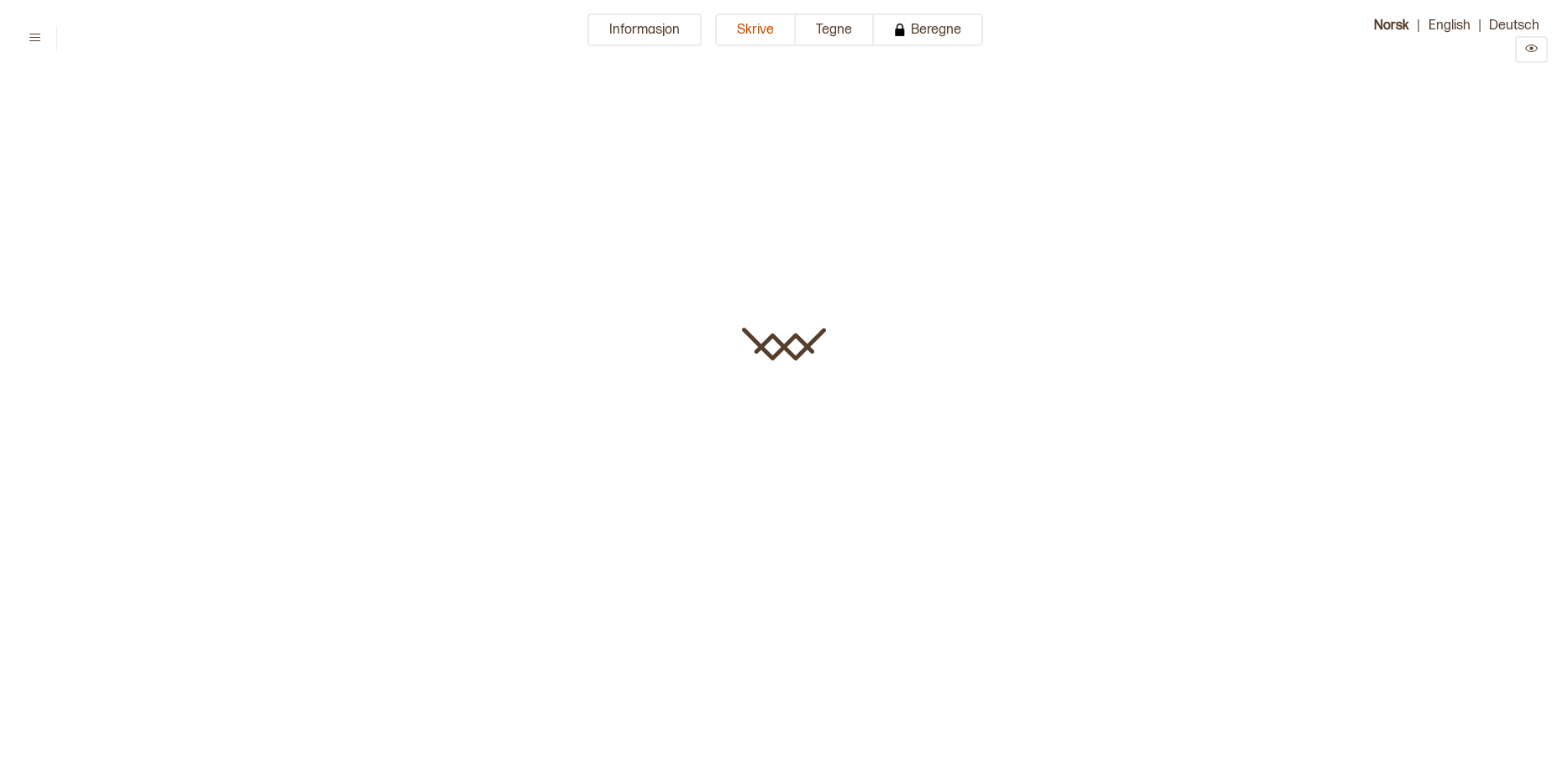
type input "**********"
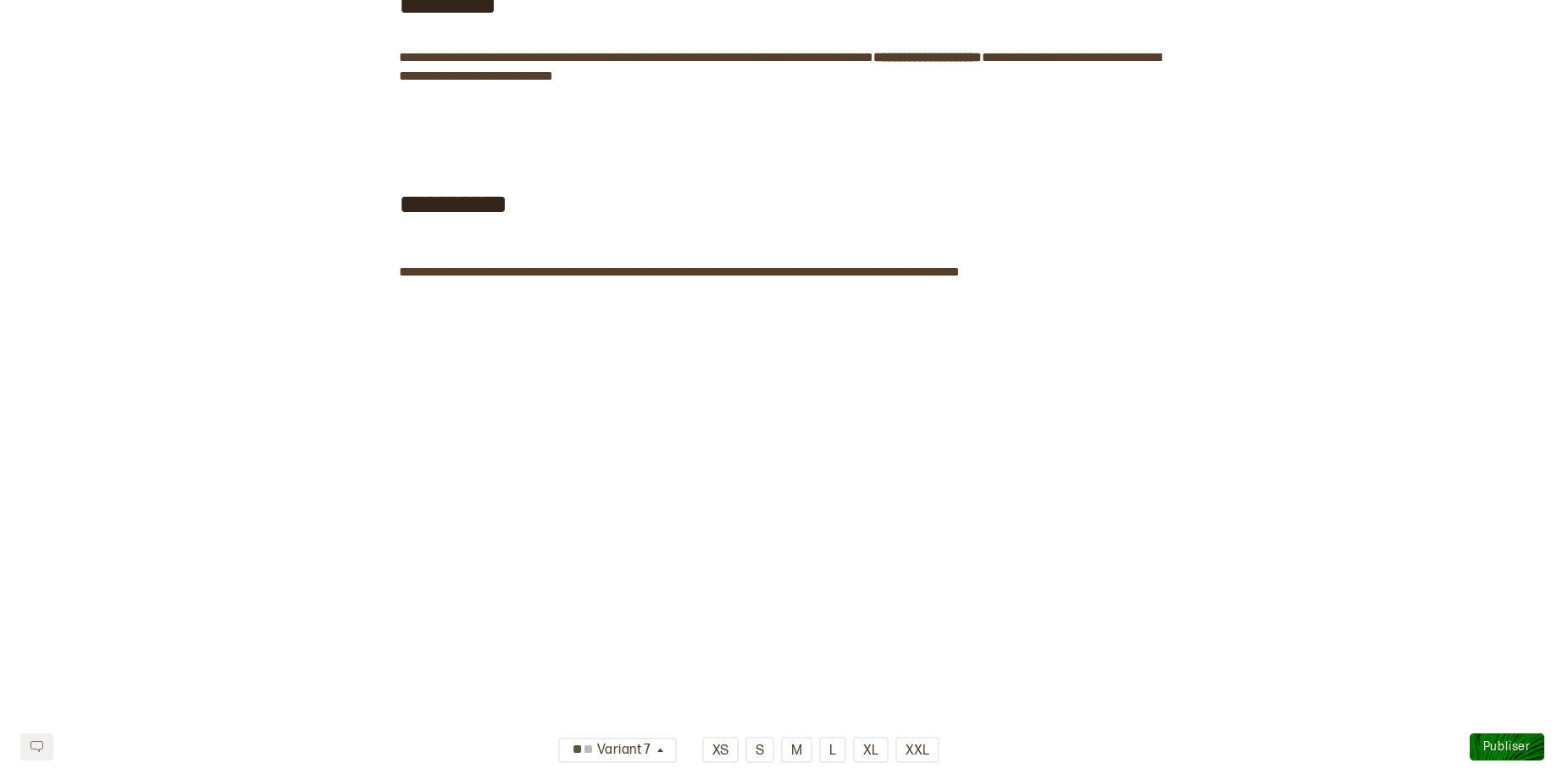
scroll to position [1806, 0]
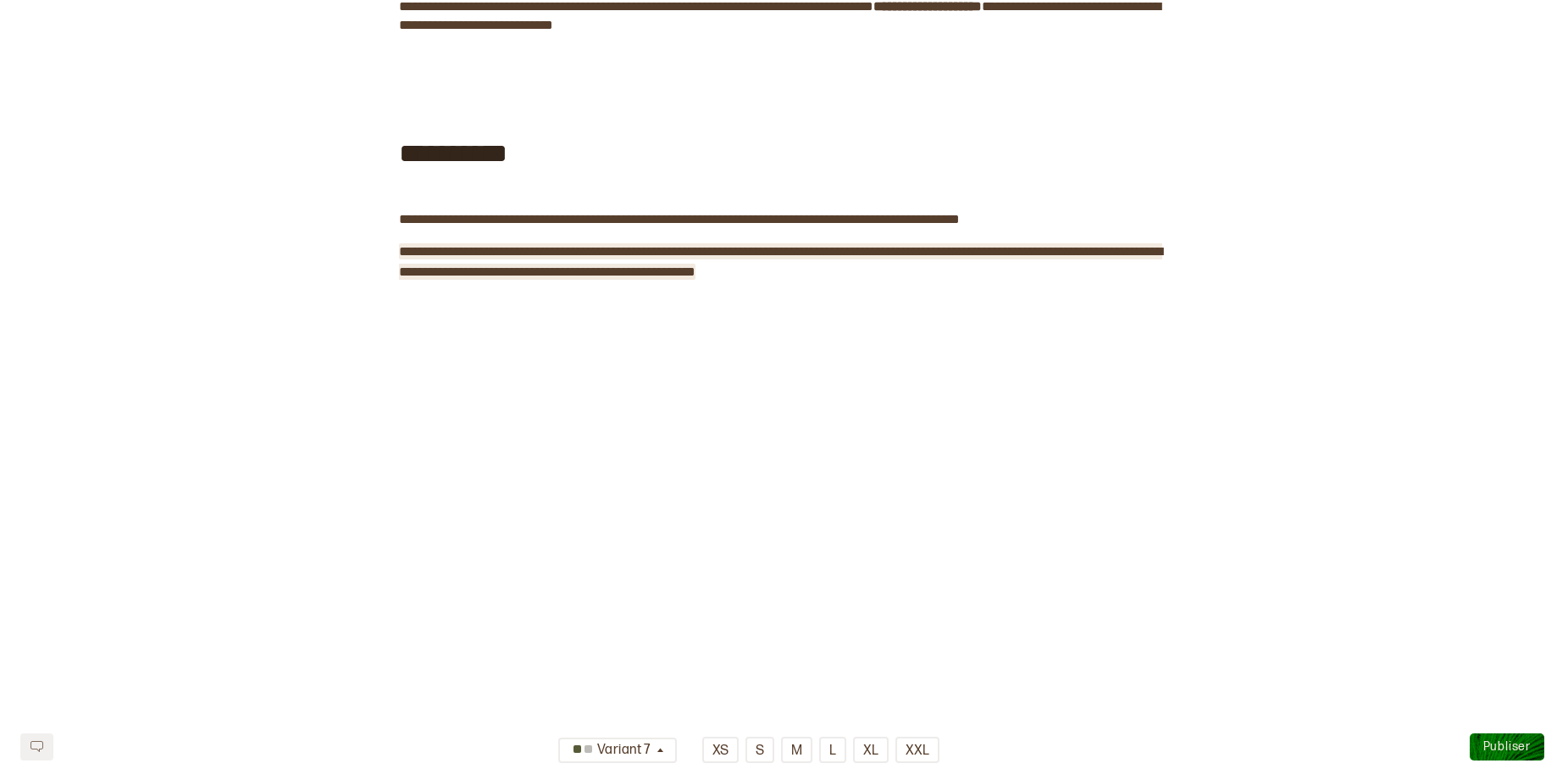
click at [1509, 739] on span "Publiser" at bounding box center [1507, 746] width 48 height 14
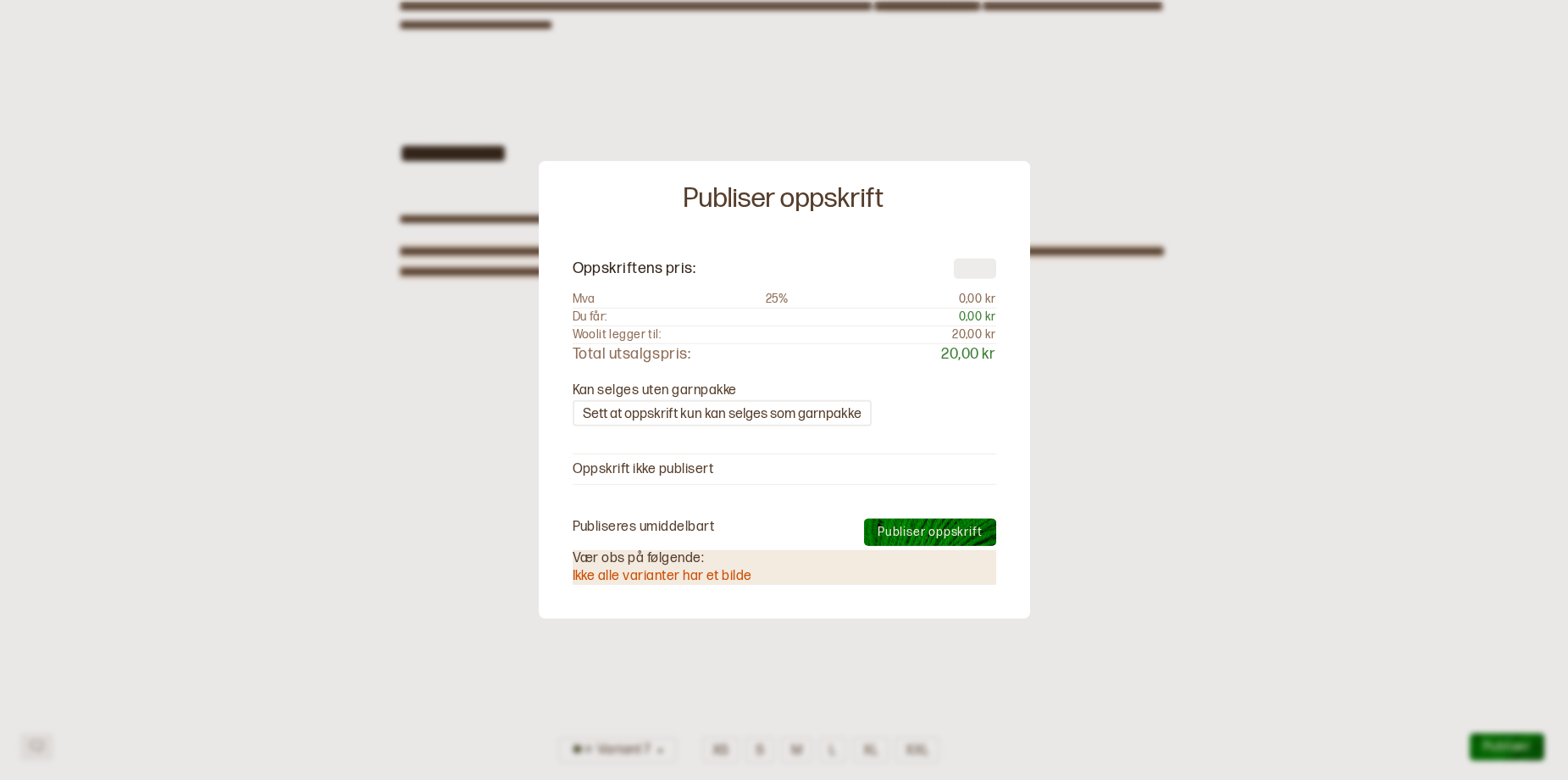
type textarea "*"
type input "***"
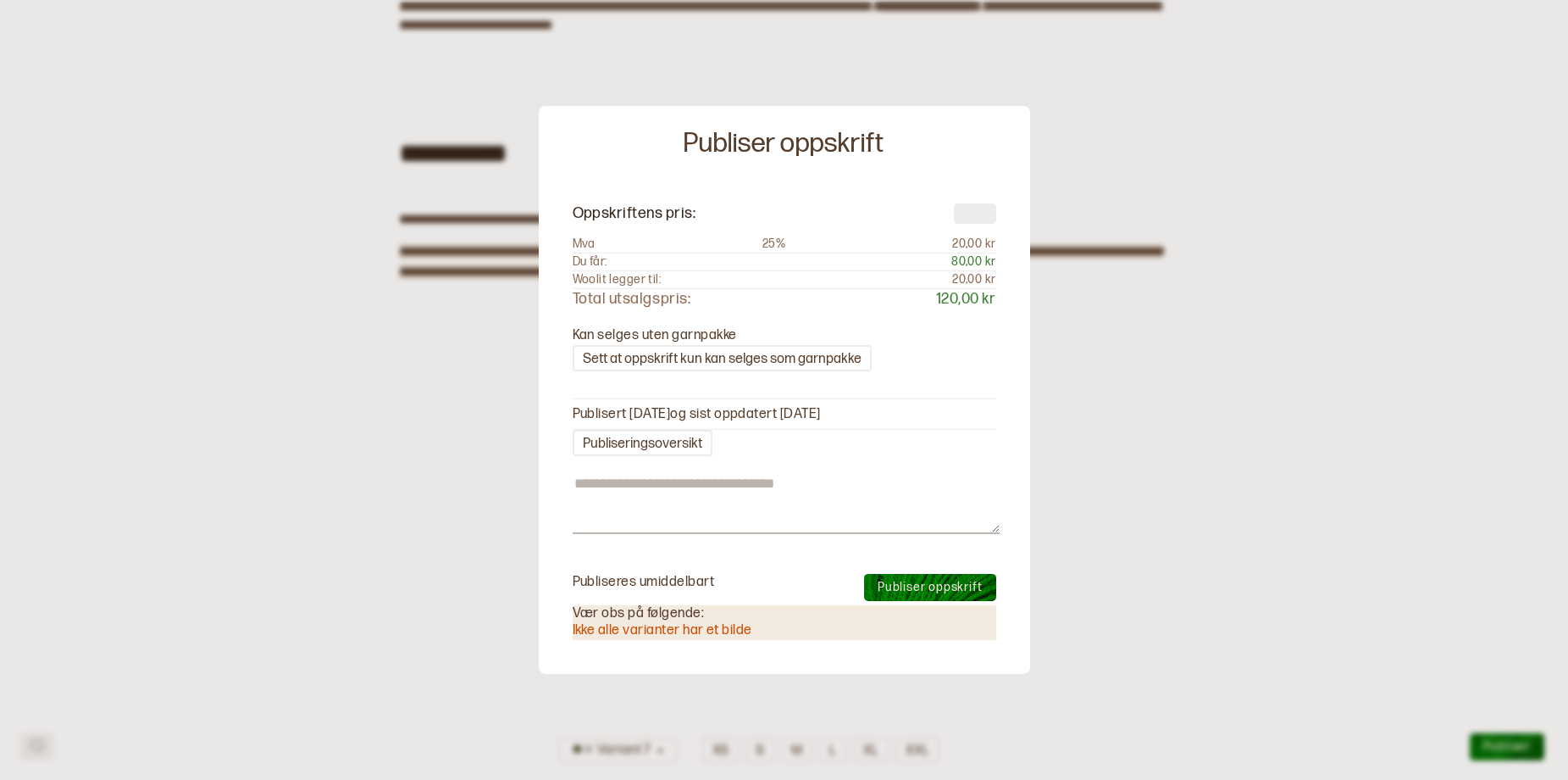
click at [903, 591] on span "Publiser oppskrift" at bounding box center [930, 586] width 105 height 14
type textarea "*"
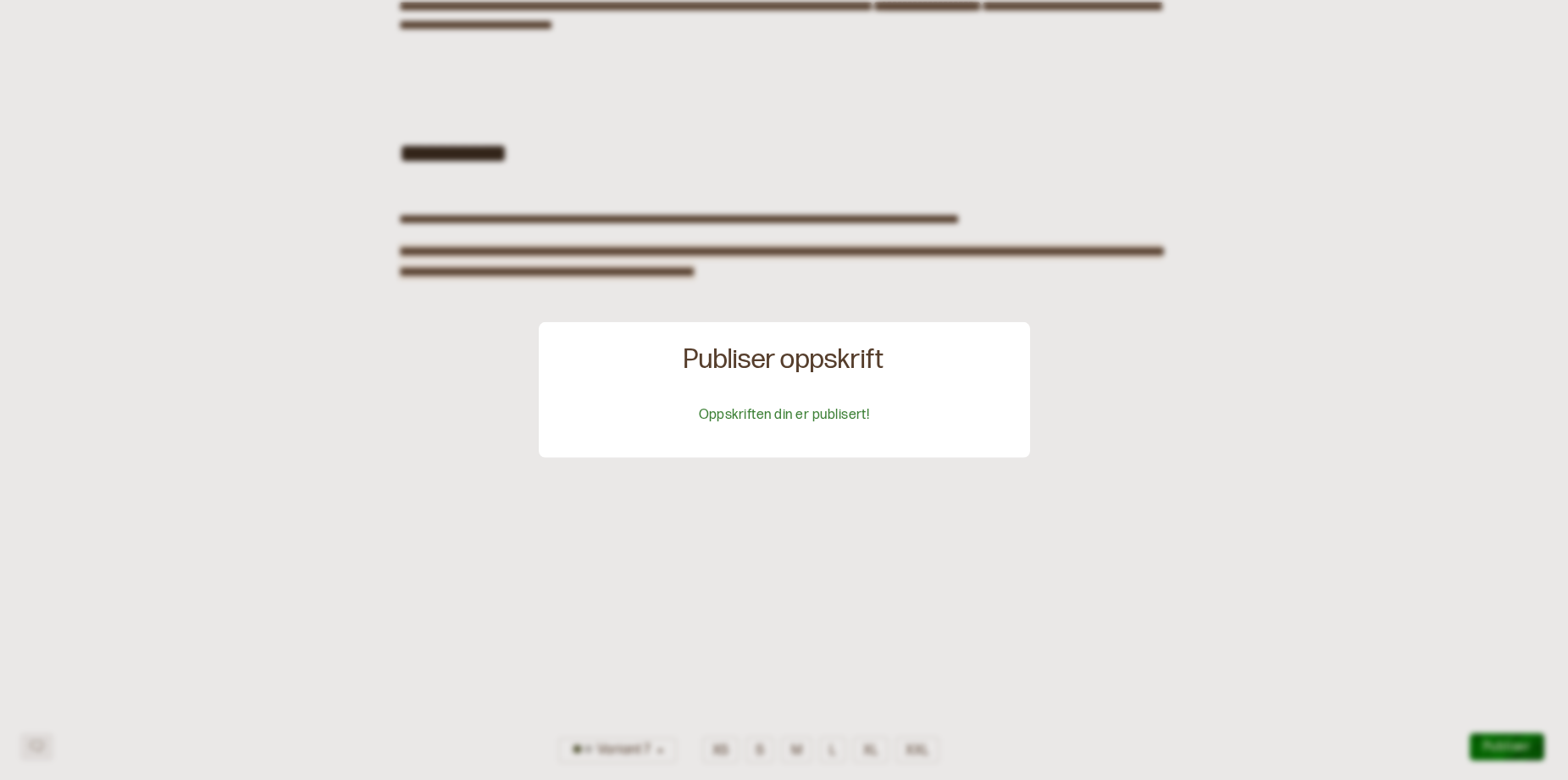
scroll to position [915, 0]
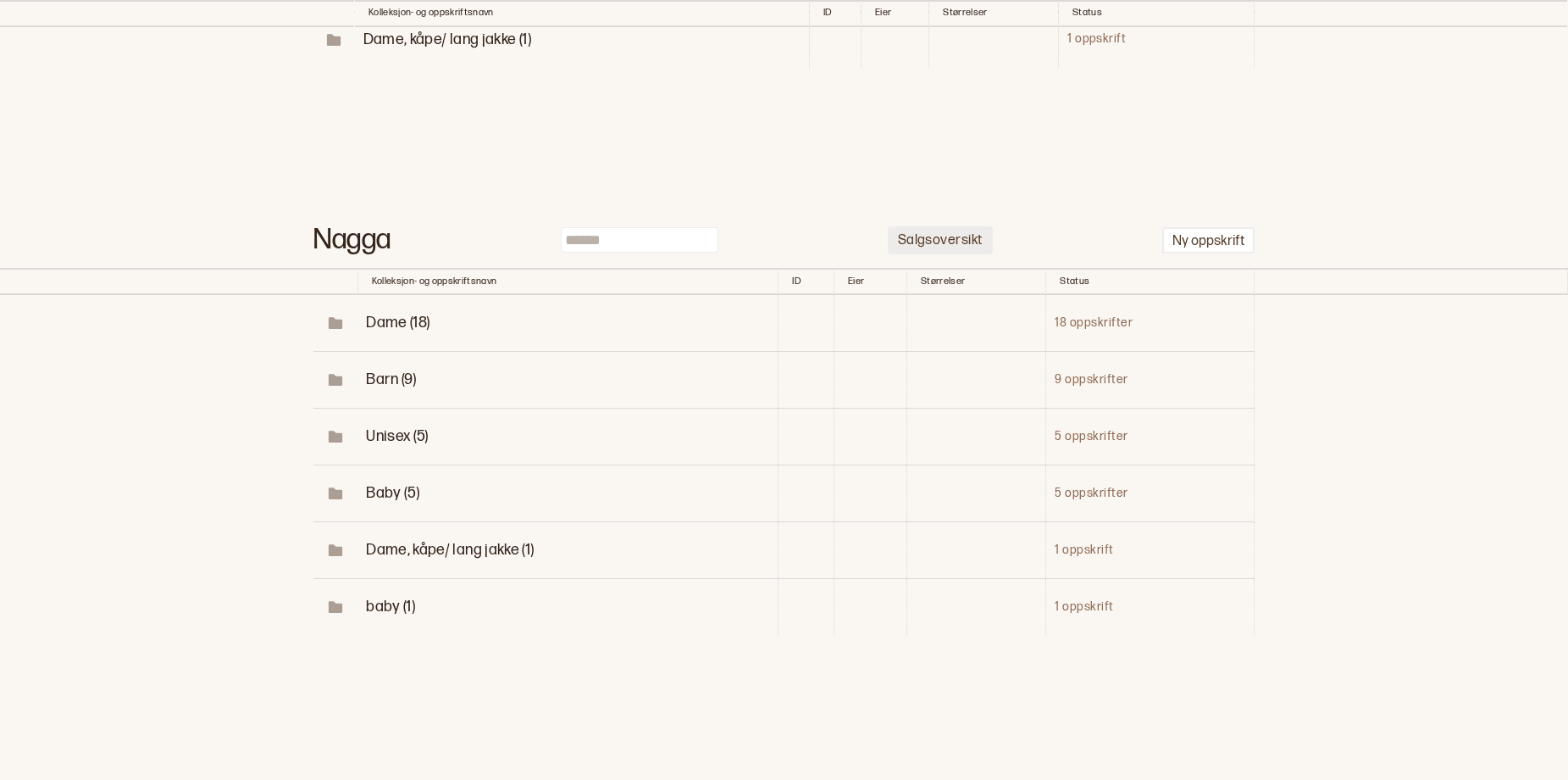
click at [952, 232] on p "Salgsoversikt" at bounding box center [940, 241] width 85 height 18
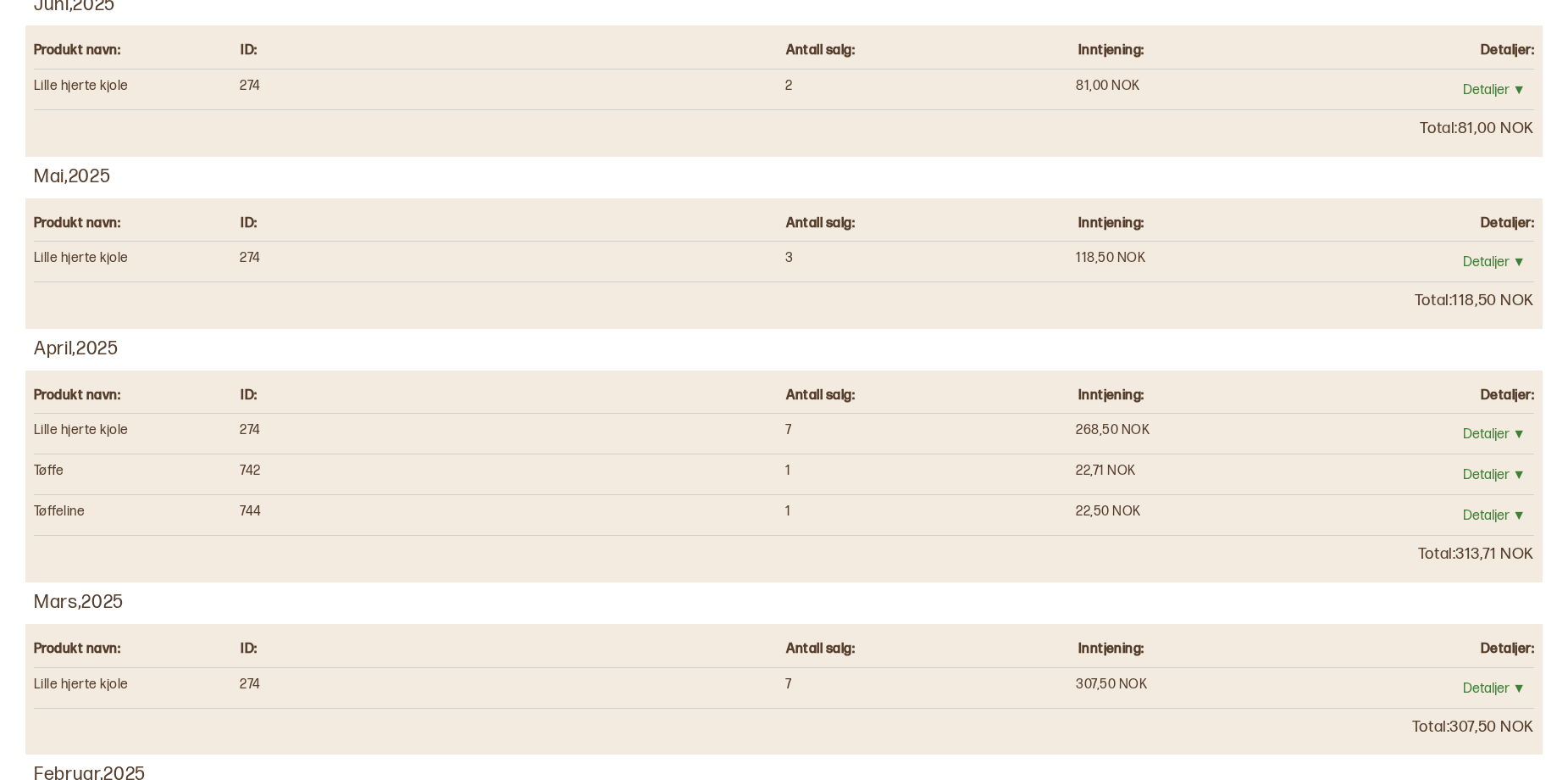
scroll to position [152, 0]
